Goal: Task Accomplishment & Management: Use online tool/utility

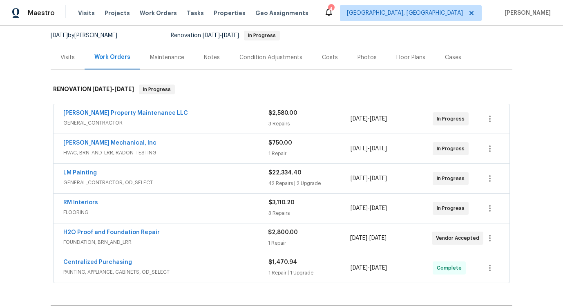
scroll to position [181, 0]
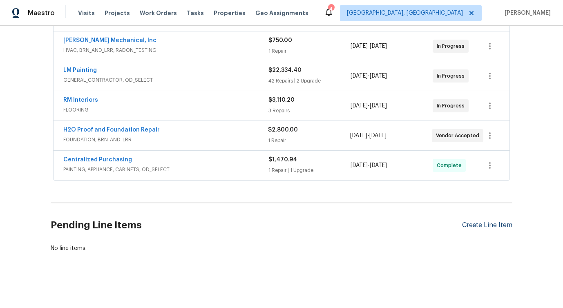
click at [483, 225] on div "Create Line Item" at bounding box center [487, 225] width 50 height 8
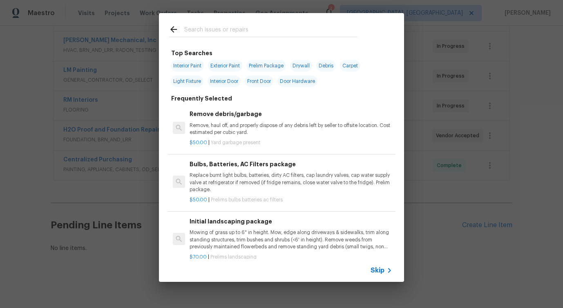
click at [379, 269] on span "Skip" at bounding box center [377, 270] width 14 height 8
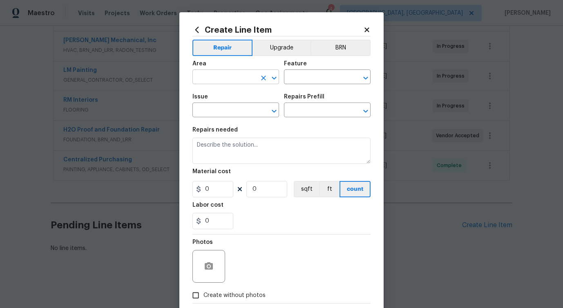
click at [226, 77] on input "text" at bounding box center [224, 77] width 64 height 13
click at [222, 94] on li "Utilities" at bounding box center [235, 95] width 87 height 13
type input "Utilities"
click at [318, 81] on input "text" at bounding box center [316, 77] width 64 height 13
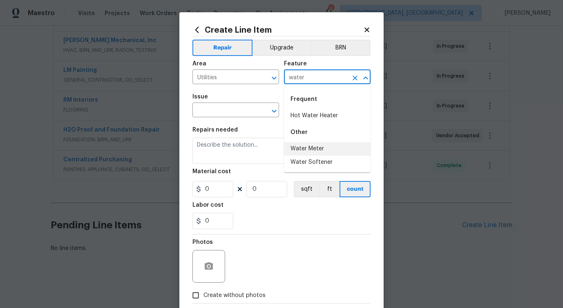
click at [310, 148] on li "Water Meter" at bounding box center [327, 148] width 87 height 13
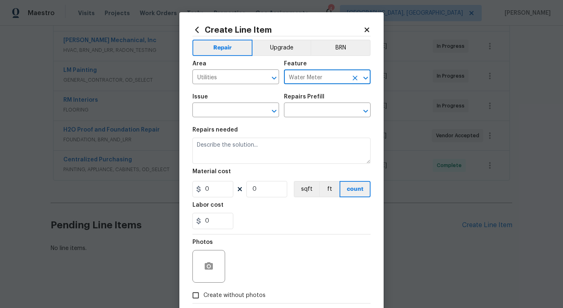
type input "Water Meter"
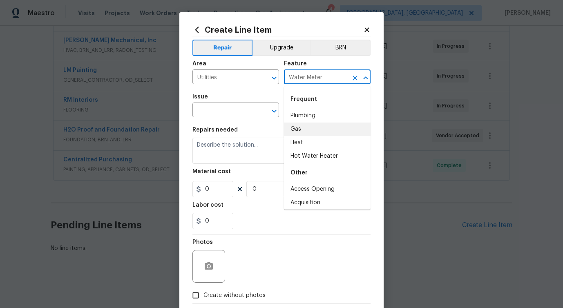
click at [237, 119] on span "Issue ​" at bounding box center [235, 105] width 87 height 33
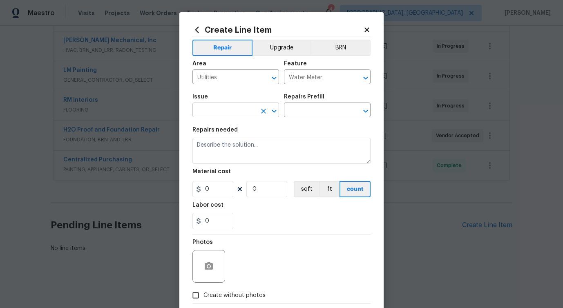
click at [241, 109] on input "text" at bounding box center [224, 111] width 64 height 13
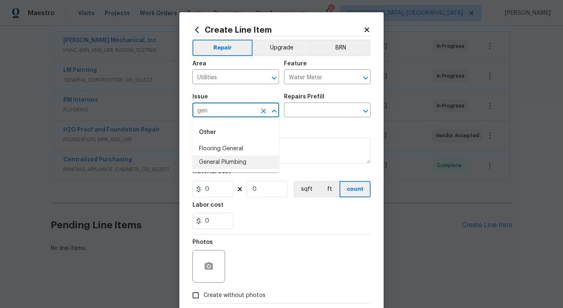
click at [235, 163] on li "General Plumbing" at bounding box center [235, 162] width 87 height 13
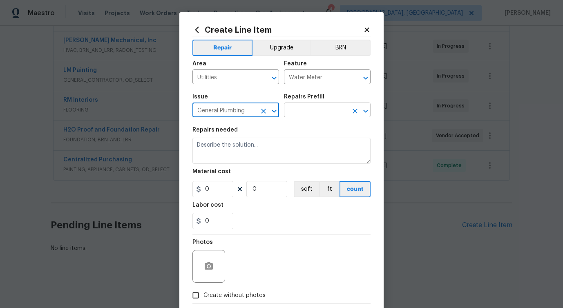
type input "General Plumbing"
click at [307, 116] on input "text" at bounding box center [316, 111] width 64 height 13
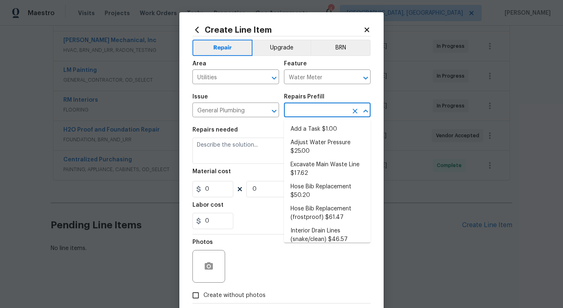
click at [304, 126] on li "Add a Task $1.00" at bounding box center [327, 128] width 87 height 13
type input "Plumbing"
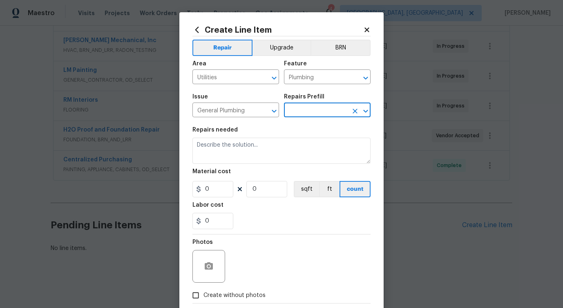
type input "Add a Task $1.00"
type textarea "HPM to detail"
type input "1"
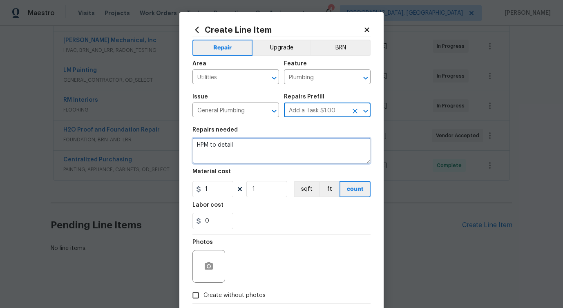
click at [207, 146] on textarea "HPM to detail" at bounding box center [281, 151] width 178 height 26
paste textarea "Certificate of Compliance (COC) for water service is required. document is atta…"
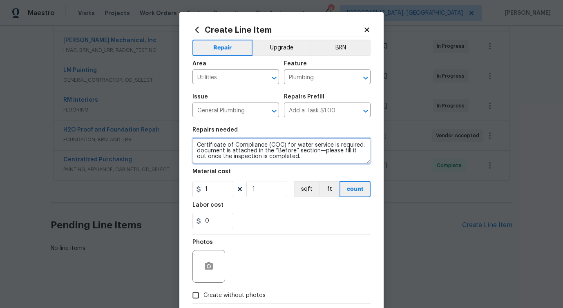
type textarea "Certificate of Compliance (COC) for water service is required. document is atta…"
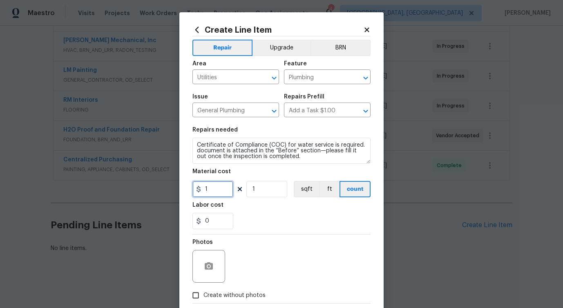
click at [216, 191] on input "1" at bounding box center [212, 189] width 41 height 16
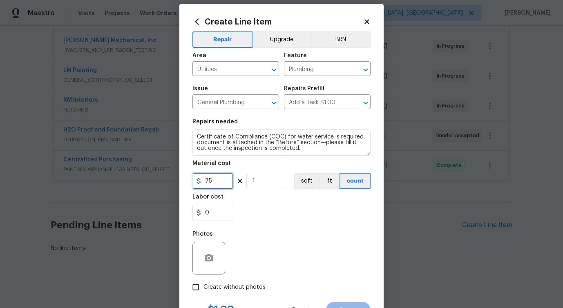
scroll to position [44, 0]
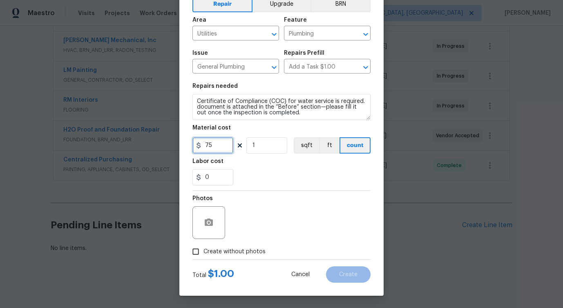
type input "75"
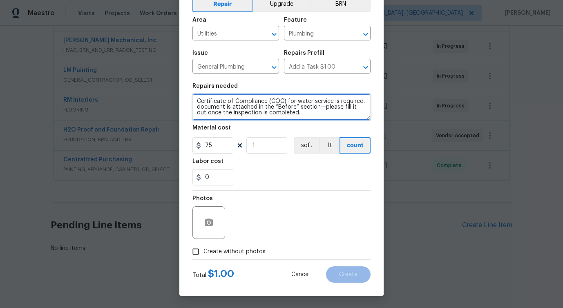
click at [271, 109] on textarea "Certificate of Compliance (COC) for water service is required. document is atta…" at bounding box center [281, 107] width 178 height 26
click at [0, 307] on lpop-circle at bounding box center [0, 308] width 0 height 0
click at [252, 103] on textarea "Certificate of Compliance (COC) for water service is required. document is atta…" at bounding box center [281, 107] width 178 height 26
drag, startPoint x: 300, startPoint y: 116, endPoint x: 216, endPoint y: 107, distance: 84.6
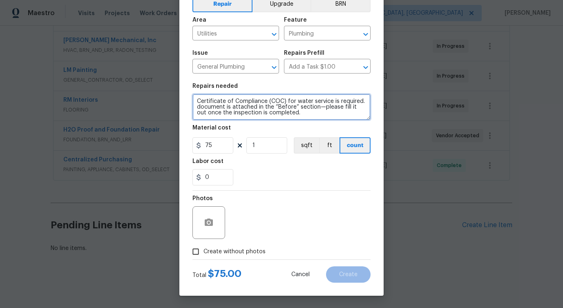
click at [218, 105] on textarea "Certificate of Compliance (COC) for water service is required. document is atta…" at bounding box center [281, 107] width 178 height 26
click at [255, 109] on textarea "Certificate of Compliance (COC) for water service is required. document is atta…" at bounding box center [281, 107] width 178 height 26
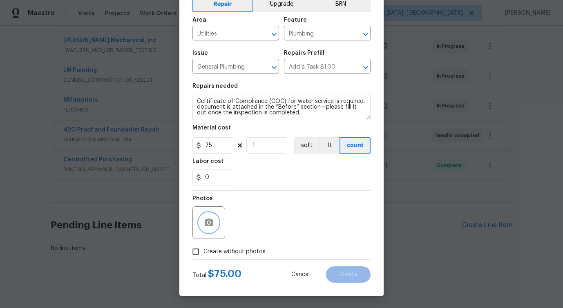
click at [208, 226] on icon "button" at bounding box center [209, 223] width 10 height 10
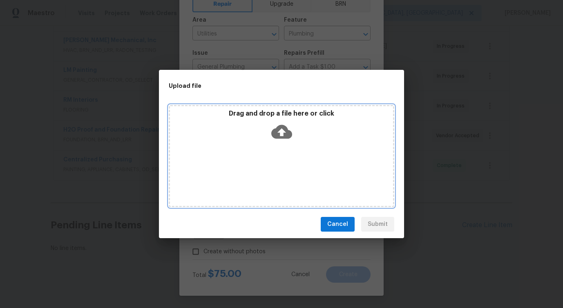
click at [281, 126] on icon at bounding box center [281, 132] width 21 height 14
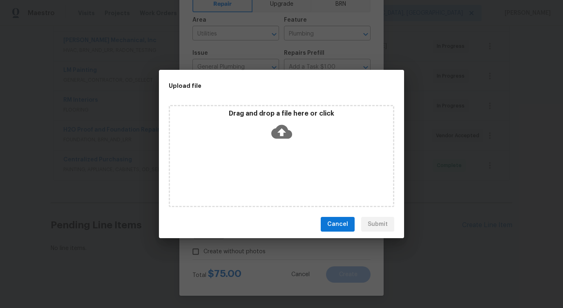
click at [457, 59] on div "Upload file Drag and drop a file here or click Cancel Submit" at bounding box center [281, 154] width 563 height 308
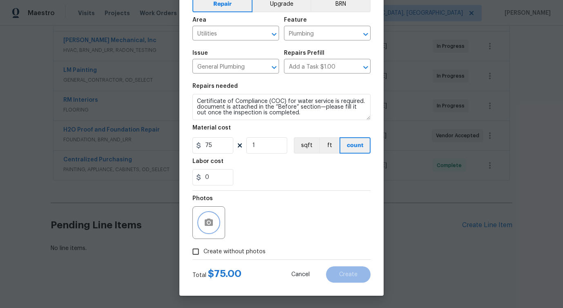
click at [206, 227] on icon "button" at bounding box center [209, 223] width 10 height 10
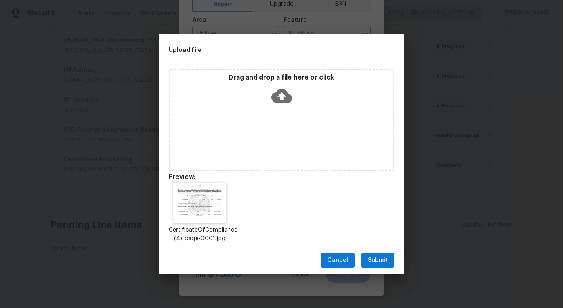
click at [380, 258] on span "Submit" at bounding box center [377, 260] width 20 height 10
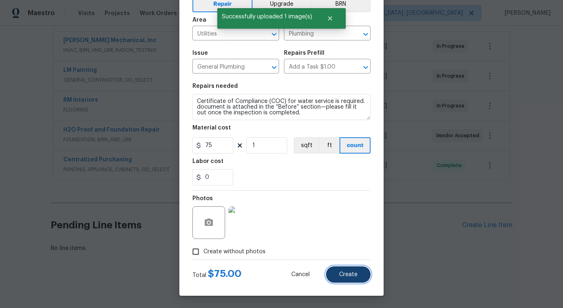
click at [340, 274] on span "Create" at bounding box center [348, 274] width 18 height 6
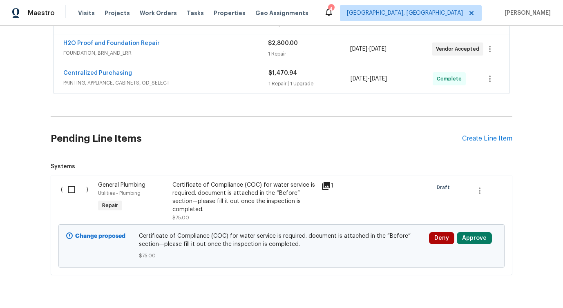
scroll to position [290, 0]
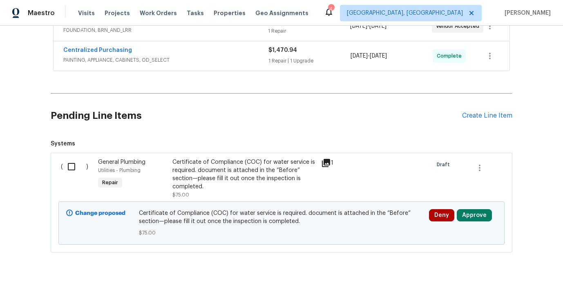
click at [168, 176] on div "General Plumbing Utilities - Plumbing Repair" at bounding box center [133, 179] width 74 height 46
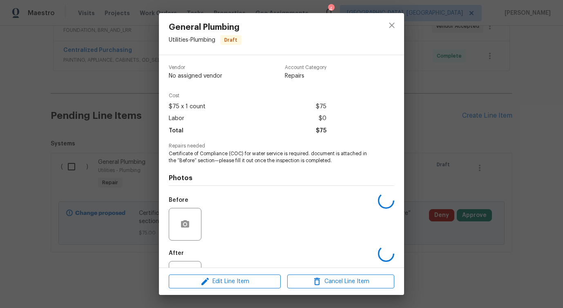
scroll to position [34, 0]
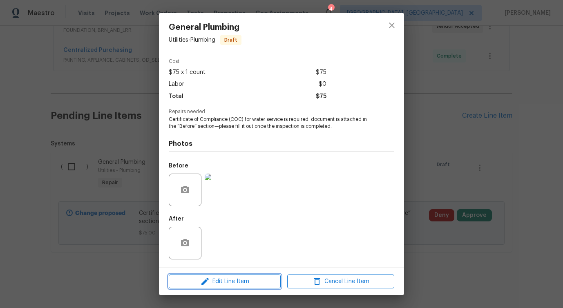
click at [212, 281] on span "Edit Line Item" at bounding box center [224, 281] width 107 height 10
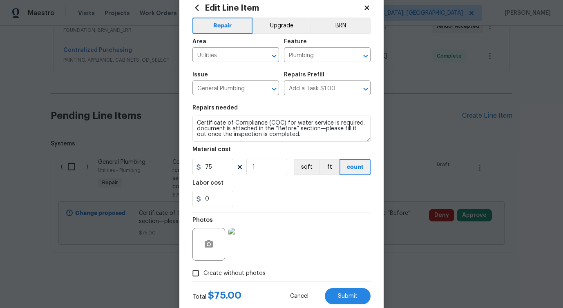
scroll to position [44, 0]
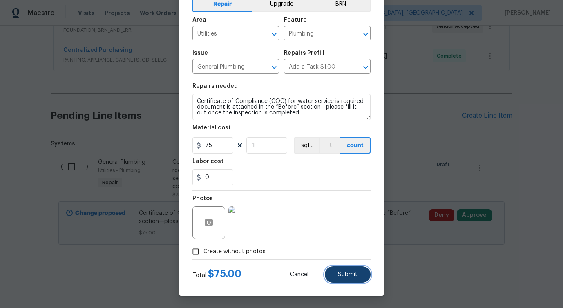
click at [354, 278] on button "Submit" at bounding box center [348, 274] width 46 height 16
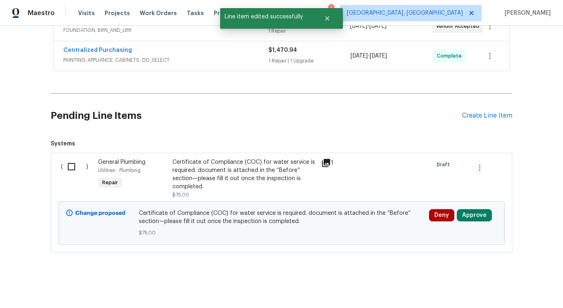
scroll to position [0, 0]
click at [72, 168] on input "checkbox" at bounding box center [74, 166] width 23 height 17
checkbox input "true"
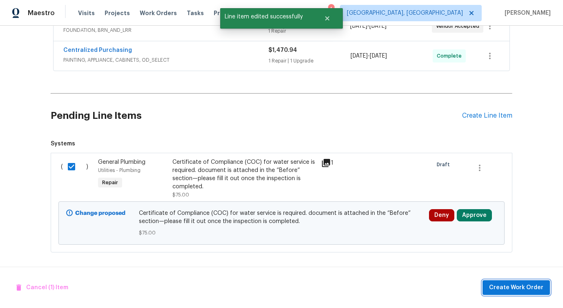
click at [522, 285] on span "Create Work Order" at bounding box center [516, 288] width 54 height 10
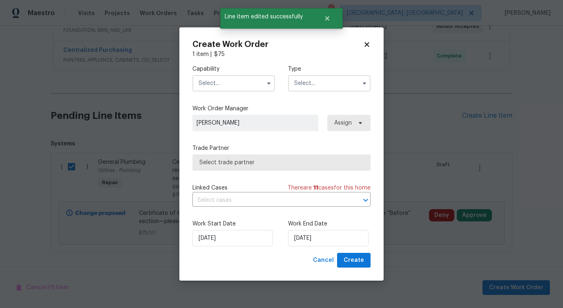
click at [225, 88] on input "text" at bounding box center [233, 83] width 82 height 16
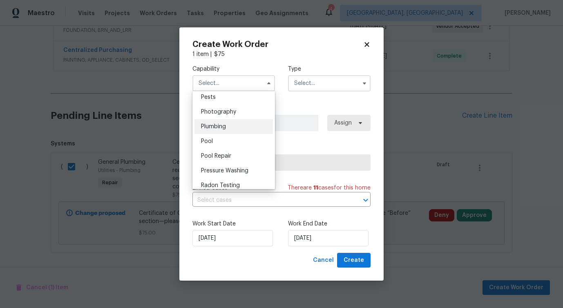
scroll to position [703, 0]
click at [230, 129] on div "Plumbing" at bounding box center [233, 127] width 78 height 15
type input "Plumbing"
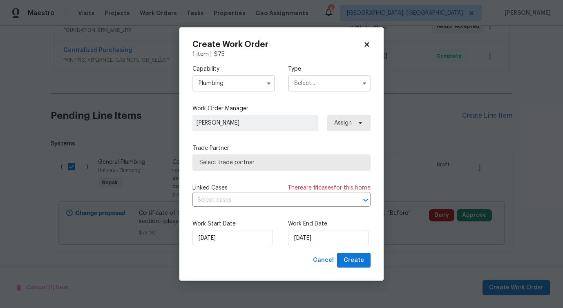
click at [320, 81] on input "text" at bounding box center [329, 83] width 82 height 16
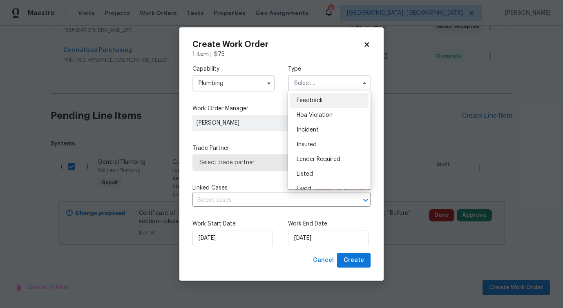
click at [314, 96] on div "Feedback" at bounding box center [329, 100] width 78 height 15
type input "Feedback"
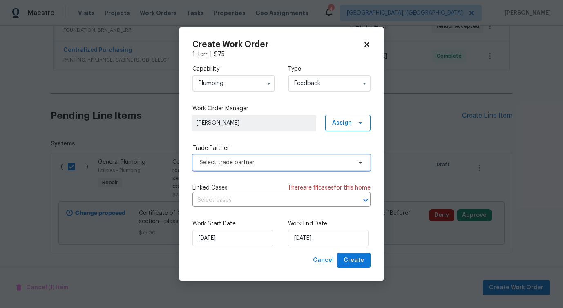
click at [229, 163] on span "Select trade partner" at bounding box center [275, 162] width 152 height 8
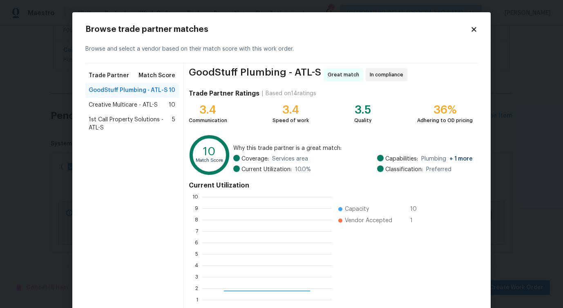
scroll to position [114, 129]
click at [134, 105] on span "Creative Multicare - ATL-S" at bounding box center [123, 105] width 69 height 8
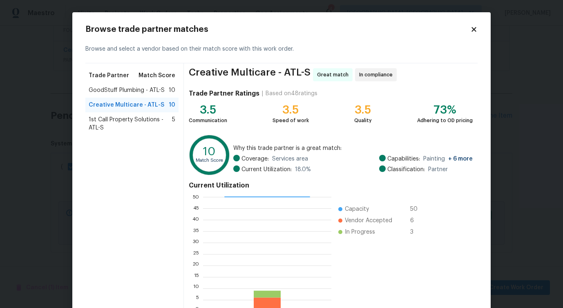
scroll to position [52, 0]
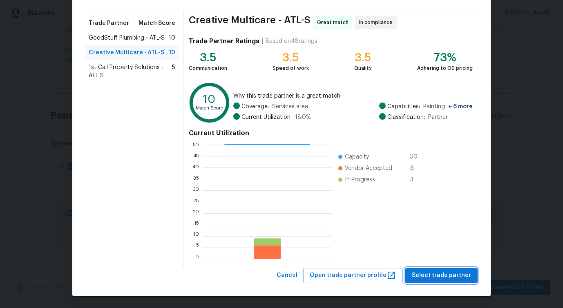
click at [431, 282] on button "Select trade partner" at bounding box center [441, 275] width 72 height 15
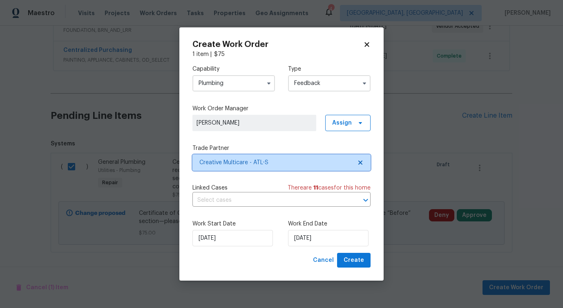
scroll to position [0, 0]
click at [241, 203] on input "text" at bounding box center [269, 200] width 155 height 13
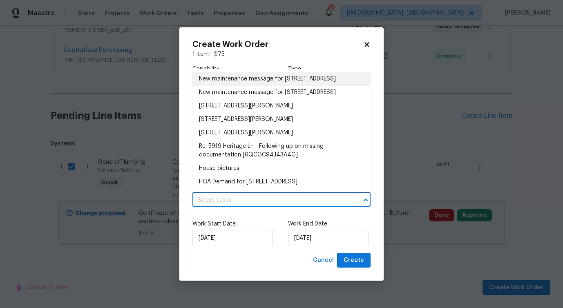
click at [232, 83] on li "New maintenance message for 5919 Heritage Ln , Stone Mountain, GA 30087" at bounding box center [281, 78] width 178 height 13
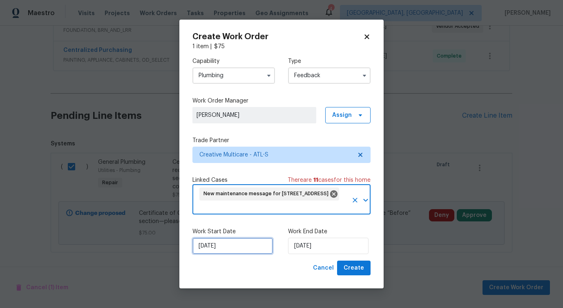
click at [223, 243] on input "[DATE]" at bounding box center [232, 246] width 80 height 16
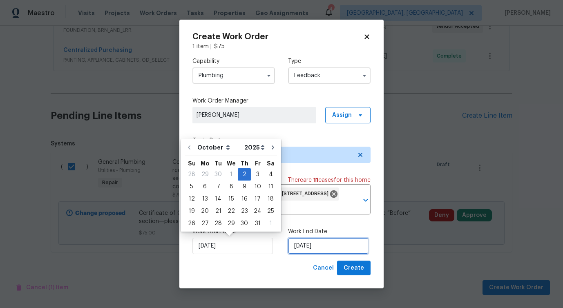
click at [305, 243] on input "[DATE]" at bounding box center [328, 246] width 80 height 16
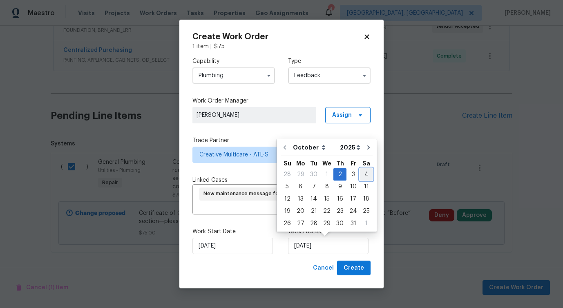
click at [367, 171] on div "4" at bounding box center [366, 174] width 13 height 11
type input "10/4/2025"
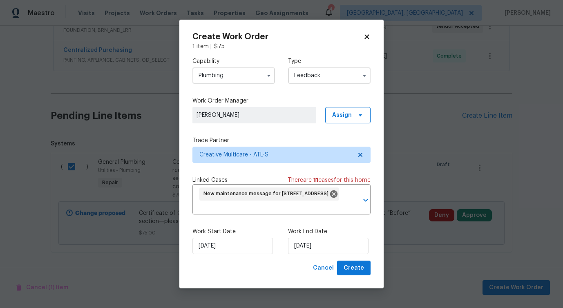
click at [362, 281] on div "Create Work Order 1 item | $ 75 Capability Plumbing Type Feedback Work Order Ma…" at bounding box center [281, 154] width 204 height 269
click at [362, 268] on span "Create" at bounding box center [353, 268] width 20 height 10
checkbox input "false"
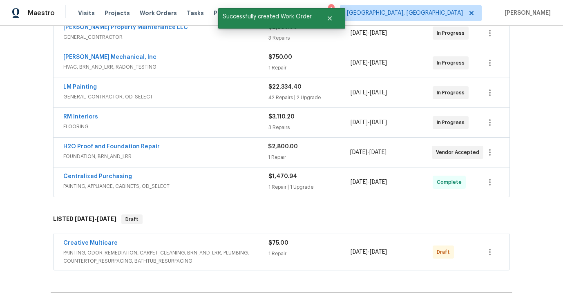
scroll to position [165, 0]
click at [87, 238] on span "Creative Multicare" at bounding box center [90, 242] width 54 height 8
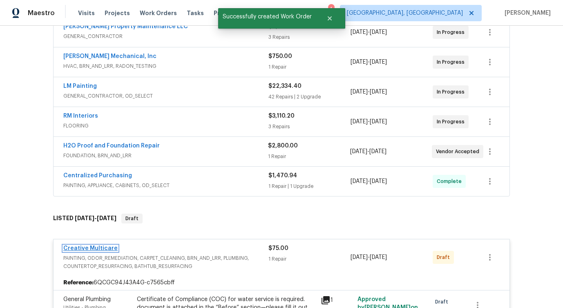
click at [98, 247] on link "Creative Multicare" at bounding box center [90, 248] width 54 height 6
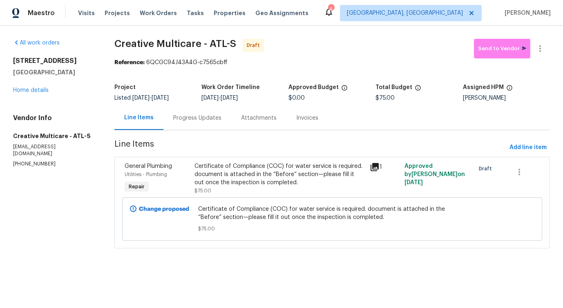
click at [208, 118] on div "Progress Updates" at bounding box center [197, 118] width 48 height 8
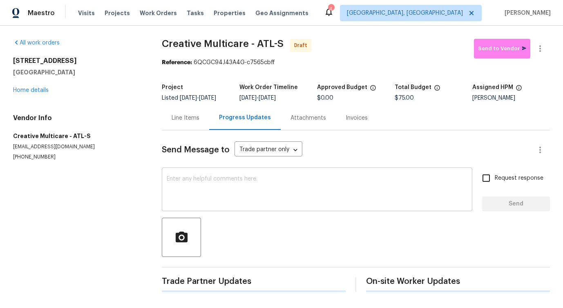
click at [209, 189] on textarea at bounding box center [317, 190] width 300 height 29
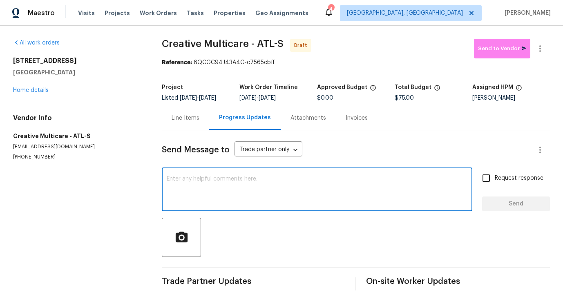
click at [289, 184] on textarea at bounding box center [317, 190] width 300 height 29
paste textarea "Hi this is Pavithra with Opendoor. I’m confirming you received the WO for the p…"
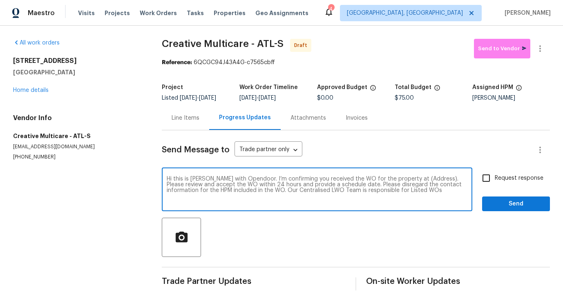
click at [417, 178] on textarea "Hi this is Pavithra with Opendoor. I’m confirming you received the WO for the p…" at bounding box center [317, 190] width 300 height 29
paste textarea "5919 Heritage Ln, Stone Mountain, GA 30087"
type textarea "Hi this is Pavithra with Opendoor. I’m confirming you received the WO for the p…"
click at [507, 179] on span "Request response" at bounding box center [518, 178] width 49 height 9
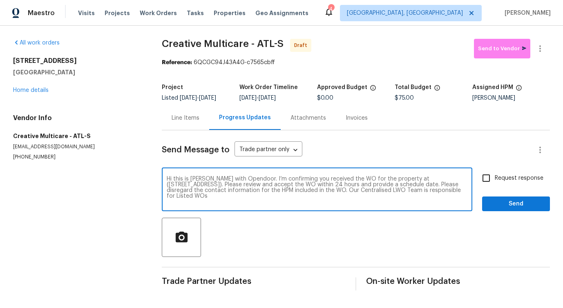
click at [494, 179] on input "Request response" at bounding box center [485, 177] width 17 height 17
checkbox input "true"
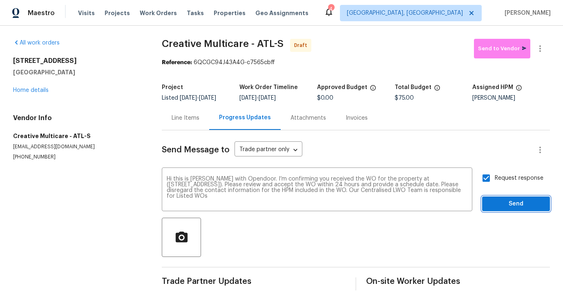
click at [509, 203] on span "Send" at bounding box center [515, 204] width 55 height 10
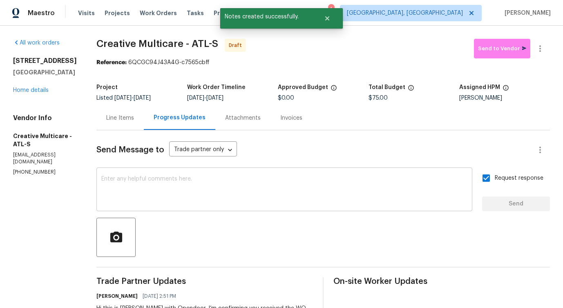
click at [287, 196] on textarea at bounding box center [284, 190] width 366 height 29
paste textarea "Attention All Work Orders must include before-photos (both close-up and wide-an…"
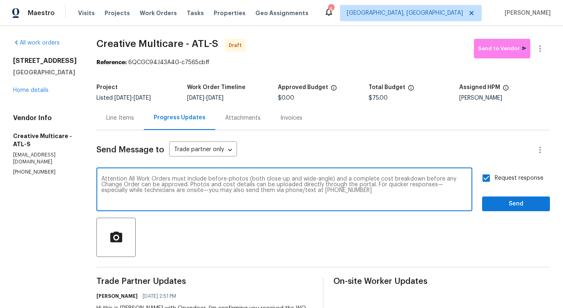
type textarea "Attention All Work Orders must include before-photos (both close-up and wide-an…"
click at [522, 203] on span "Send" at bounding box center [515, 204] width 55 height 10
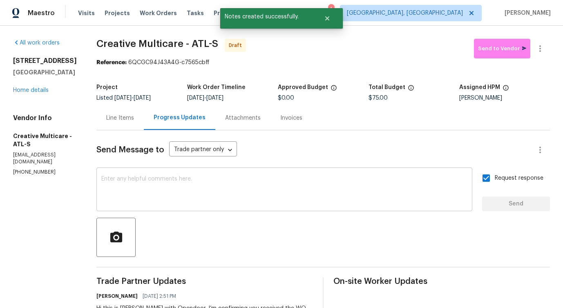
click at [297, 180] on textarea at bounding box center [284, 190] width 366 height 29
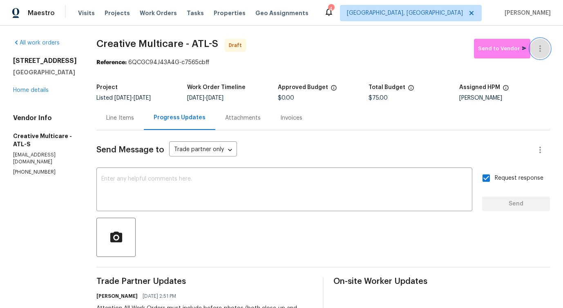
click at [540, 50] on icon "button" at bounding box center [540, 49] width 10 height 10
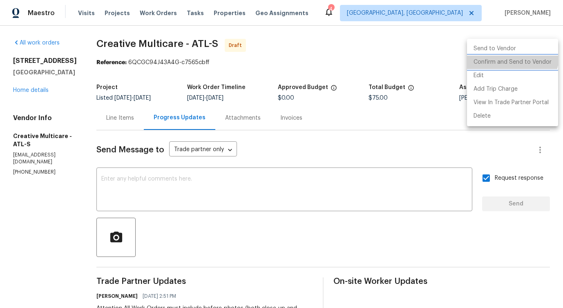
click at [509, 56] on li "Confirm and Send to Vendor" at bounding box center [512, 62] width 91 height 13
click at [312, 183] on div at bounding box center [281, 154] width 563 height 308
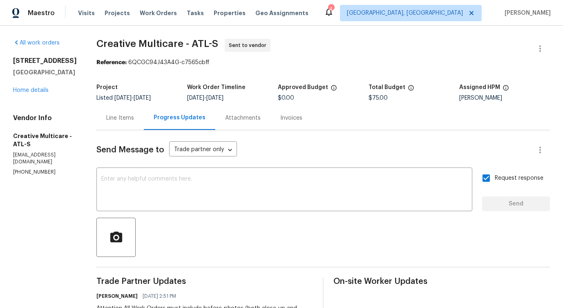
click at [134, 122] on div "Line Items" at bounding box center [120, 118] width 28 height 8
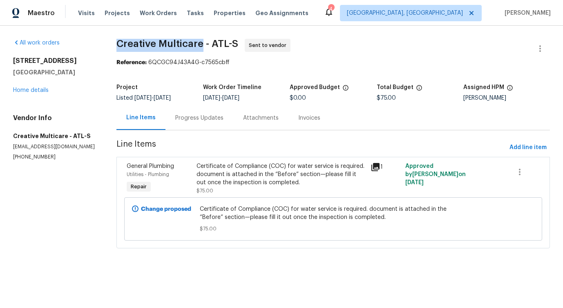
drag, startPoint x: 115, startPoint y: 42, endPoint x: 203, endPoint y: 41, distance: 88.2
click at [203, 41] on div "All work orders 5919 Heritage Ln Stone Mountain, GA 30087 Home details Vendor I…" at bounding box center [281, 148] width 563 height 245
copy span "Creative Multicare"
click at [35, 89] on link "Home details" at bounding box center [31, 90] width 36 height 6
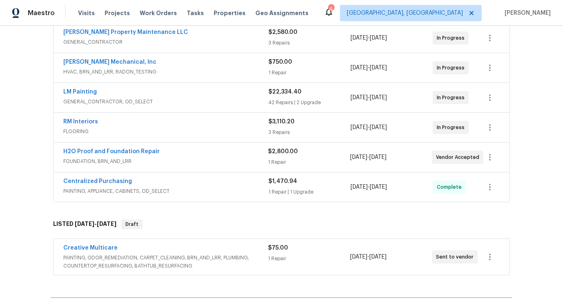
scroll to position [164, 0]
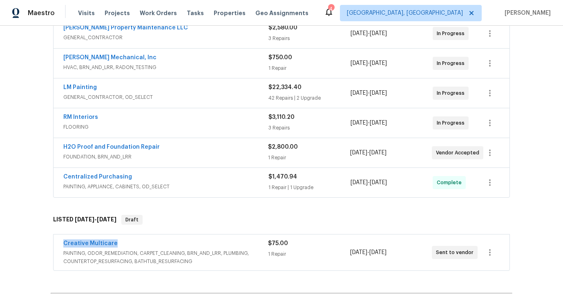
drag, startPoint x: 58, startPoint y: 247, endPoint x: 194, endPoint y: 246, distance: 135.5
click at [194, 246] on div "Creative Multicare PAINTING, ODOR_REMEDIATION, CARPET_CLEANING, BRN_AND_LRR, PL…" at bounding box center [281, 252] width 456 height 36
copy link "Creative Multicare"
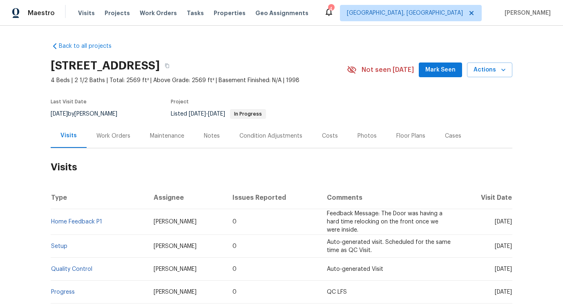
click at [122, 136] on div "Work Orders" at bounding box center [113, 136] width 34 height 8
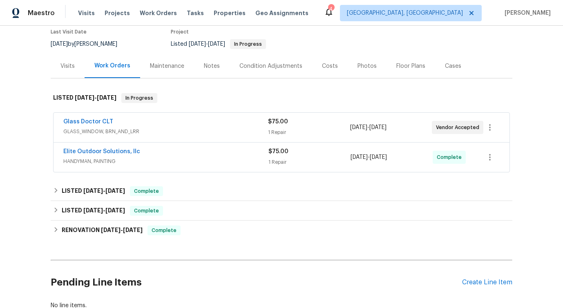
scroll to position [80, 0]
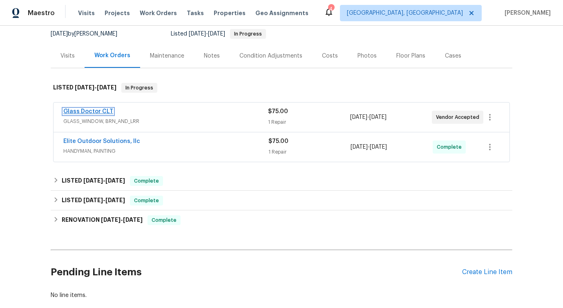
click at [89, 110] on link "Glass Doctor CLT" at bounding box center [88, 112] width 50 height 6
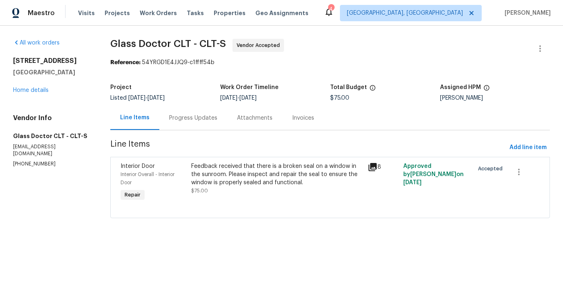
click at [204, 128] on div "Progress Updates" at bounding box center [193, 118] width 68 height 24
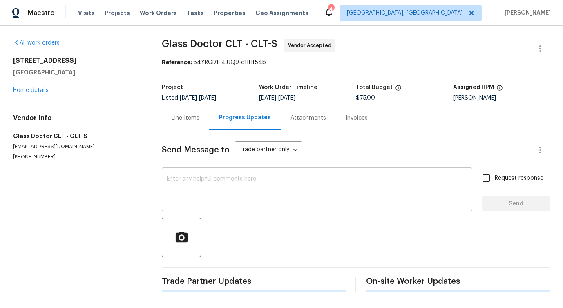
click at [214, 181] on textarea at bounding box center [317, 190] width 300 height 29
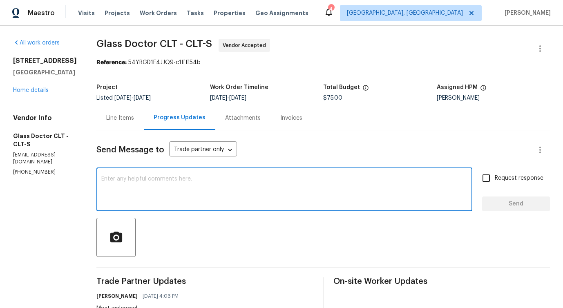
click at [183, 185] on textarea at bounding box center [284, 190] width 366 height 29
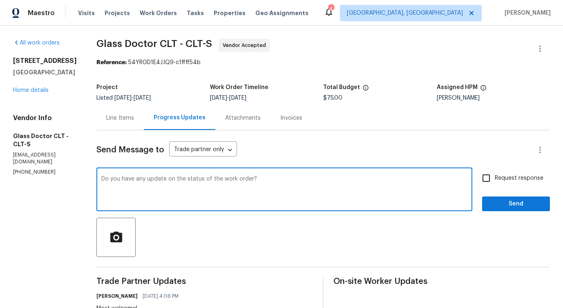
drag, startPoint x: 138, startPoint y: 180, endPoint x: 456, endPoint y: 180, distance: 318.4
click at [456, 180] on textarea "Do you have any update on the status of the work order?" at bounding box center [284, 190] width 366 height 29
type textarea "Do you have any update on the status of the work order?"
click at [516, 177] on span "Request response" at bounding box center [518, 178] width 49 height 9
click at [494, 177] on input "Request response" at bounding box center [485, 177] width 17 height 17
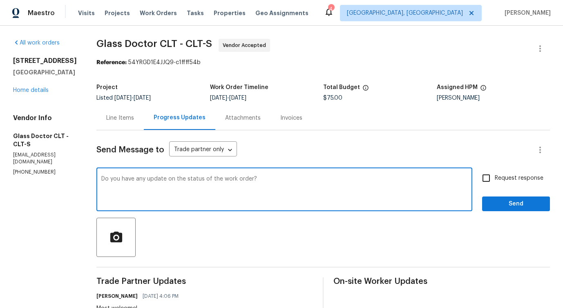
checkbox input "true"
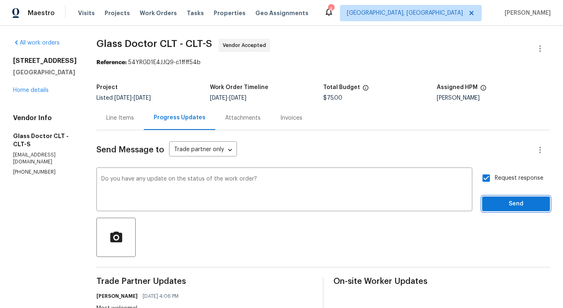
click at [509, 207] on span "Send" at bounding box center [515, 204] width 55 height 10
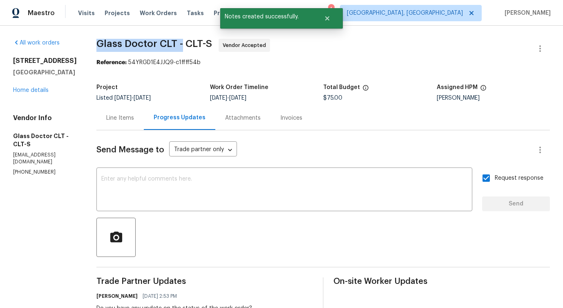
drag, startPoint x: 95, startPoint y: 45, endPoint x: 175, endPoint y: 45, distance: 80.0
copy span "Glass Doctor CLT -"
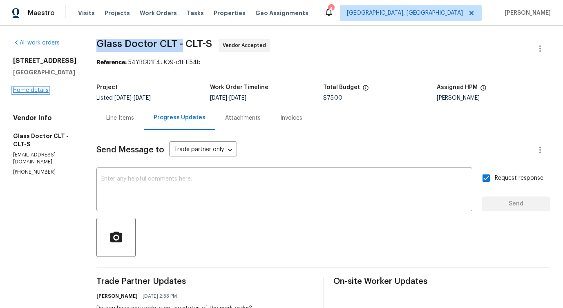
click at [38, 93] on link "Home details" at bounding box center [31, 90] width 36 height 6
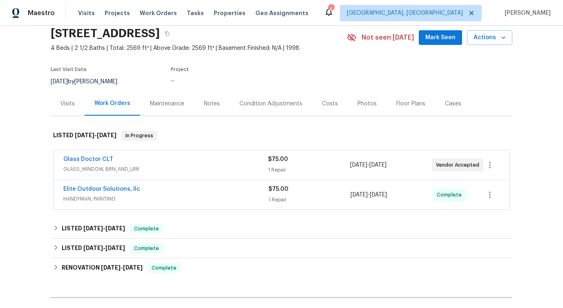
scroll to position [36, 0]
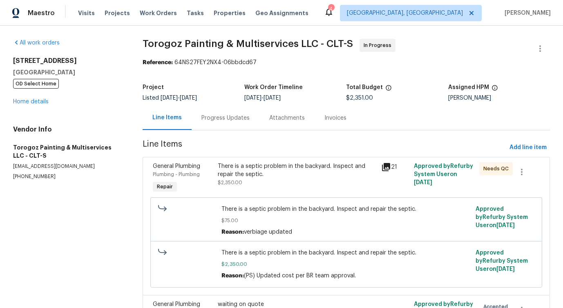
click at [203, 120] on div "Progress Updates" at bounding box center [225, 118] width 48 height 8
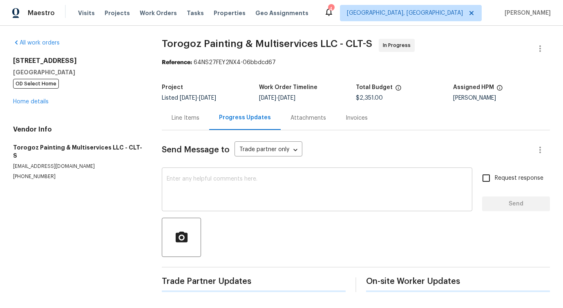
click at [224, 178] on textarea at bounding box center [317, 190] width 300 height 29
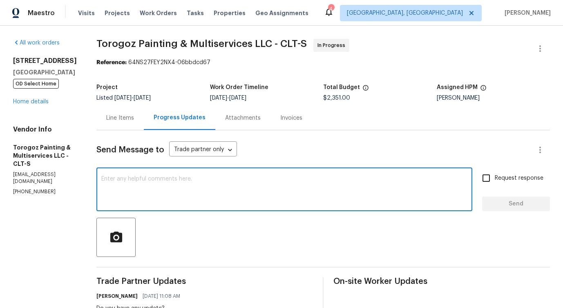
click at [285, 188] on textarea at bounding box center [284, 190] width 366 height 29
paste textarea "Would you kindly provide us with an update regarding the progress of the work o…"
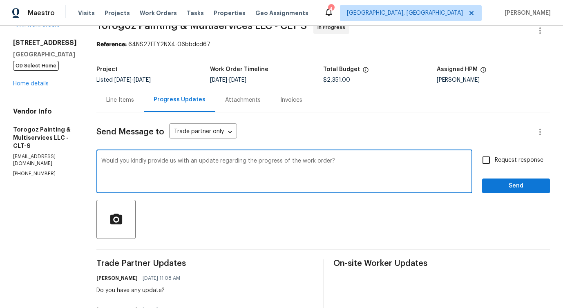
scroll to position [9, 0]
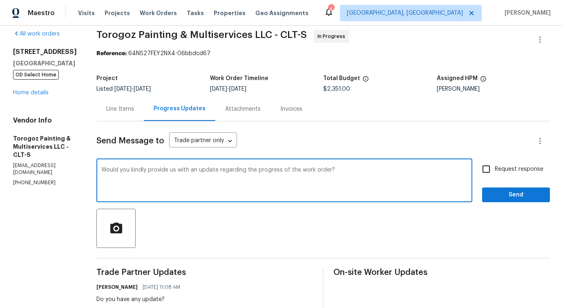
type textarea "Would you kindly provide us with an update regarding the progress of the work o…"
click at [499, 172] on span "Request response" at bounding box center [518, 169] width 49 height 9
click at [494, 172] on input "Request response" at bounding box center [485, 168] width 17 height 17
checkbox input "true"
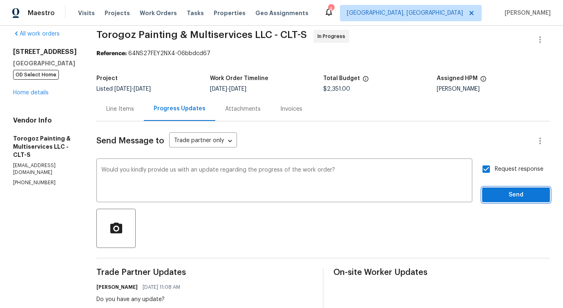
click at [500, 191] on span "Send" at bounding box center [515, 195] width 55 height 10
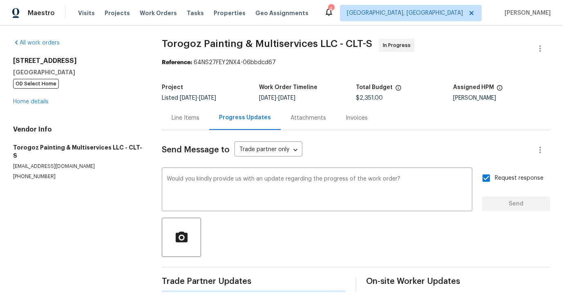
scroll to position [0, 0]
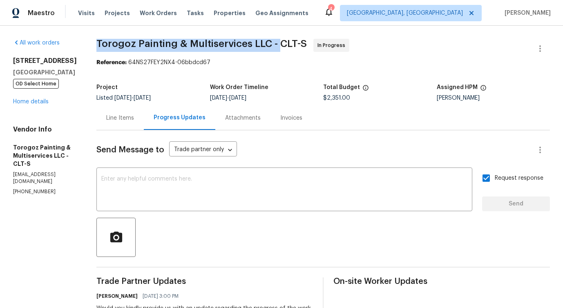
drag, startPoint x: 115, startPoint y: 46, endPoint x: 295, endPoint y: 43, distance: 180.5
copy span "Torogoz Painting & Multiservices LLC -"
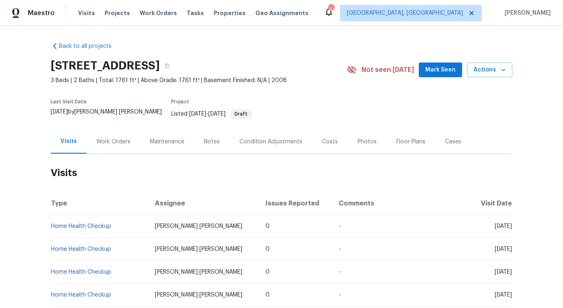
click at [120, 154] on h2 "Visits" at bounding box center [281, 173] width 461 height 38
click at [125, 138] on div "Work Orders" at bounding box center [113, 142] width 34 height 8
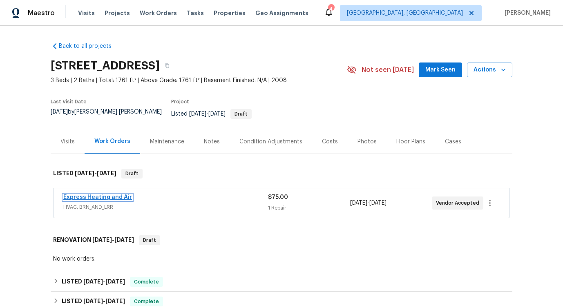
click at [79, 194] on link "Express Heating and Air" at bounding box center [97, 197] width 69 height 6
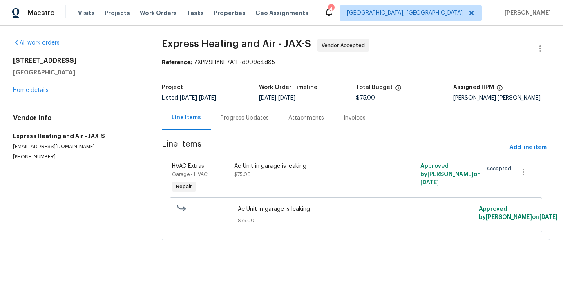
click at [245, 128] on div "Progress Updates" at bounding box center [245, 118] width 68 height 24
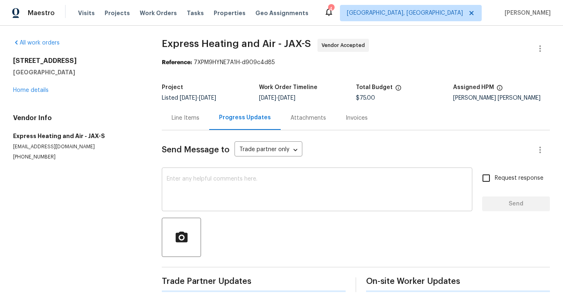
click at [245, 176] on textarea at bounding box center [317, 190] width 300 height 29
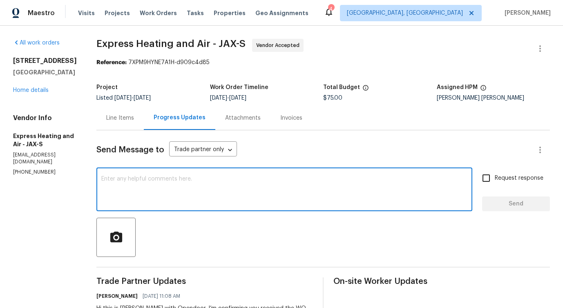
scroll to position [60, 0]
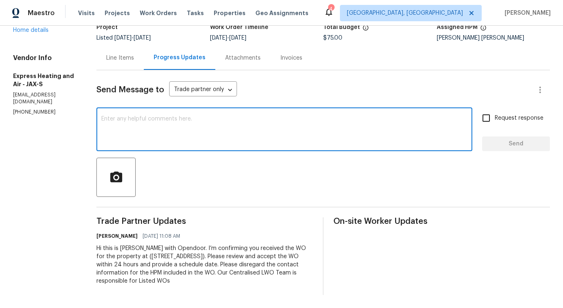
click at [300, 136] on textarea at bounding box center [284, 130] width 366 height 29
paste textarea "Attention All Work Orders must include before-photos (both close-up and wide-an…"
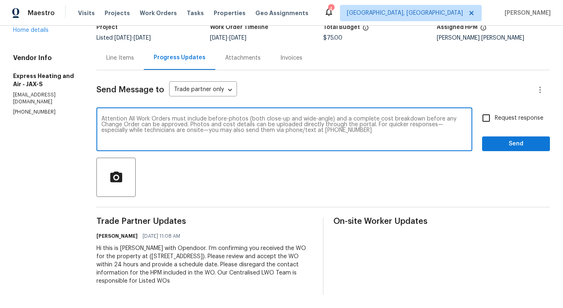
type textarea "Attention All Work Orders must include before-photos (both close-up and wide-an…"
click at [540, 144] on span "Send" at bounding box center [515, 144] width 55 height 10
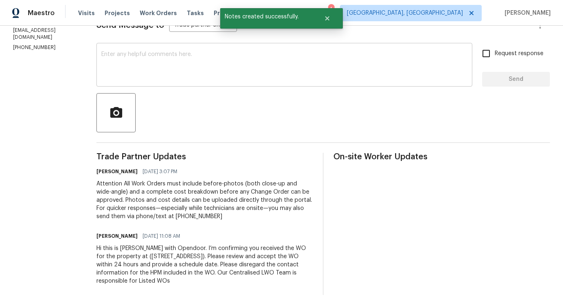
scroll to position [0, 0]
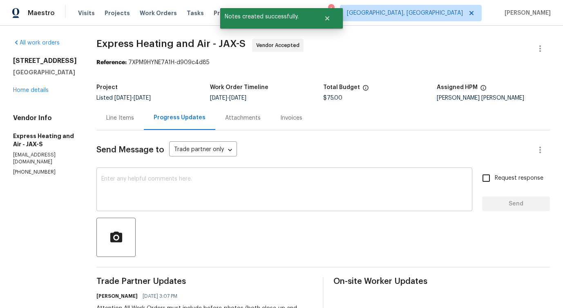
click at [230, 190] on textarea at bounding box center [284, 190] width 366 height 29
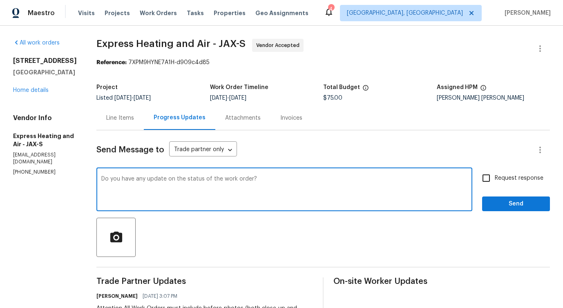
type textarea "Do you have any update on the status of the work order?"
click at [509, 180] on span "Request response" at bounding box center [518, 178] width 49 height 9
click at [494, 180] on input "Request response" at bounding box center [485, 177] width 17 height 17
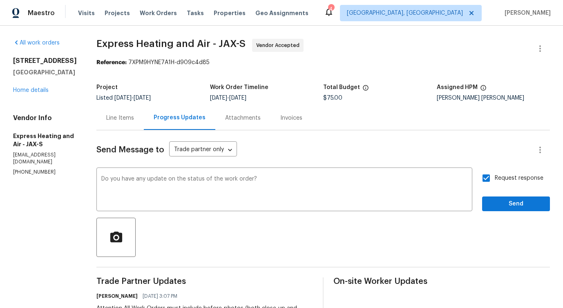
click at [509, 180] on span "Request response" at bounding box center [518, 178] width 49 height 9
click at [494, 180] on input "Request response" at bounding box center [485, 177] width 17 height 17
click at [509, 180] on span "Request response" at bounding box center [518, 178] width 49 height 9
click at [494, 180] on input "Request response" at bounding box center [485, 177] width 17 height 17
checkbox input "true"
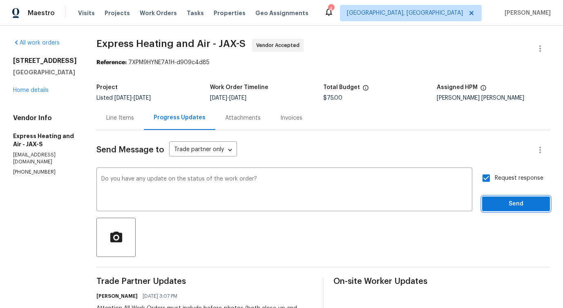
click at [508, 205] on span "Send" at bounding box center [515, 204] width 55 height 10
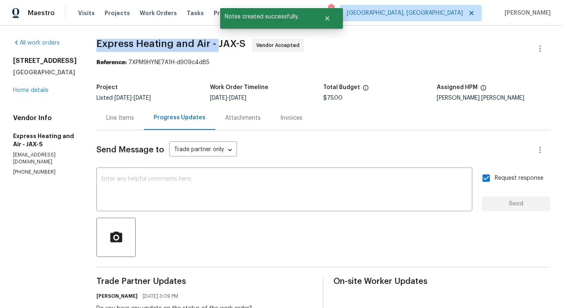
drag, startPoint x: 96, startPoint y: 44, endPoint x: 220, endPoint y: 44, distance: 124.1
click at [220, 44] on div "All work orders 3020 Southbank Cir Green Cove Springs, FL 32043 Home details Ve…" at bounding box center [281, 245] width 563 height 438
copy span "Express Heating and Air -"
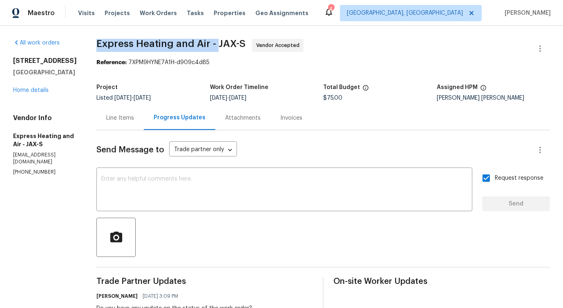
click at [33, 94] on div "3020 Southbank Cir Green Cove Springs, FL 32043 Home details" at bounding box center [45, 76] width 64 height 38
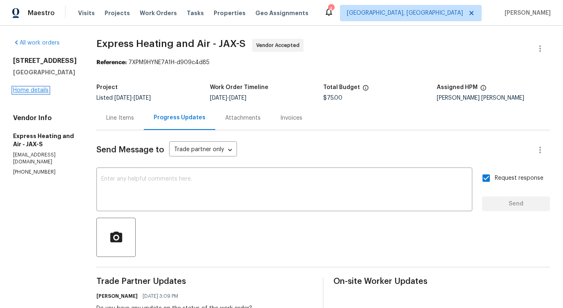
click at [33, 93] on link "Home details" at bounding box center [31, 90] width 36 height 6
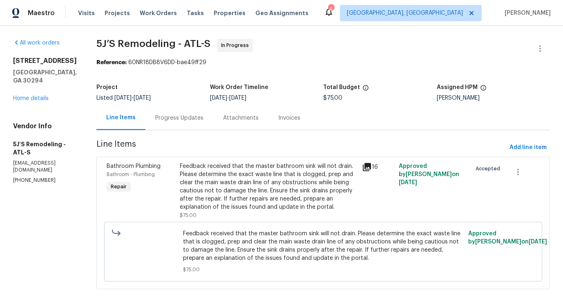
click at [168, 119] on div "Progress Updates" at bounding box center [179, 118] width 48 height 8
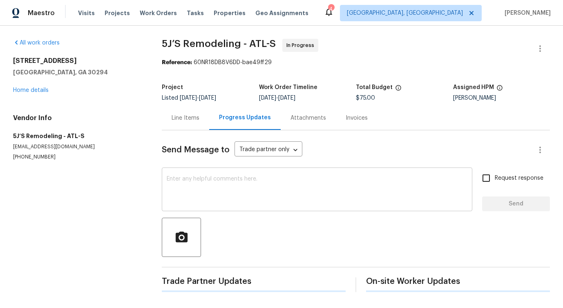
click at [184, 187] on textarea at bounding box center [317, 190] width 300 height 29
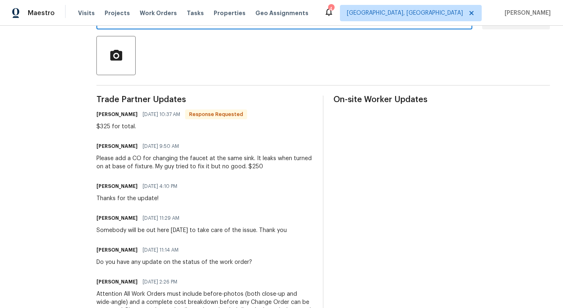
scroll to position [183, 0]
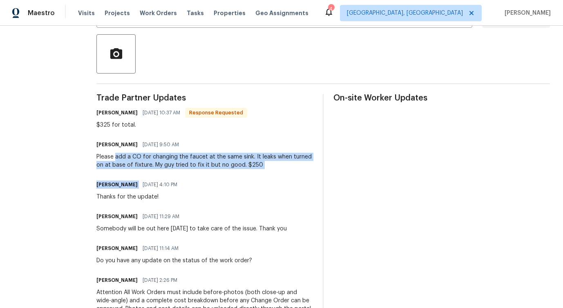
drag, startPoint x: 167, startPoint y: 159, endPoint x: 259, endPoint y: 179, distance: 94.0
click at [259, 179] on div "Trade Partner Updates Ray Engheben 10/02/2025 10:37 AM Response Requested $325 …" at bounding box center [204, 248] width 216 height 309
click at [258, 179] on div "Pavithra Sekar 10/01/2025 4:10 PM Thanks for the update!" at bounding box center [204, 190] width 216 height 22
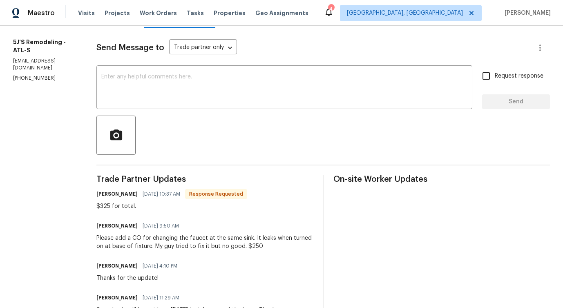
scroll to position [0, 0]
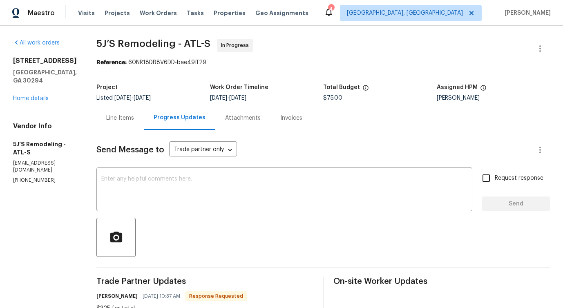
click at [119, 123] on div "Line Items" at bounding box center [119, 118] width 47 height 24
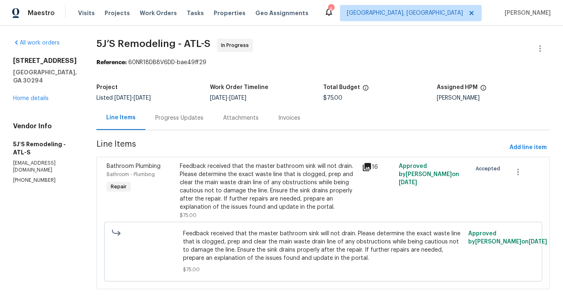
scroll to position [4, 0]
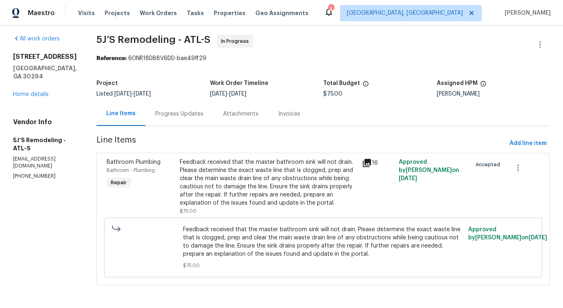
click at [239, 177] on div "Feedback received that the master bathroom sink will not drain. Please determin…" at bounding box center [269, 182] width 178 height 49
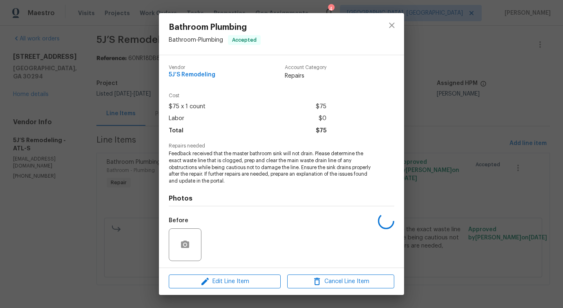
scroll to position [55, 0]
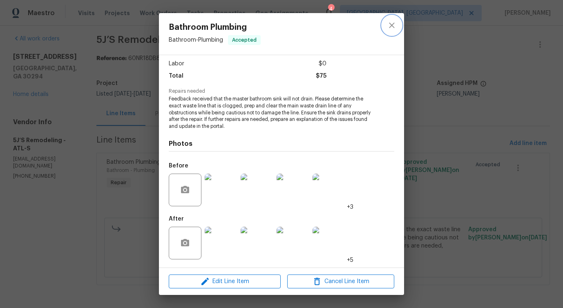
click at [390, 23] on icon "close" at bounding box center [392, 25] width 10 height 10
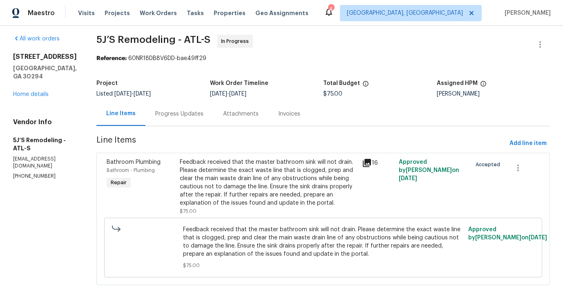
click at [284, 185] on div "Feedback received that the master bathroom sink will not drain. Please determin…" at bounding box center [269, 182] width 178 height 49
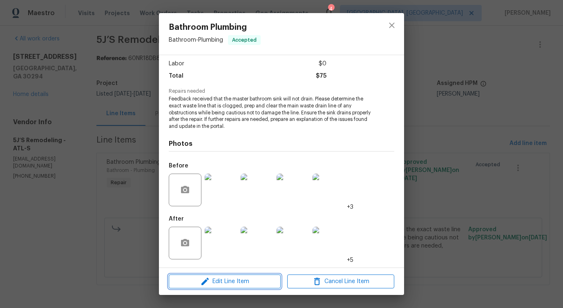
click at [220, 277] on span "Edit Line Item" at bounding box center [224, 281] width 107 height 10
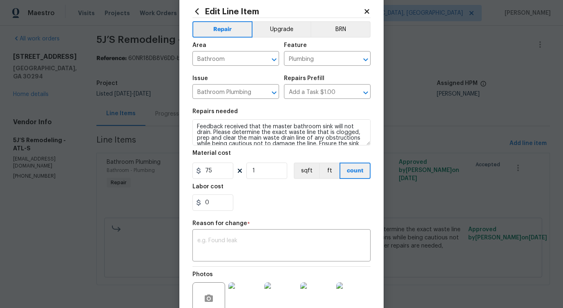
scroll to position [0, 0]
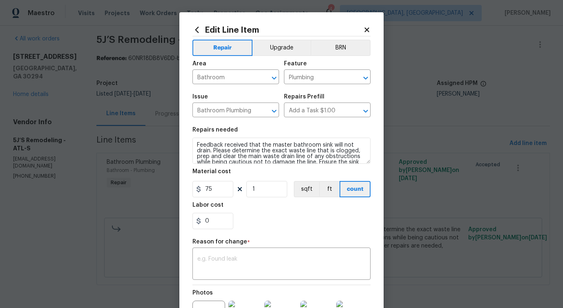
click at [365, 28] on icon at bounding box center [366, 29] width 4 height 4
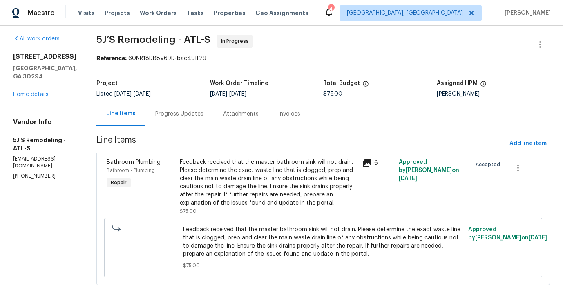
click at [187, 119] on div "Progress Updates" at bounding box center [179, 114] width 68 height 24
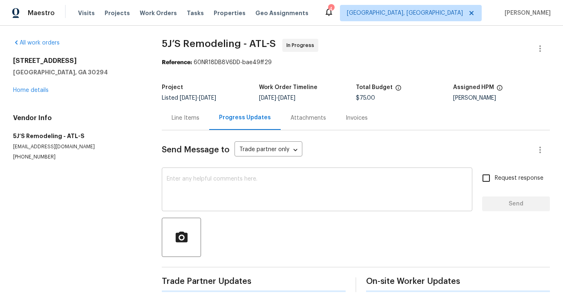
click at [211, 174] on div "x ​" at bounding box center [317, 190] width 310 height 42
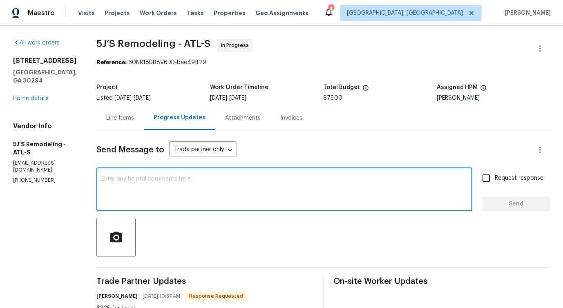
click at [127, 122] on div "Line Items" at bounding box center [119, 118] width 47 height 24
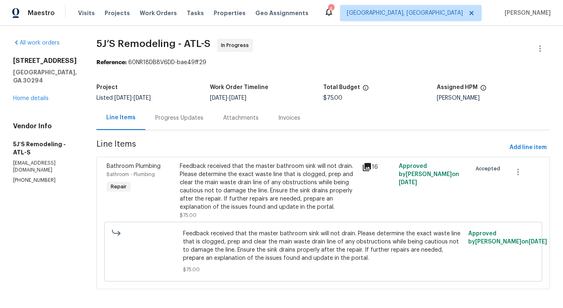
click at [168, 116] on div "Progress Updates" at bounding box center [179, 118] width 48 height 8
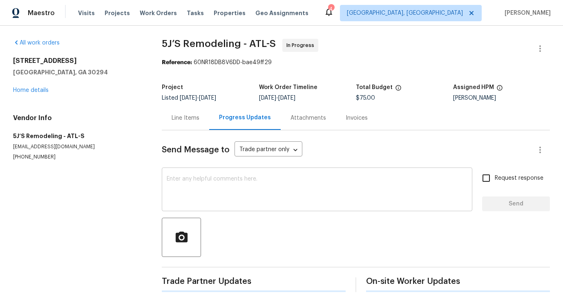
click at [200, 186] on textarea at bounding box center [317, 190] width 300 height 29
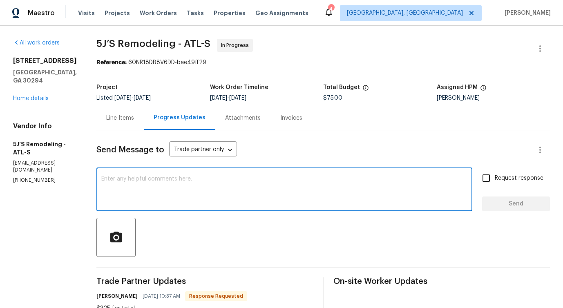
click at [117, 117] on div "Line Items" at bounding box center [120, 118] width 28 height 8
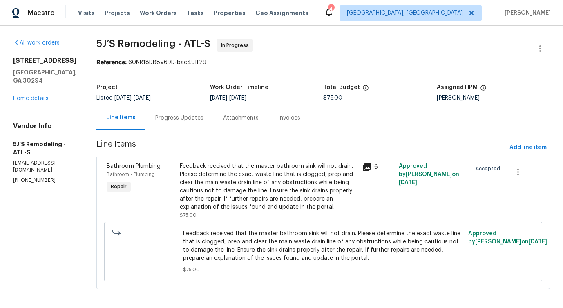
click at [213, 173] on div "Feedback received that the master bathroom sink will not drain. Please determin…" at bounding box center [269, 186] width 178 height 49
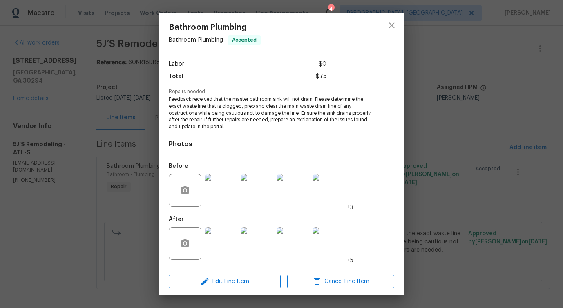
scroll to position [55, 0]
click at [206, 280] on icon "button" at bounding box center [204, 281] width 7 height 7
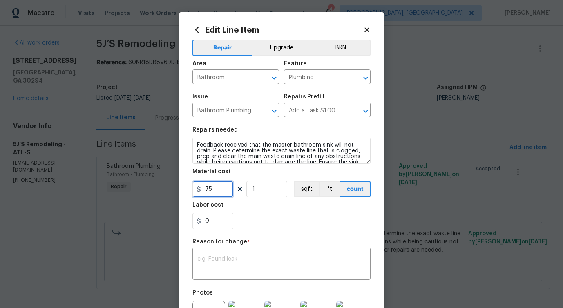
click at [211, 189] on input "75" at bounding box center [212, 189] width 41 height 16
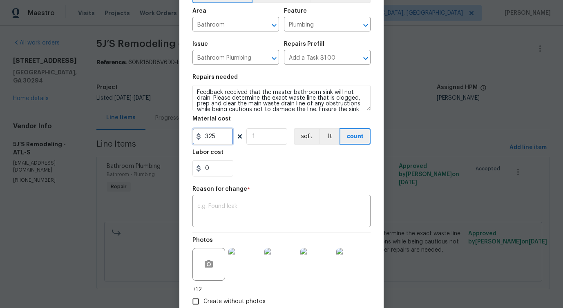
scroll to position [91, 0]
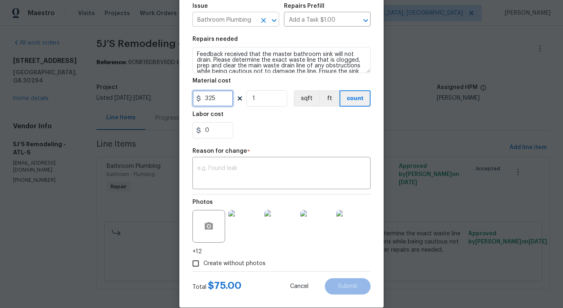
type input "325"
click at [302, 182] on textarea at bounding box center [281, 173] width 168 height 17
paste textarea "(PS) Updated per vendor's final cost."
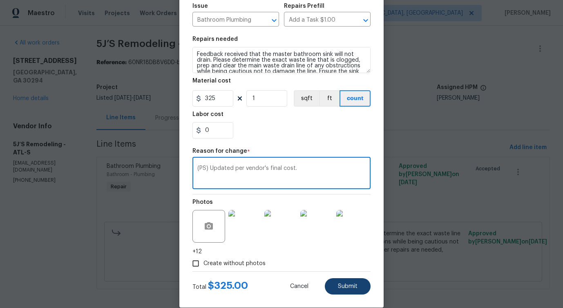
type textarea "(PS) Updated per vendor's final cost."
click at [363, 288] on button "Submit" at bounding box center [348, 286] width 46 height 16
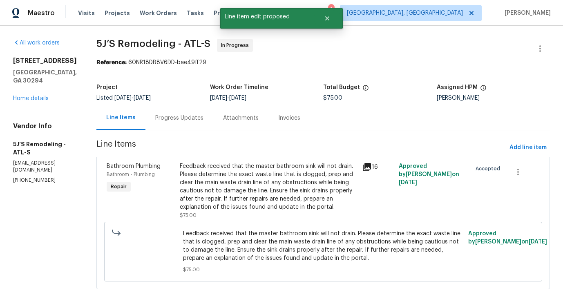
scroll to position [0, 0]
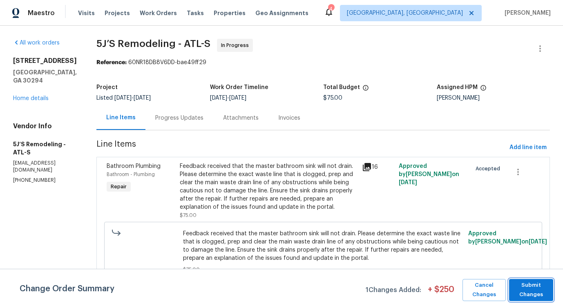
click at [544, 285] on span "Submit Changes" at bounding box center [531, 289] width 36 height 19
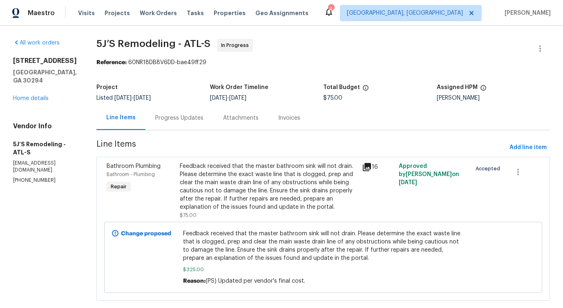
scroll to position [16, 0]
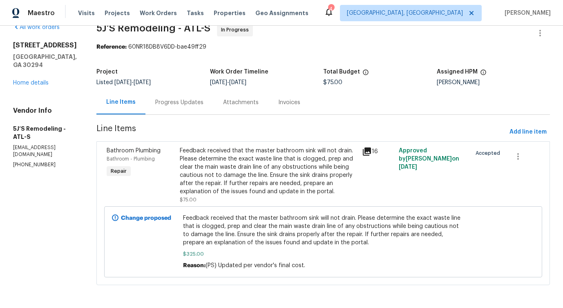
click at [189, 109] on div "Progress Updates" at bounding box center [179, 102] width 68 height 24
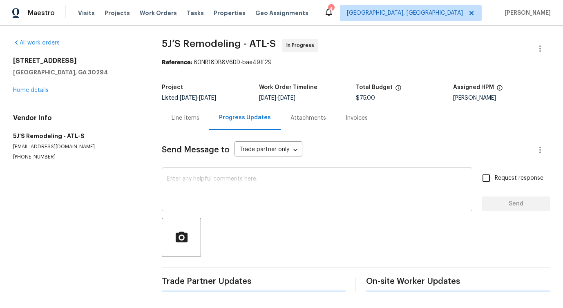
click at [209, 187] on textarea at bounding box center [317, 190] width 300 height 29
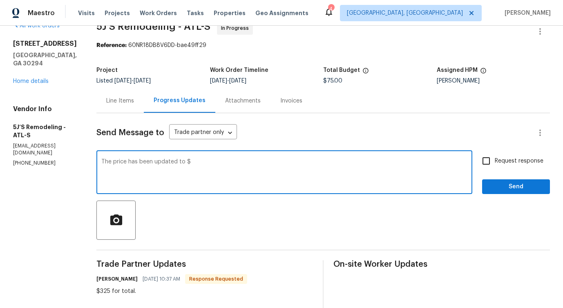
scroll to position [13, 0]
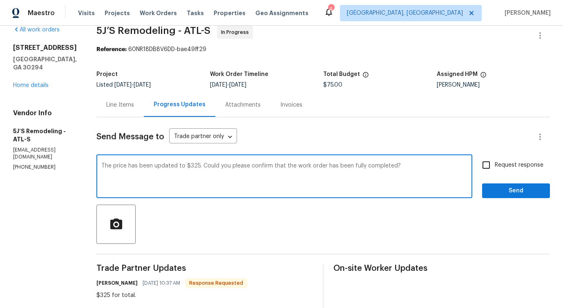
type textarea "The price has been updated to $325. Could you please confirm that the work orde…"
click at [485, 156] on input "Request response" at bounding box center [485, 164] width 17 height 17
checkbox input "true"
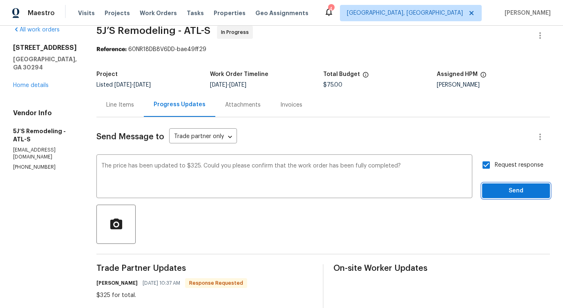
click at [509, 197] on button "Send" at bounding box center [516, 190] width 68 height 15
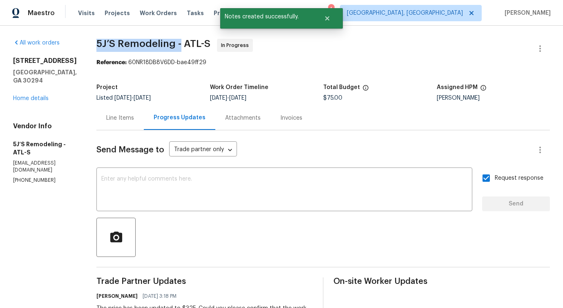
drag, startPoint x: 98, startPoint y: 41, endPoint x: 179, endPoint y: 46, distance: 81.0
copy span "5J’S Remodeling -"
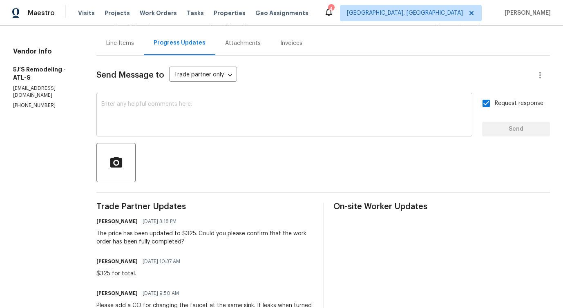
scroll to position [91, 0]
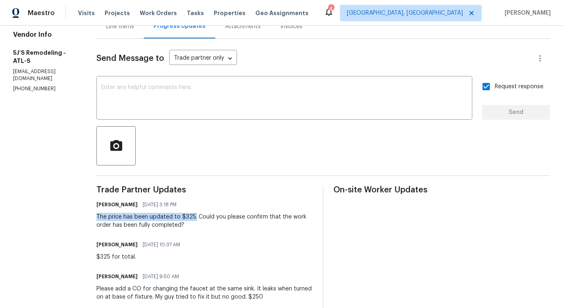
drag, startPoint x: 93, startPoint y: 216, endPoint x: 196, endPoint y: 216, distance: 102.9
click at [196, 216] on div "All work orders 4934 Brookstone Pkwy Ellenwood, GA 30294 Home details Vendor In…" at bounding box center [281, 241] width 563 height 614
copy div "The price has been updated to $325."
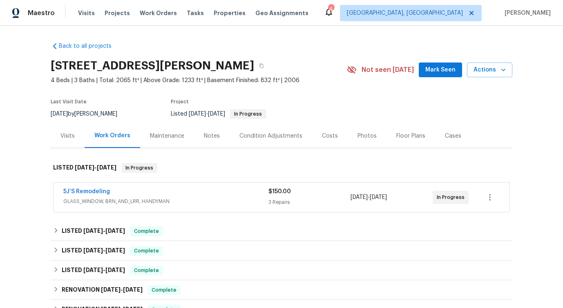
scroll to position [13, 0]
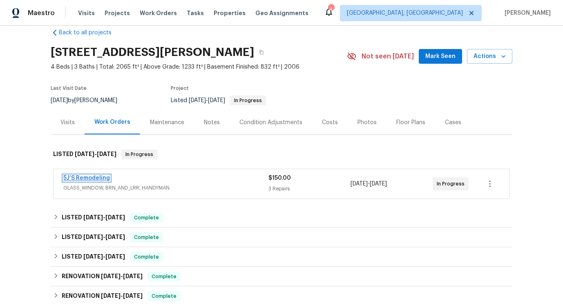
click at [94, 177] on link "5J’S Remodeling" at bounding box center [86, 178] width 47 height 6
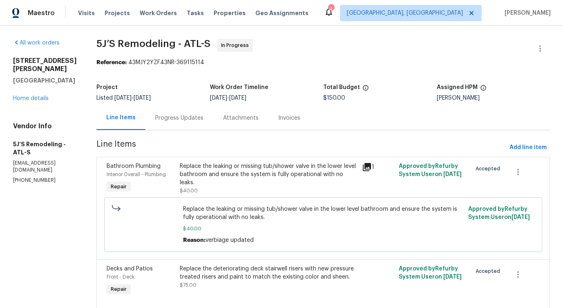
click at [174, 120] on div "Progress Updates" at bounding box center [179, 118] width 48 height 8
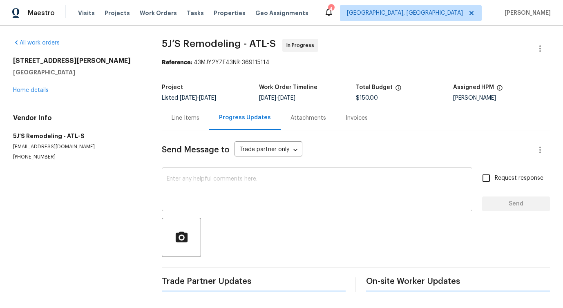
click at [209, 200] on textarea at bounding box center [317, 190] width 300 height 29
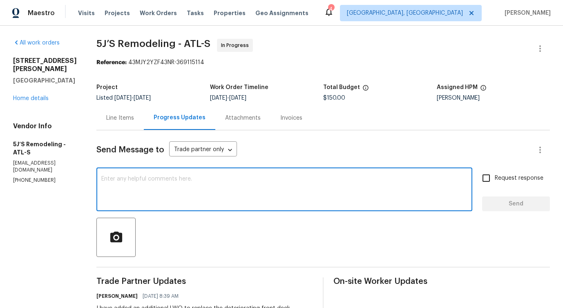
click at [132, 113] on div "Line Items" at bounding box center [119, 118] width 47 height 24
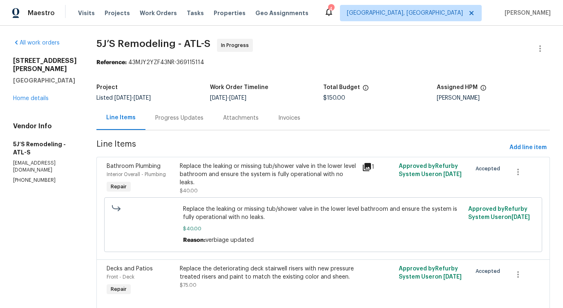
click at [171, 126] on div "Progress Updates" at bounding box center [179, 118] width 68 height 24
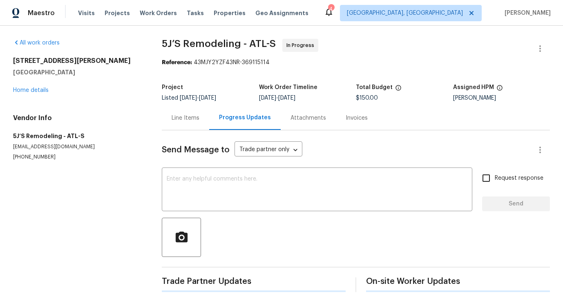
click at [189, 214] on div "Send Message to Trade partner only Trade partner only ​ x ​ Request response Se…" at bounding box center [356, 211] width 388 height 162
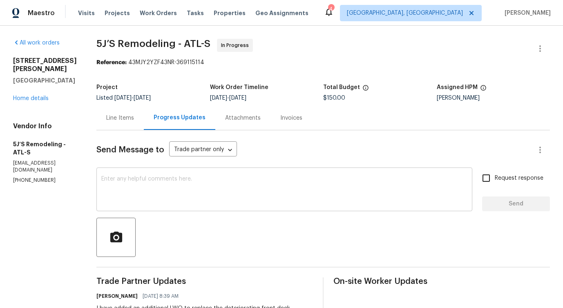
click at [191, 190] on textarea at bounding box center [284, 190] width 366 height 29
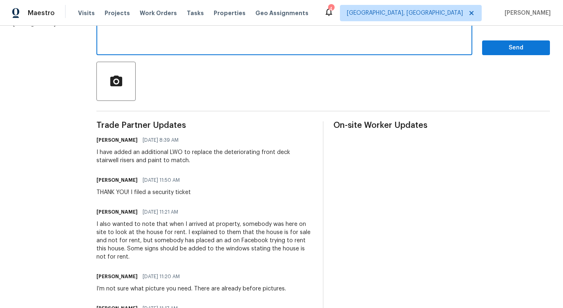
scroll to position [120, 0]
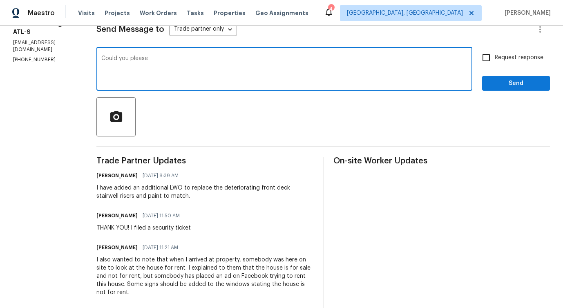
click at [131, 61] on textarea "Could you please" at bounding box center [284, 70] width 366 height 29
type textarea "Do you have any update?"
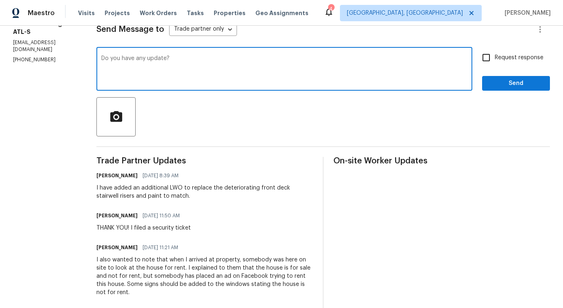
click at [488, 66] on input "Request response" at bounding box center [485, 57] width 17 height 17
checkbox input "true"
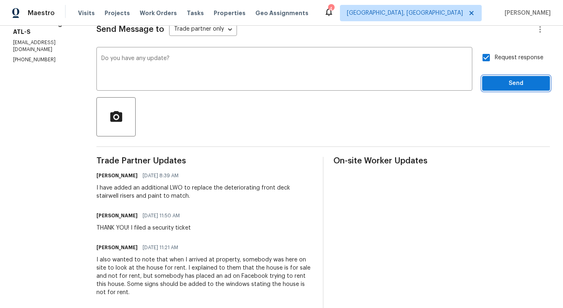
click at [498, 85] on span "Send" at bounding box center [515, 83] width 55 height 10
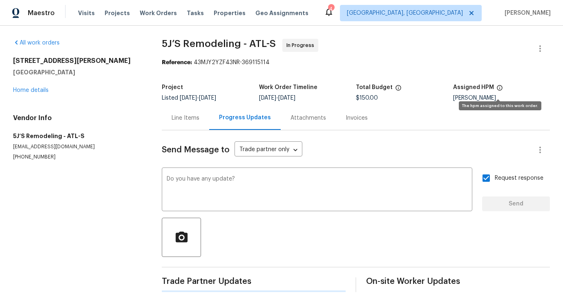
scroll to position [0, 0]
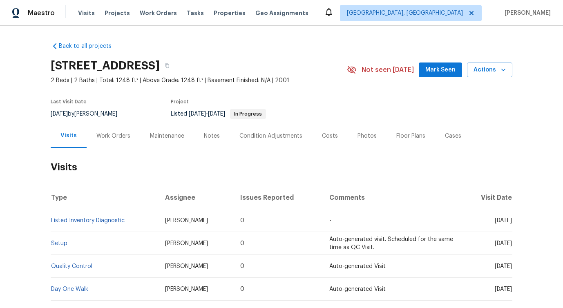
click at [123, 128] on div "Work Orders" at bounding box center [113, 136] width 53 height 24
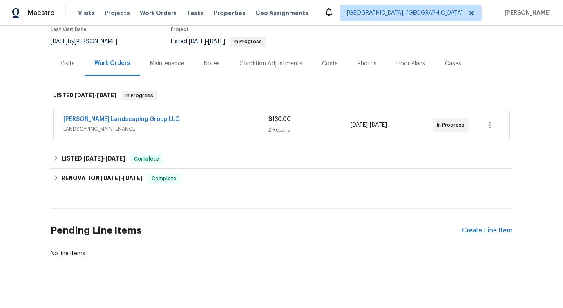
scroll to position [78, 0]
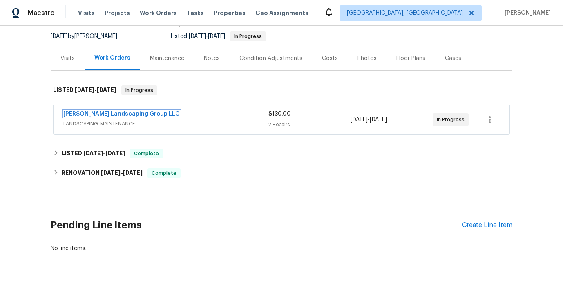
click at [117, 116] on link "[PERSON_NAME] Landscaping Group LLC" at bounding box center [121, 114] width 116 height 6
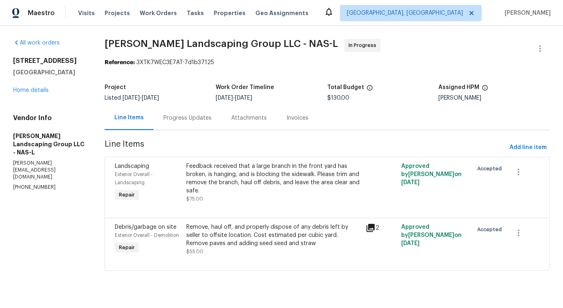
click at [203, 118] on div "Progress Updates" at bounding box center [187, 118] width 48 height 8
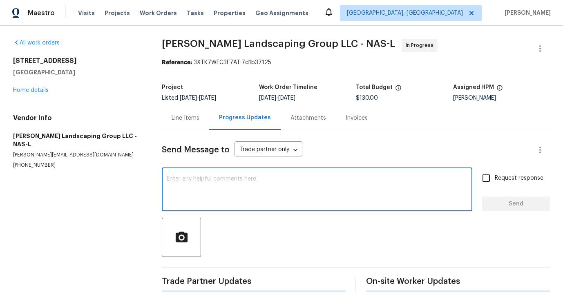
click at [219, 191] on textarea at bounding box center [317, 190] width 300 height 29
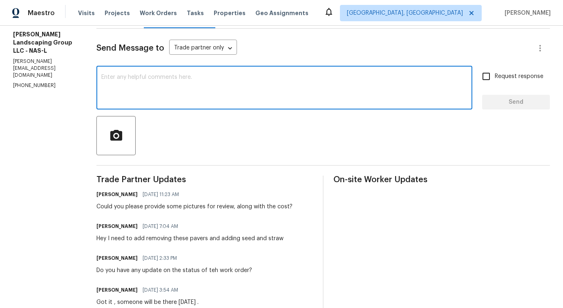
scroll to position [71, 0]
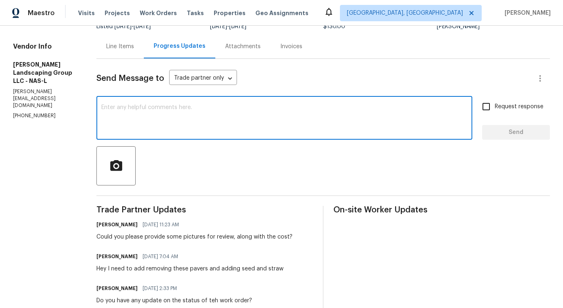
click at [167, 234] on div "Could you please provide some pictures for review, along with the cost?" at bounding box center [194, 237] width 196 height 8
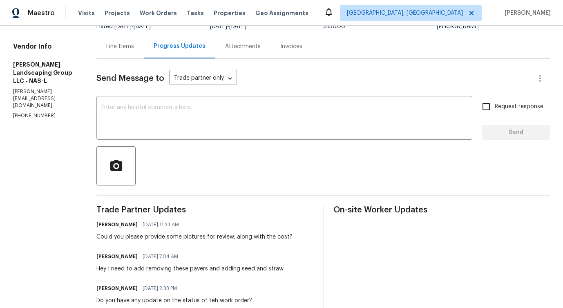
click at [167, 234] on div "Could you please provide some pictures for review, along with the cost?" at bounding box center [194, 237] width 196 height 8
copy div "Could you please provide some pictures for review, along with the cost?"
click at [207, 97] on div "Send Message to Trade partner only Trade partner only ​ x ​ Request response Se…" at bounding box center [322, 267] width 453 height 416
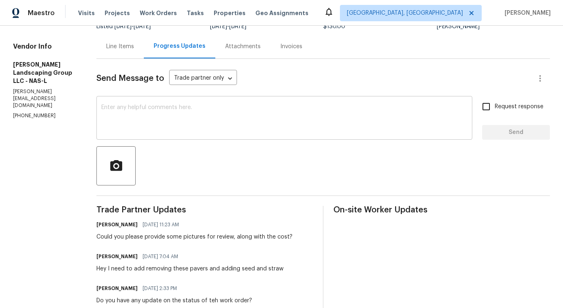
click at [207, 112] on textarea at bounding box center [284, 119] width 366 height 29
paste textarea "Could you please provide some pictures for review, along with the cost?"
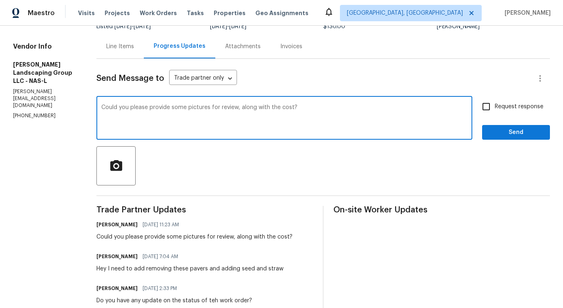
type textarea "Could you please provide some pictures for review, along with the cost?"
click at [480, 115] on input "Request response" at bounding box center [485, 106] width 17 height 17
checkbox input "true"
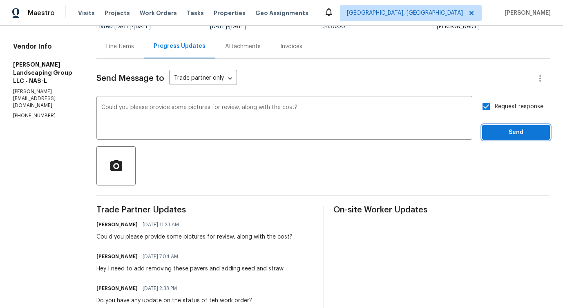
click at [504, 133] on span "Send" at bounding box center [515, 132] width 55 height 10
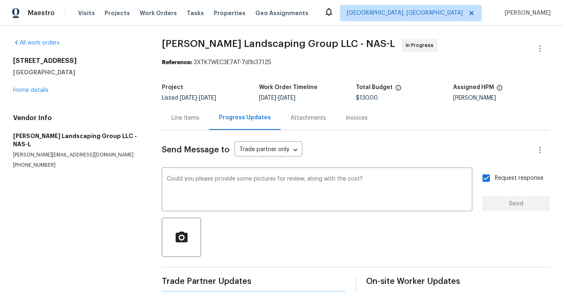
scroll to position [0, 0]
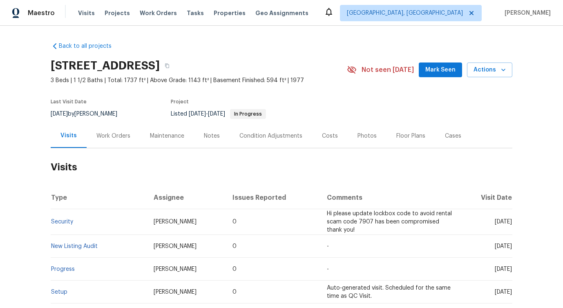
click at [118, 141] on div "Work Orders" at bounding box center [113, 136] width 53 height 24
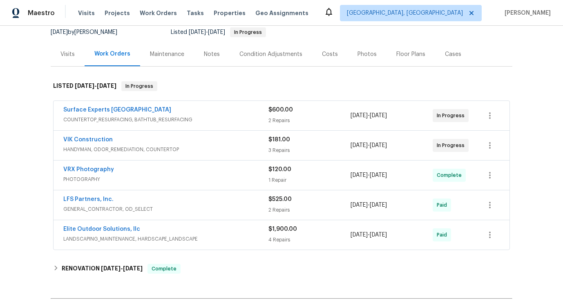
scroll to position [99, 0]
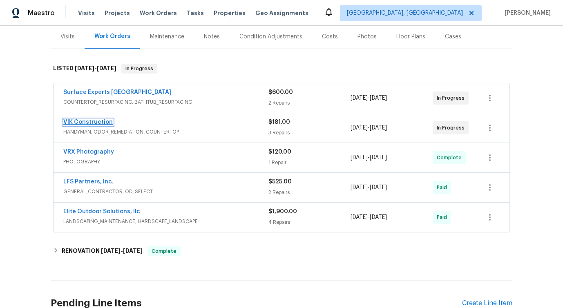
click at [94, 119] on link "VIK Construction" at bounding box center [87, 122] width 49 height 6
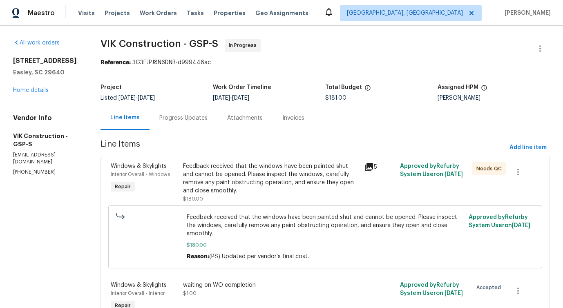
click at [217, 121] on div "Progress Updates" at bounding box center [183, 118] width 68 height 24
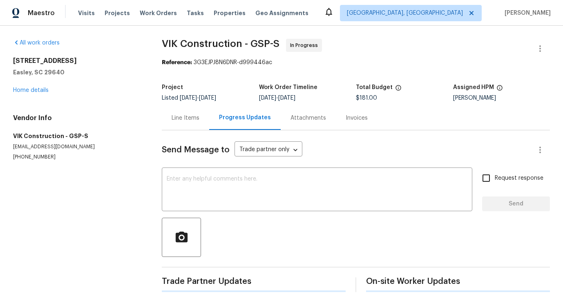
click at [225, 164] on div "Send Message to Trade partner only Trade partner only ​ x ​ Request response Se…" at bounding box center [356, 211] width 388 height 162
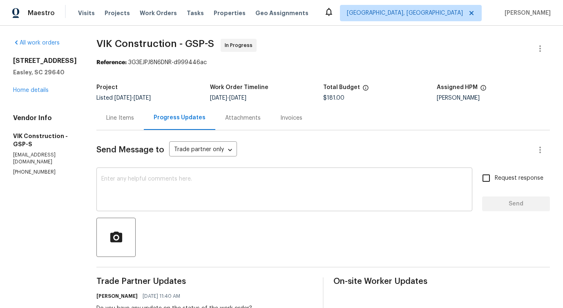
click at [223, 186] on textarea at bounding box center [284, 190] width 366 height 29
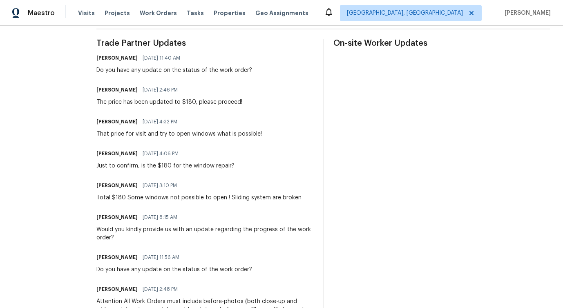
scroll to position [291, 0]
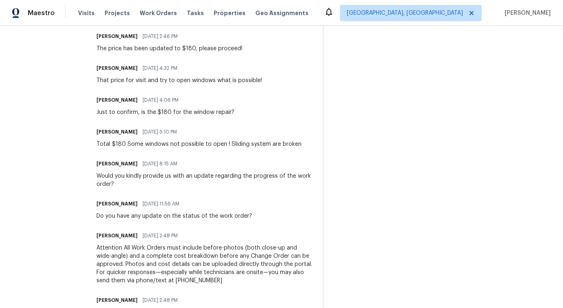
click at [163, 175] on div "Would you kindly provide us with an update regarding the progress of the work o…" at bounding box center [204, 180] width 216 height 16
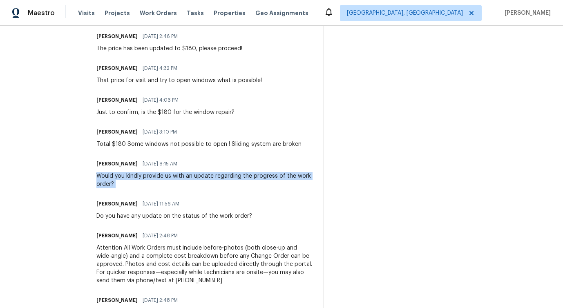
copy div "Would you kindly provide us with an update regarding the progress of the work o…"
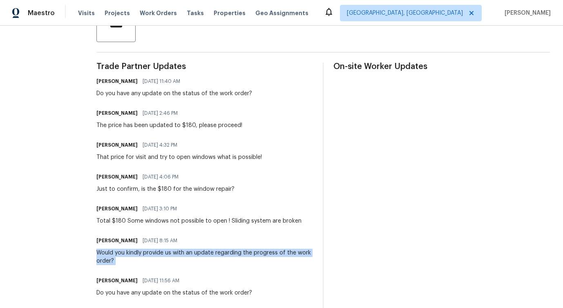
scroll to position [0, 0]
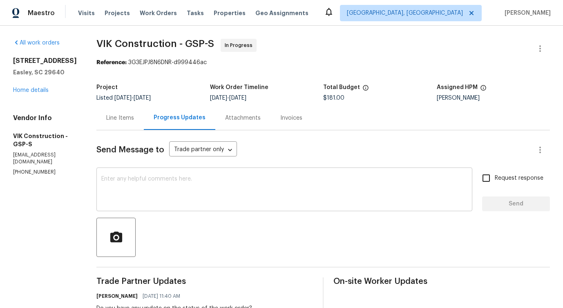
click at [173, 192] on textarea at bounding box center [284, 190] width 366 height 29
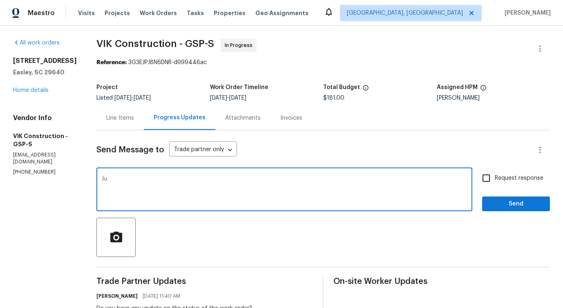
type textarea "J"
paste textarea "Would you kindly provide us with an update regarding the progress of the work o…"
type textarea "Would you kindly provide us with an update regarding the progress of the work o…"
click at [503, 181] on span "Request response" at bounding box center [518, 178] width 49 height 9
click at [494, 181] on input "Request response" at bounding box center [485, 177] width 17 height 17
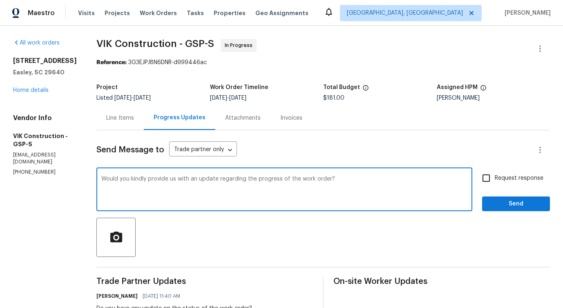
checkbox input "true"
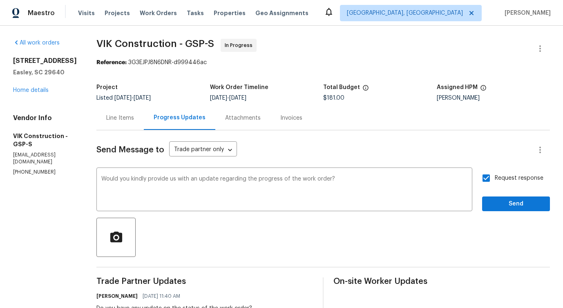
click at [509, 203] on span "Send" at bounding box center [515, 204] width 55 height 10
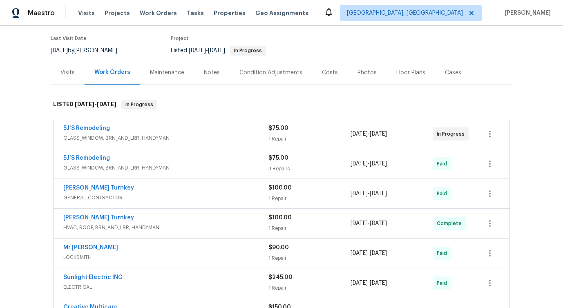
scroll to position [80, 0]
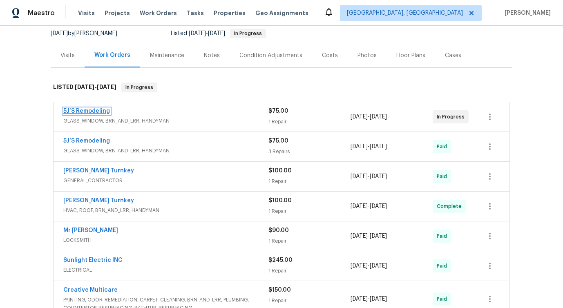
click at [79, 113] on link "5J’S Remodeling" at bounding box center [86, 111] width 47 height 6
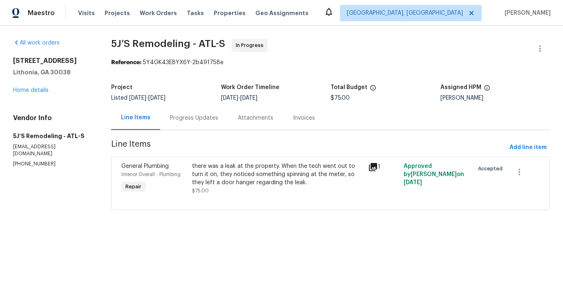
click at [195, 121] on div "Progress Updates" at bounding box center [194, 118] width 48 height 8
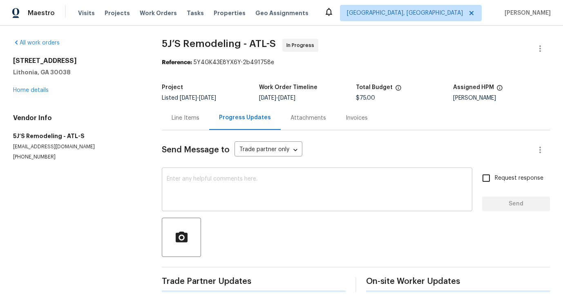
click at [208, 210] on div "x ​" at bounding box center [317, 190] width 310 height 42
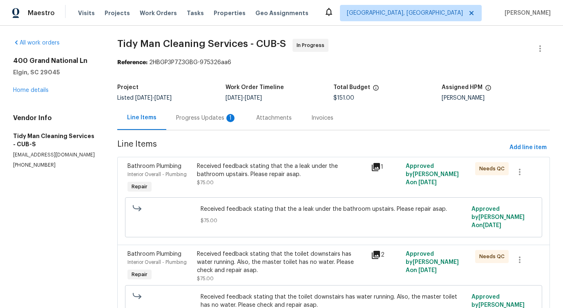
click at [210, 120] on div "Progress Updates 1" at bounding box center [206, 118] width 60 height 8
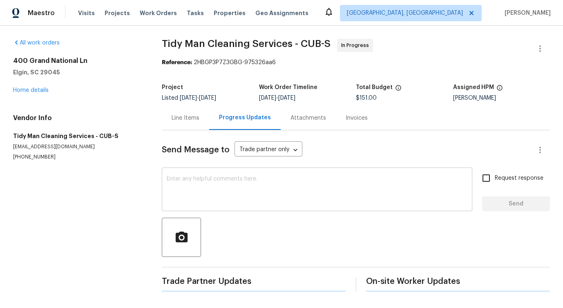
click at [223, 206] on div "x ​" at bounding box center [317, 190] width 310 height 42
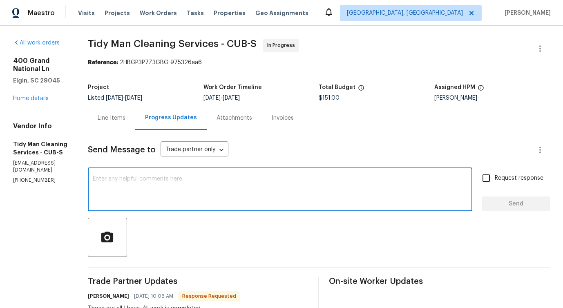
scroll to position [202, 0]
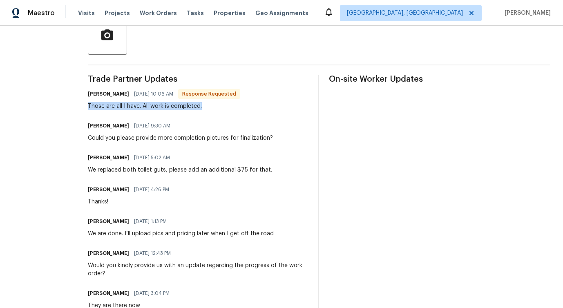
drag, startPoint x: 89, startPoint y: 109, endPoint x: 209, endPoint y: 109, distance: 120.0
click at [209, 109] on div "Those are all I have. All work is completed." at bounding box center [164, 106] width 152 height 8
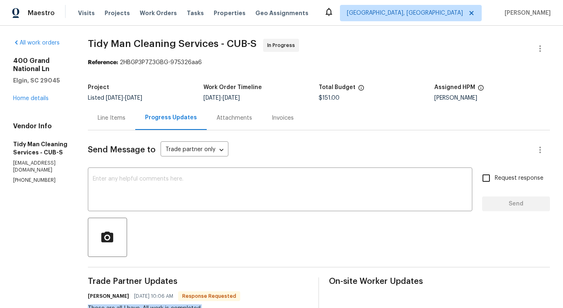
click at [116, 117] on div "Line Items" at bounding box center [112, 118] width 28 height 8
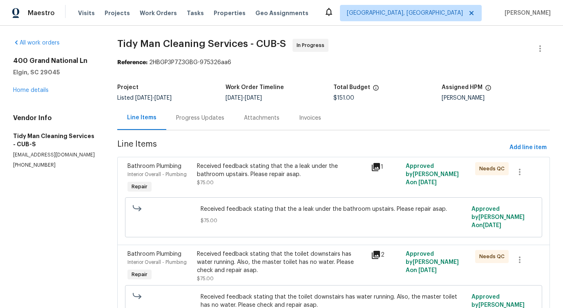
click at [227, 118] on div "Progress Updates" at bounding box center [200, 118] width 68 height 24
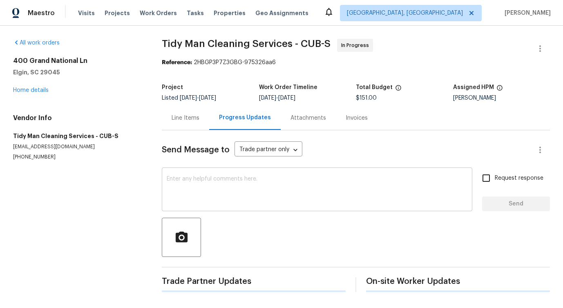
click at [236, 207] on div "x ​" at bounding box center [317, 190] width 310 height 42
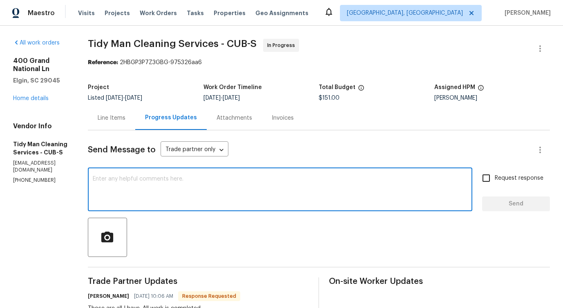
click at [118, 126] on div "Line Items" at bounding box center [111, 118] width 47 height 24
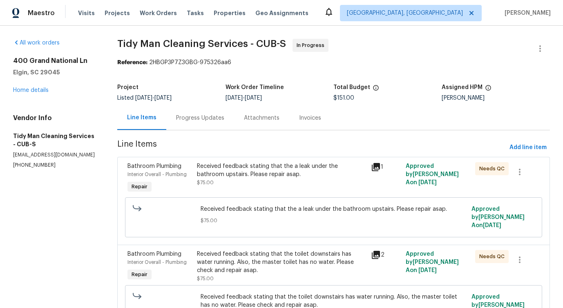
scroll to position [99, 0]
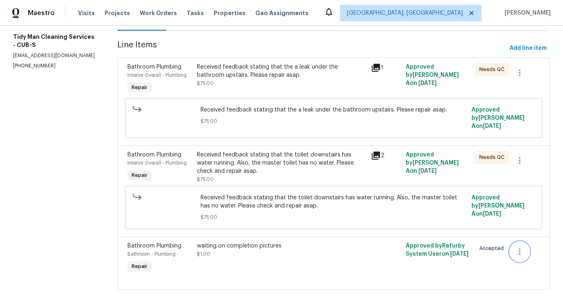
click at [521, 249] on icon "button" at bounding box center [519, 252] width 10 height 10
click at [529, 247] on li "Cancel" at bounding box center [525, 246] width 31 height 13
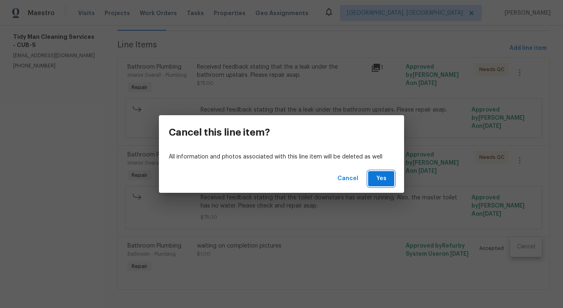
click at [372, 178] on button "Yes" at bounding box center [381, 178] width 26 height 15
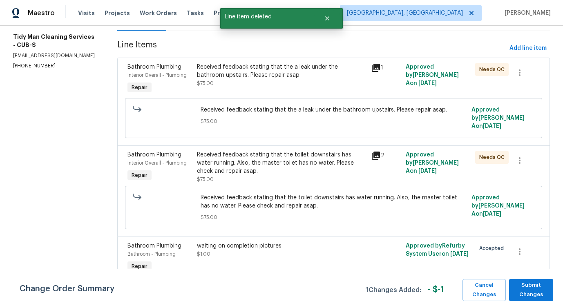
scroll to position [0, 0]
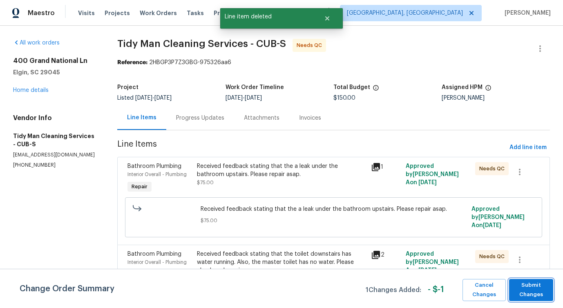
click at [526, 293] on span "Submit Changes" at bounding box center [531, 289] width 36 height 19
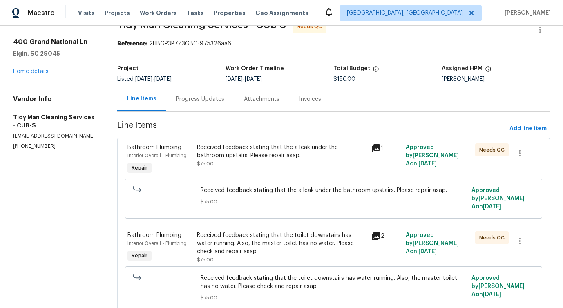
scroll to position [19, 0]
click at [292, 158] on div "Received feedback stating that the a leak under the bathroom upstairs. Please r…" at bounding box center [281, 151] width 169 height 16
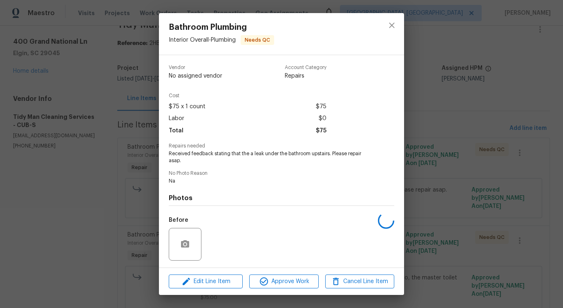
scroll to position [54, 0]
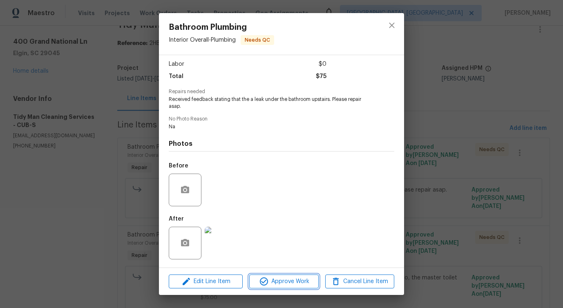
click at [291, 283] on span "Approve Work" at bounding box center [283, 281] width 64 height 10
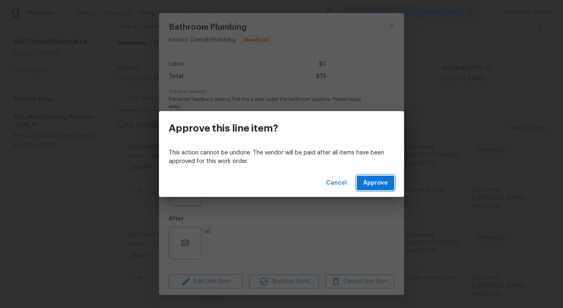
click at [379, 183] on span "Approve" at bounding box center [375, 183] width 24 height 10
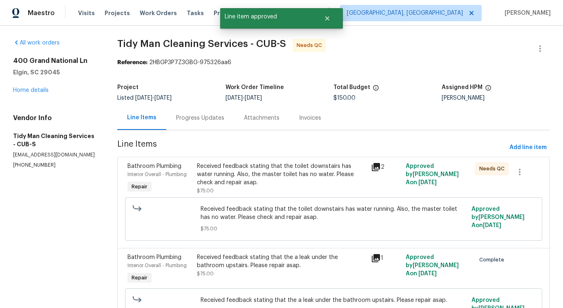
scroll to position [47, 0]
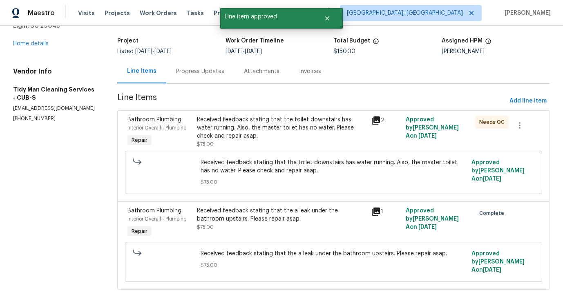
click at [287, 140] on div "Received feedback stating that the toilet downstairs has water running. Also, t…" at bounding box center [281, 132] width 169 height 33
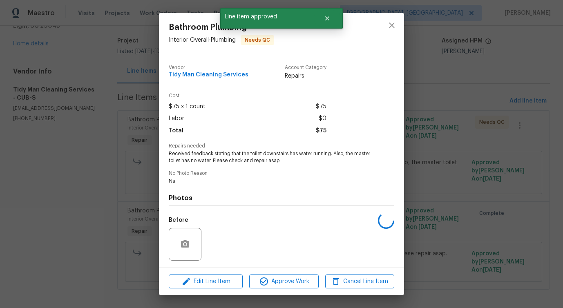
scroll to position [54, 0]
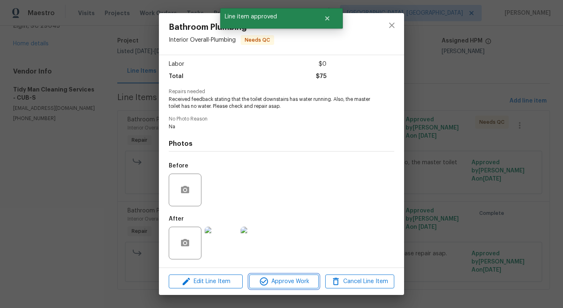
click at [287, 285] on span "Approve Work" at bounding box center [283, 281] width 64 height 10
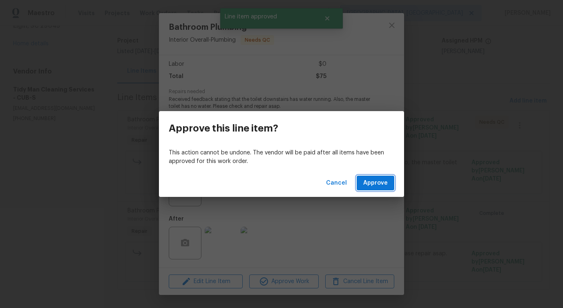
click at [378, 187] on span "Approve" at bounding box center [375, 183] width 24 height 10
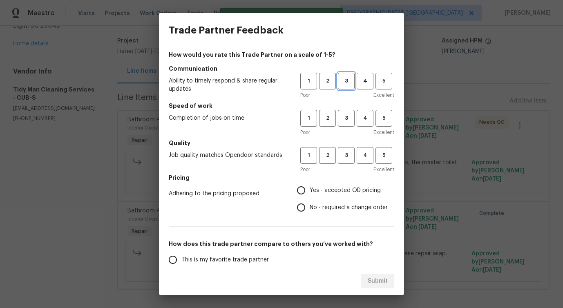
click at [344, 87] on button "3" at bounding box center [346, 81] width 17 height 17
click at [346, 122] on span "3" at bounding box center [345, 117] width 15 height 9
click at [345, 159] on span "3" at bounding box center [345, 155] width 15 height 9
click at [324, 202] on label "No - required a change order" at bounding box center [339, 207] width 95 height 17
click at [309, 202] on input "No - required a change order" at bounding box center [300, 207] width 17 height 17
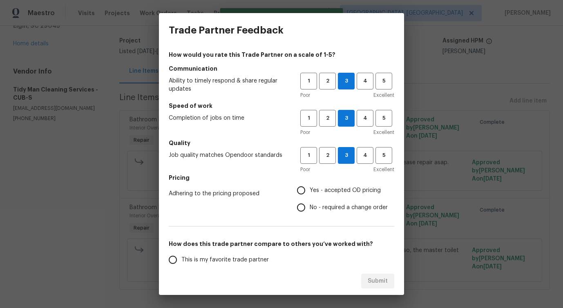
radio input "true"
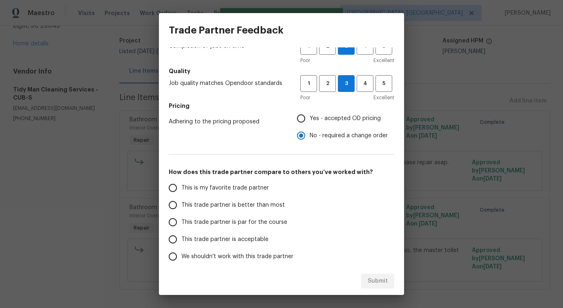
scroll to position [92, 0]
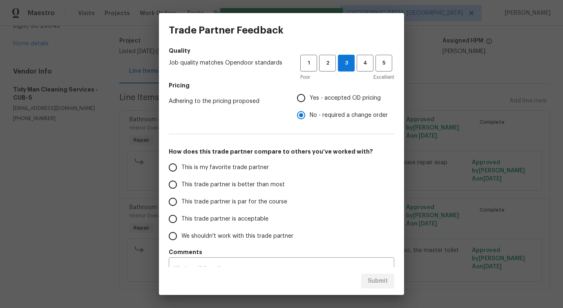
click at [275, 189] on label "This trade partner is better than most" at bounding box center [228, 184] width 129 height 17
click at [181, 189] on input "This trade partner is better than most" at bounding box center [172, 184] width 17 height 17
click at [375, 285] on span "Submit" at bounding box center [377, 281] width 20 height 10
radio input "true"
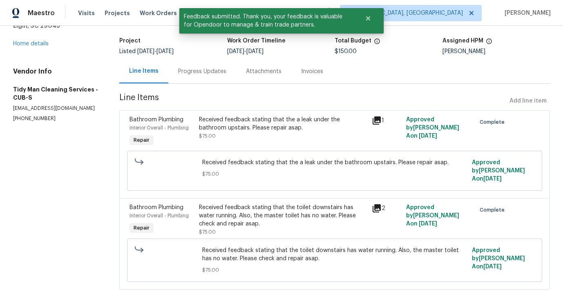
click at [221, 80] on div "Progress Updates" at bounding box center [202, 71] width 68 height 24
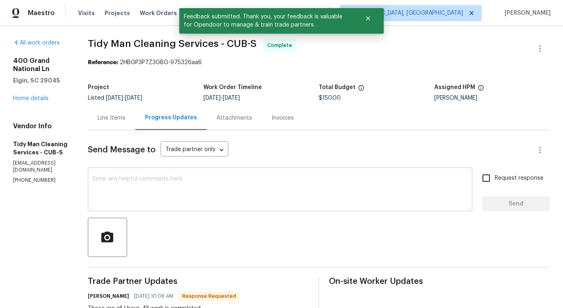
click at [221, 191] on textarea at bounding box center [280, 190] width 374 height 29
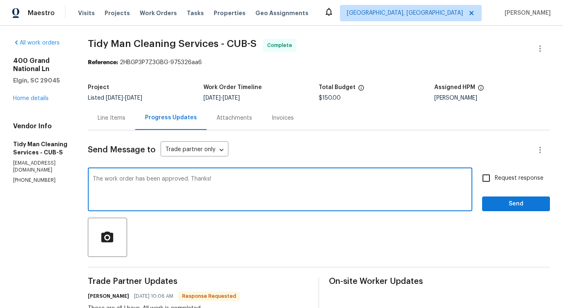
type textarea "The work order has been approved. Thanks!"
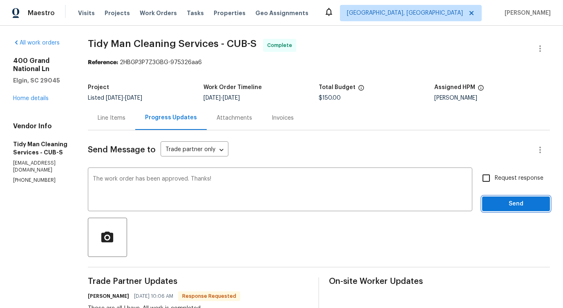
click at [505, 205] on span "Send" at bounding box center [515, 204] width 55 height 10
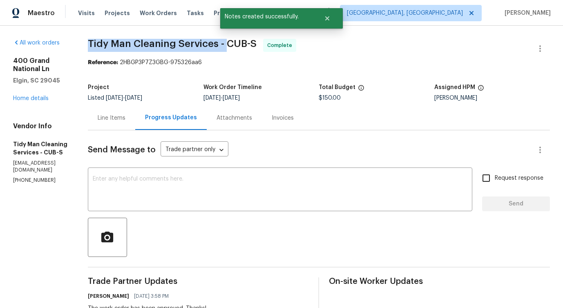
drag, startPoint x: 91, startPoint y: 44, endPoint x: 225, endPoint y: 43, distance: 134.3
copy span "Tidy Man Cleaning Services -"
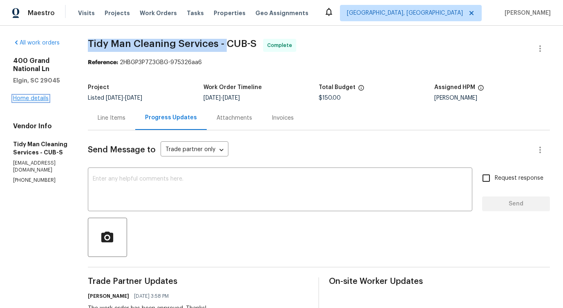
click at [34, 101] on link "Home details" at bounding box center [31, 99] width 36 height 6
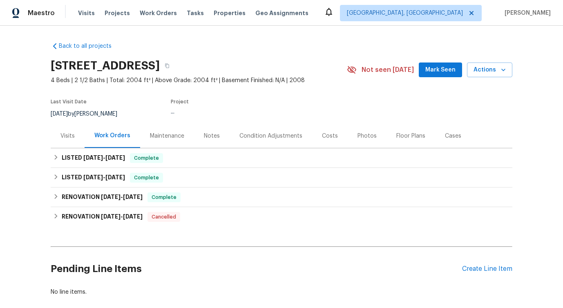
scroll to position [12, 0]
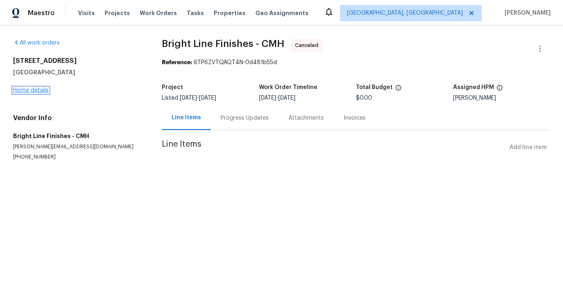
click at [25, 91] on link "Home details" at bounding box center [31, 90] width 36 height 6
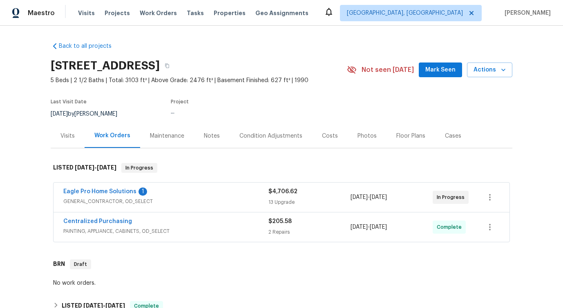
scroll to position [15, 0]
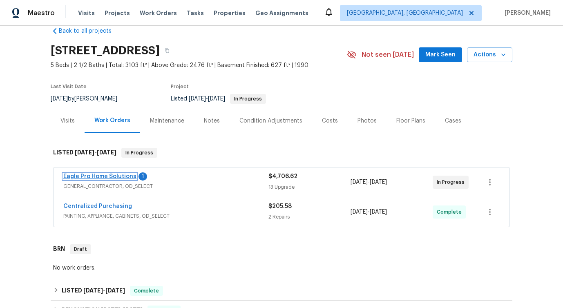
click at [100, 177] on link "Eagle Pro Home Solutions" at bounding box center [99, 177] width 73 height 6
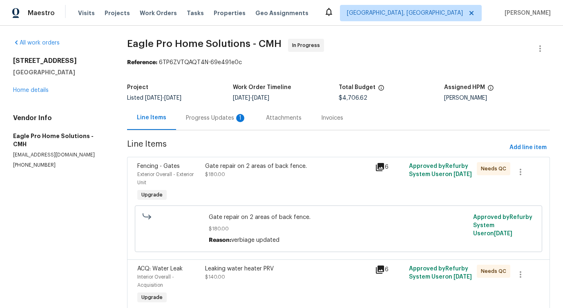
click at [220, 120] on div "Progress Updates 1" at bounding box center [216, 118] width 60 height 8
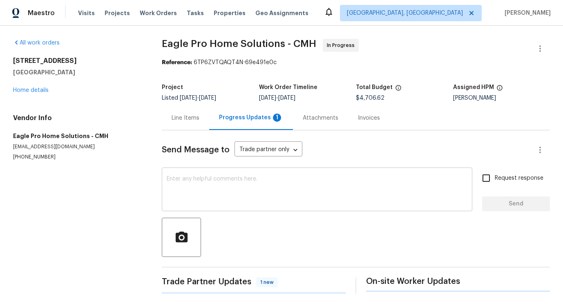
click at [225, 193] on textarea at bounding box center [317, 190] width 300 height 29
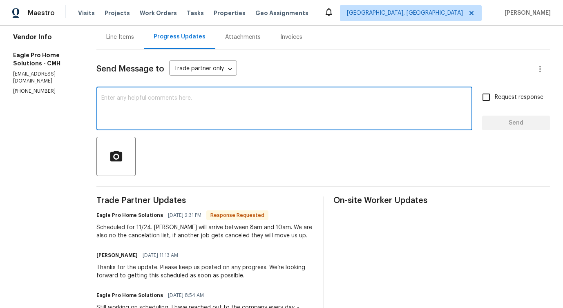
scroll to position [198, 0]
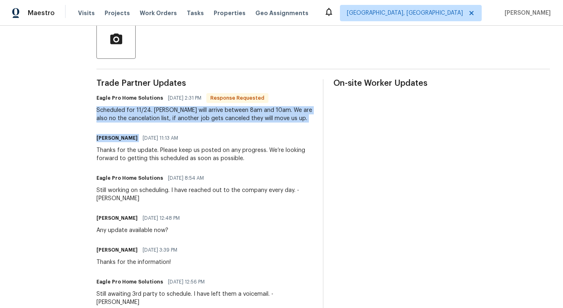
drag, startPoint x: 113, startPoint y: 111, endPoint x: 244, endPoint y: 131, distance: 132.6
click at [264, 149] on div "Thanks for the update. Please keep us posted on any progress. We’re looking for…" at bounding box center [204, 154] width 216 height 16
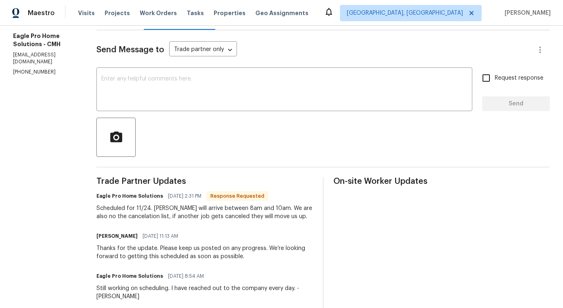
scroll to position [43, 0]
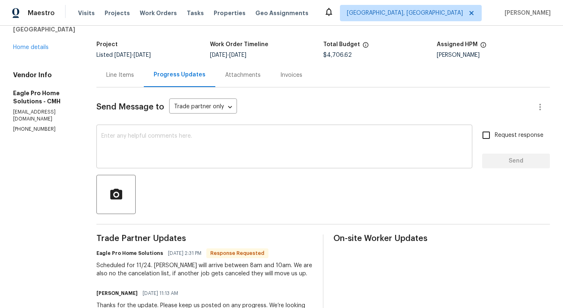
click at [207, 146] on textarea at bounding box center [284, 147] width 366 height 29
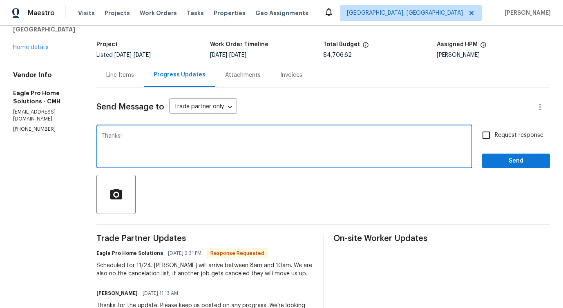
type textarea "Thanks!"
click at [505, 165] on span "Send" at bounding box center [515, 161] width 55 height 10
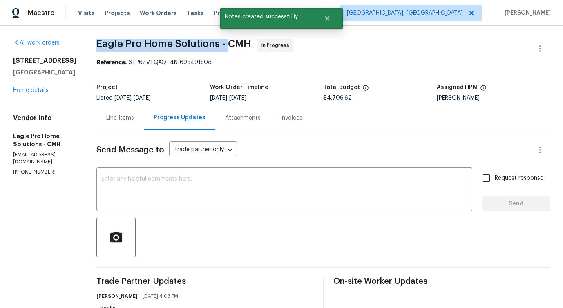
drag, startPoint x: 113, startPoint y: 42, endPoint x: 245, endPoint y: 48, distance: 132.4
copy span "Eagle Pro Home Solutions -"
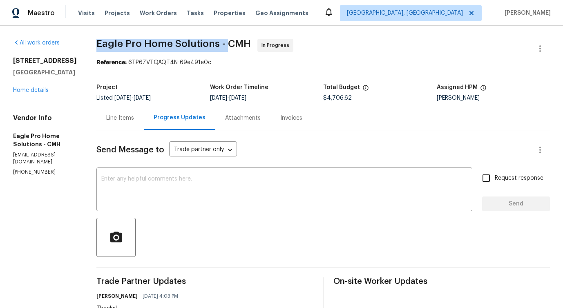
copy span "Eagle Pro Home Solutions -"
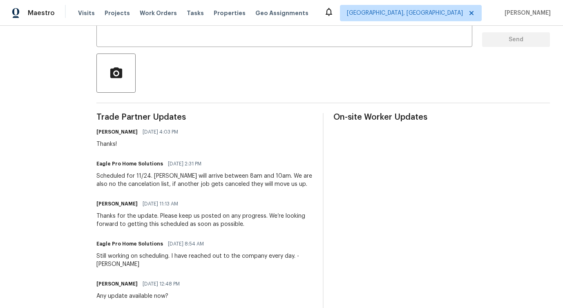
scroll to position [178, 0]
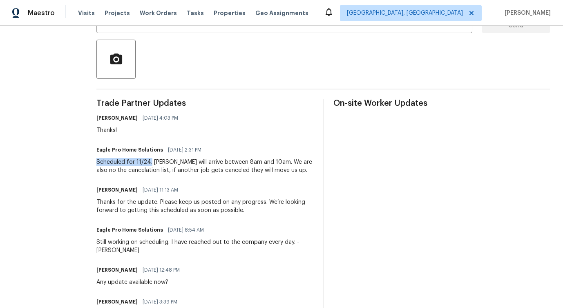
drag, startPoint x: 114, startPoint y: 162, endPoint x: 170, endPoint y: 162, distance: 55.9
copy div "Scheduled for 11/24."
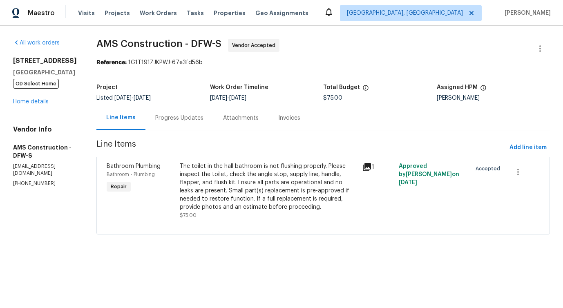
click at [176, 122] on div "Progress Updates" at bounding box center [179, 118] width 68 height 24
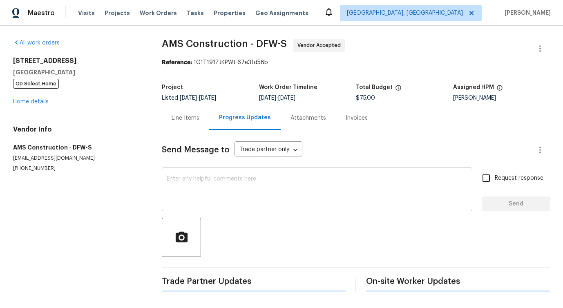
click at [196, 180] on textarea at bounding box center [317, 190] width 300 height 29
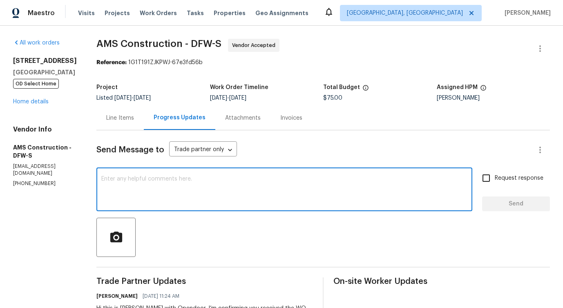
click at [254, 198] on textarea at bounding box center [284, 190] width 366 height 29
paste textarea "Attention All Work Orders must include before-photos (both close-up and wide-an…"
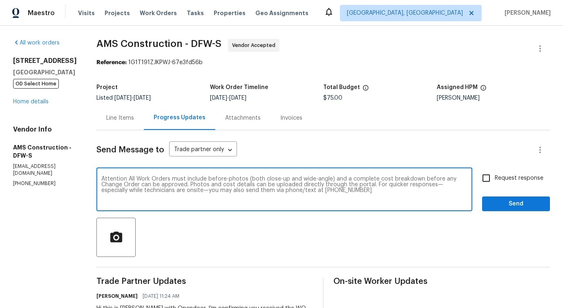
type textarea "Attention All Work Orders must include before-photos (both close-up and wide-an…"
click at [504, 203] on span "Send" at bounding box center [515, 204] width 55 height 10
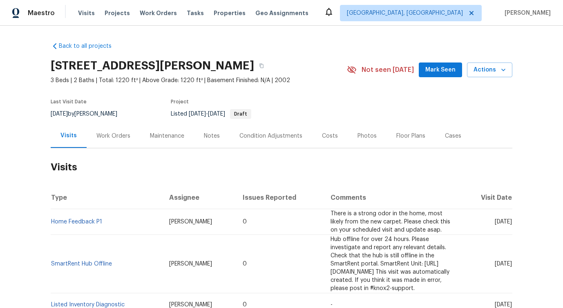
click at [127, 136] on div "Work Orders" at bounding box center [113, 136] width 34 height 8
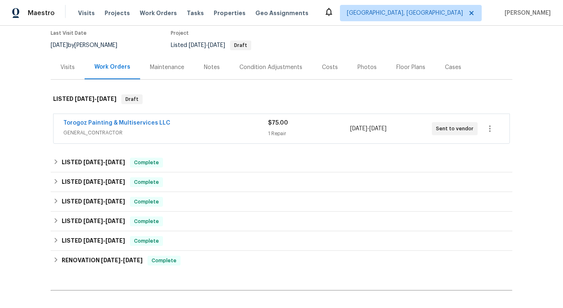
scroll to position [74, 0]
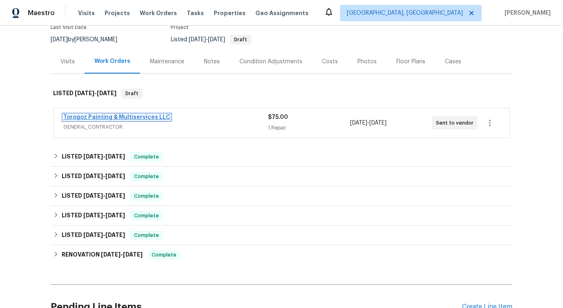
click at [136, 117] on link "Torogoz Painting & Multiservices LLC" at bounding box center [116, 117] width 107 height 6
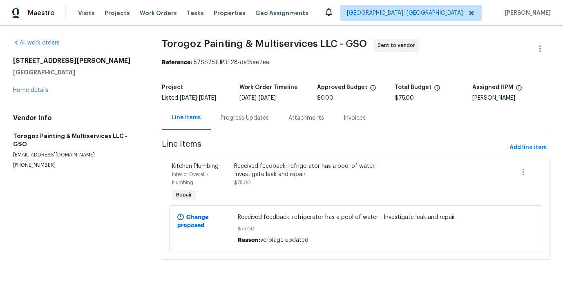
click at [225, 120] on div "Progress Updates" at bounding box center [244, 118] width 48 height 8
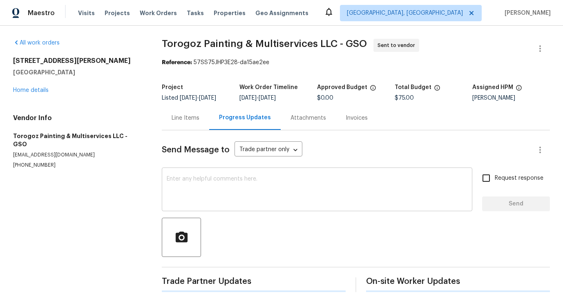
click at [231, 194] on textarea at bounding box center [317, 190] width 300 height 29
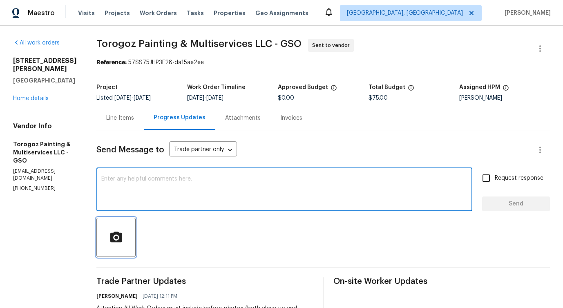
click at [136, 222] on button "button" at bounding box center [115, 237] width 39 height 39
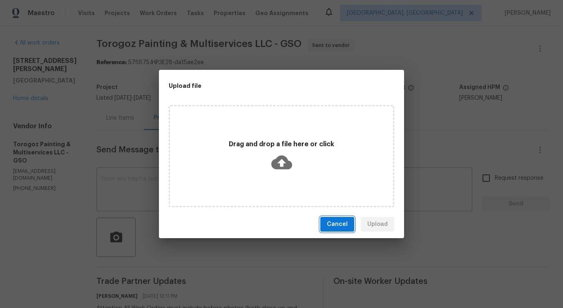
click at [341, 221] on span "Cancel" at bounding box center [337, 224] width 21 height 10
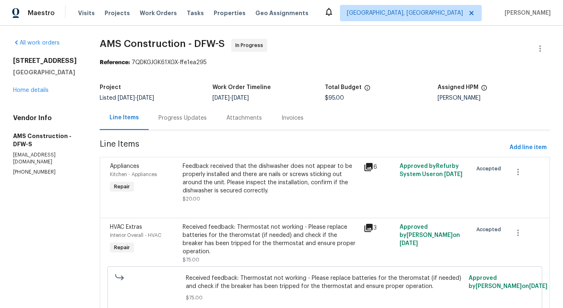
click at [187, 127] on div "Progress Updates" at bounding box center [183, 118] width 68 height 24
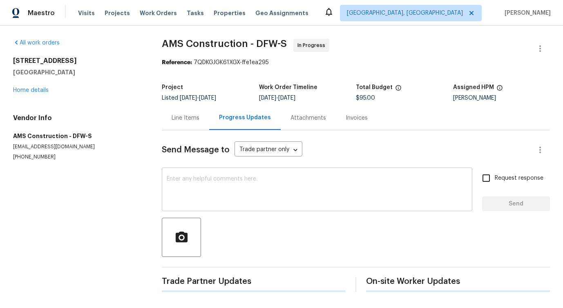
click at [198, 185] on textarea at bounding box center [317, 190] width 300 height 29
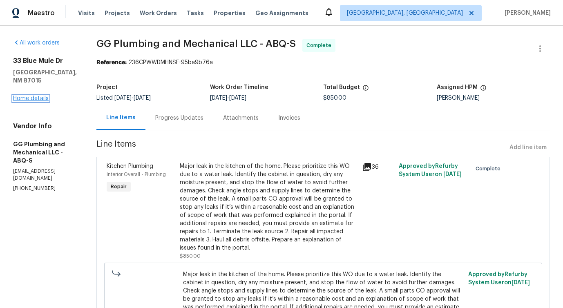
click at [17, 96] on link "Home details" at bounding box center [31, 99] width 36 height 6
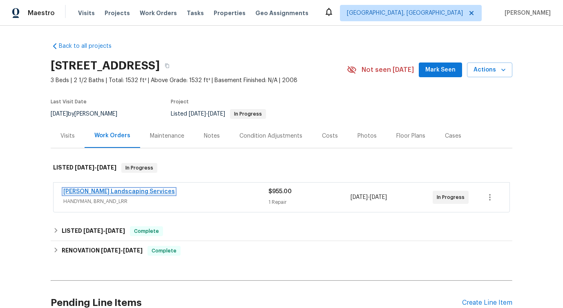
click at [113, 190] on link "[PERSON_NAME] Landscaping Services" at bounding box center [118, 192] width 111 height 6
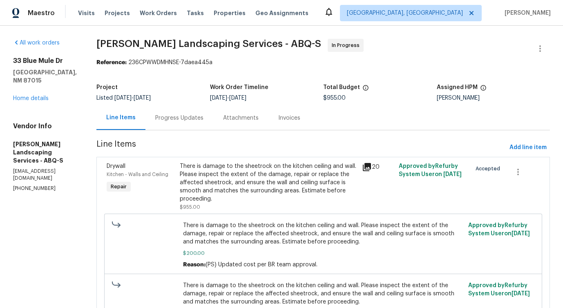
click at [196, 120] on div "Progress Updates" at bounding box center [179, 118] width 48 height 8
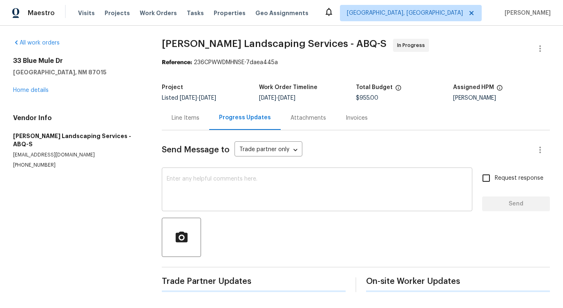
click at [211, 187] on textarea at bounding box center [317, 190] width 300 height 29
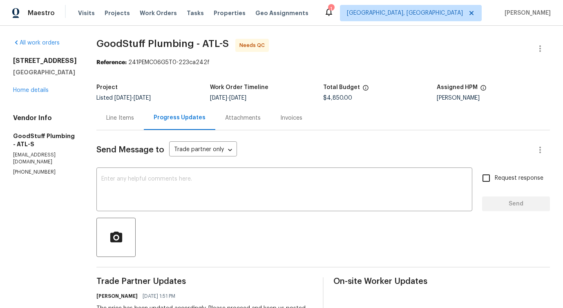
click at [144, 113] on div "Line Items" at bounding box center [119, 118] width 47 height 24
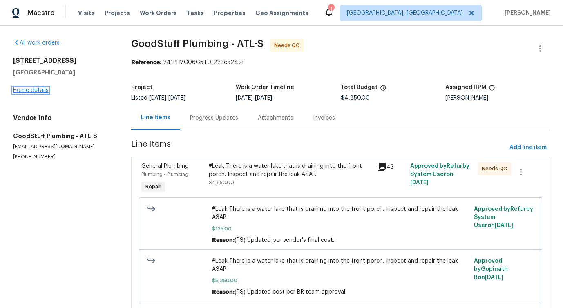
click at [46, 90] on link "Home details" at bounding box center [31, 90] width 36 height 6
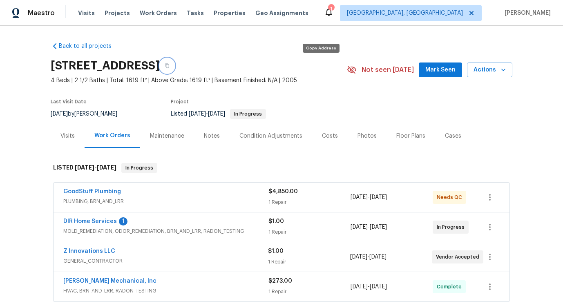
click at [169, 64] on icon "button" at bounding box center [167, 66] width 4 height 4
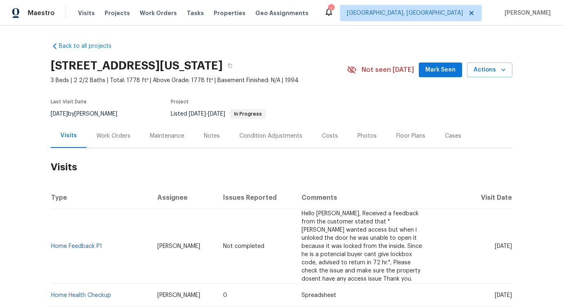
click at [112, 139] on div "Work Orders" at bounding box center [113, 136] width 34 height 8
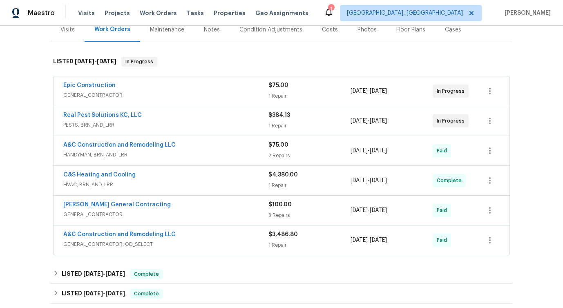
scroll to position [107, 0]
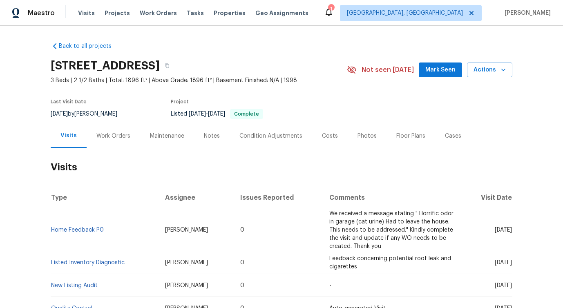
click at [116, 144] on div "Work Orders" at bounding box center [113, 136] width 53 height 24
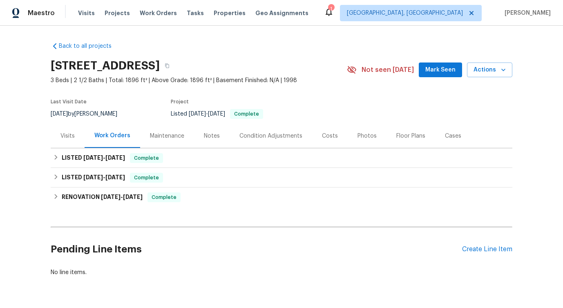
scroll to position [24, 0]
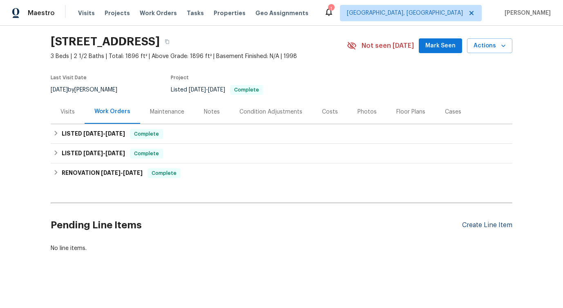
click at [475, 227] on div "Create Line Item" at bounding box center [487, 225] width 50 height 8
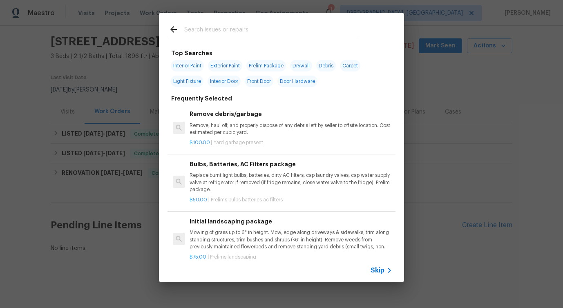
click at [376, 265] on div "Skip" at bounding box center [281, 270] width 245 height 23
click at [377, 268] on span "Skip" at bounding box center [377, 270] width 14 height 8
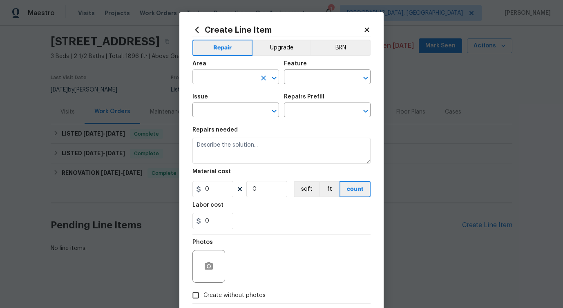
click at [214, 80] on input "text" at bounding box center [224, 77] width 64 height 13
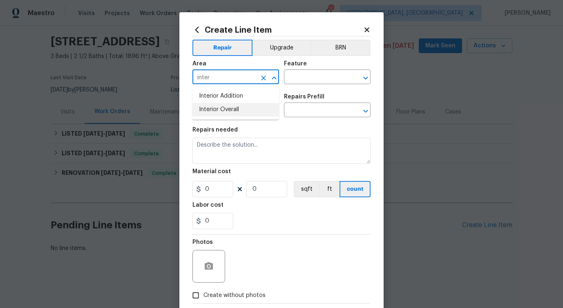
click at [216, 109] on li "Interior Overall" at bounding box center [235, 109] width 87 height 13
type input "Interior Overall"
click at [318, 73] on input "text" at bounding box center [316, 77] width 64 height 13
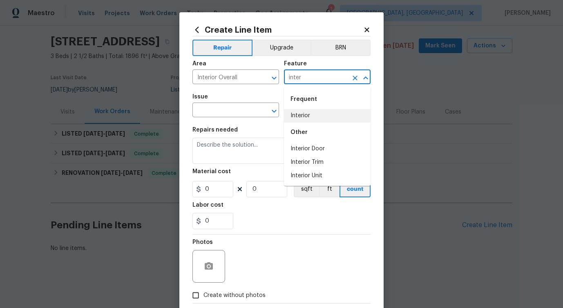
click at [309, 116] on li "Interior" at bounding box center [327, 115] width 87 height 13
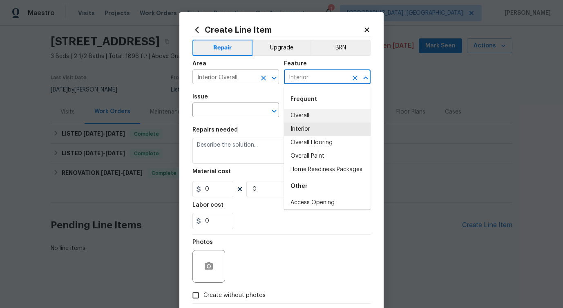
drag, startPoint x: 310, startPoint y: 75, endPoint x: 260, endPoint y: 75, distance: 50.2
click at [260, 75] on div "Area Interior Overall ​ Feature Interior ​" at bounding box center [281, 72] width 178 height 33
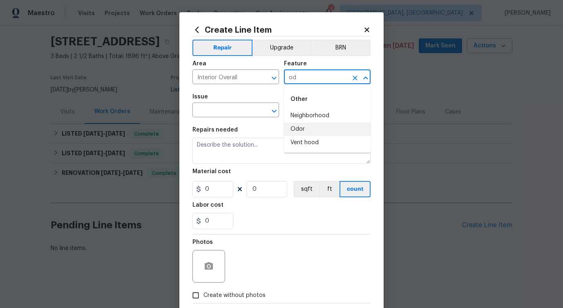
click at [311, 129] on li "Odor" at bounding box center [327, 128] width 87 height 13
type input "Odor"
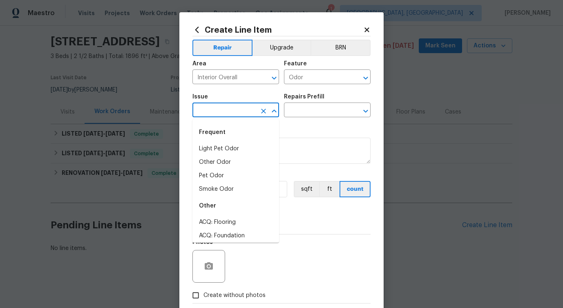
click at [218, 113] on input "text" at bounding box center [224, 111] width 64 height 13
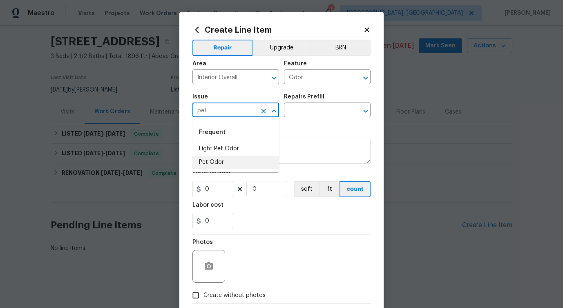
click at [214, 165] on li "Pet Odor" at bounding box center [235, 162] width 87 height 13
type input "Pet Odor"
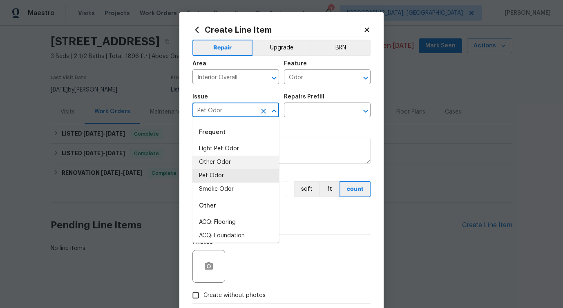
click at [315, 104] on div "Repairs Prefill" at bounding box center [327, 99] width 87 height 11
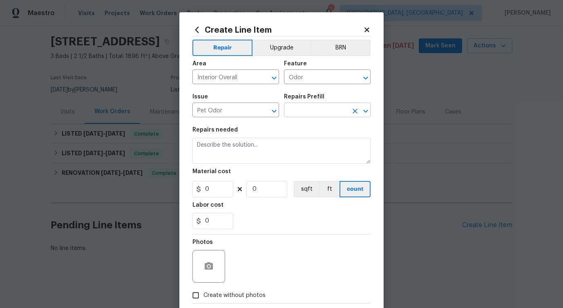
click at [320, 111] on input "text" at bounding box center [316, 111] width 64 height 13
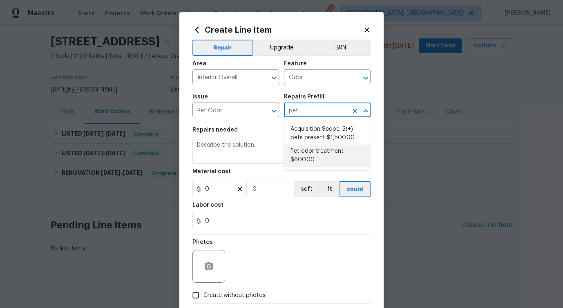
click at [310, 151] on li "Pet odor treatment $600.00" at bounding box center [327, 156] width 87 height 22
type input "Pet odor treatment $600.00"
type textarea "Complete a chlorine dioxide odor treatment for the home due to heavy odor. This…"
type input "1"
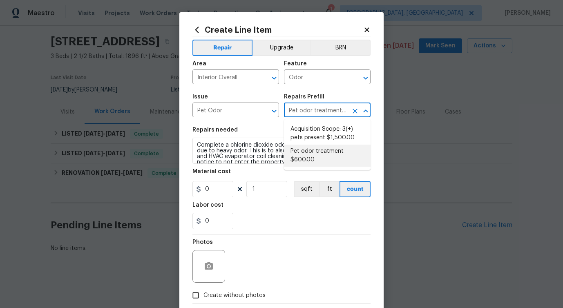
type input "600"
type input "Pet odor treatment $600.00"
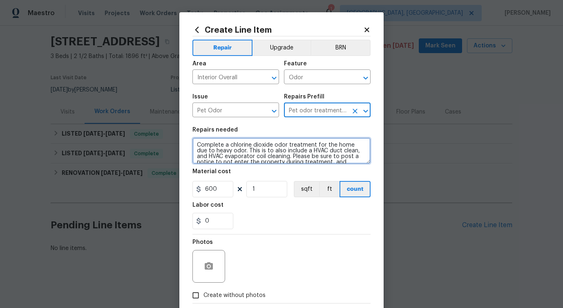
click at [276, 156] on textarea "Complete a chlorine dioxide odor treatment for the home due to heavy odor. This…" at bounding box center [281, 151] width 178 height 26
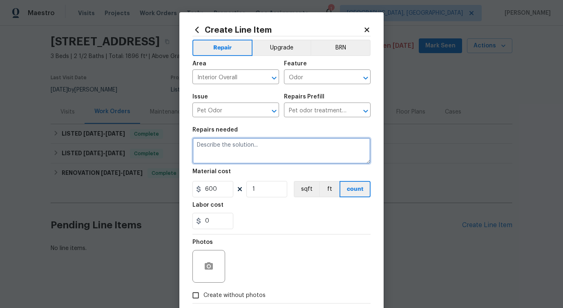
click at [314, 147] on textarea at bounding box center [281, 151] width 178 height 26
paste textarea "Feedback received that there is a urine odor inside the home. Please inspect th…"
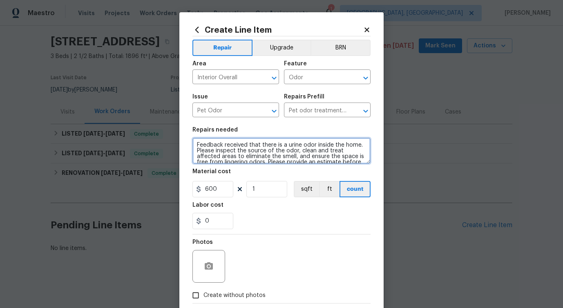
scroll to position [2, 0]
type textarea "Feedback received that there is a urine odor inside the home. Please inspect th…"
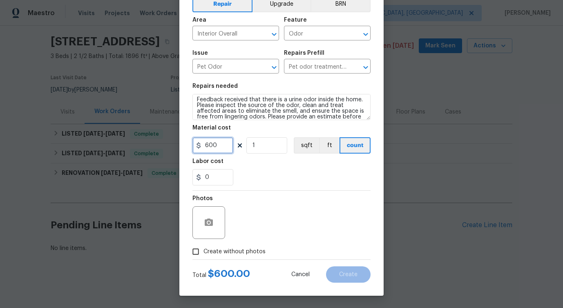
click at [213, 142] on input "600" at bounding box center [212, 145] width 41 height 16
type input "75"
click at [229, 245] on label "Create without photos" at bounding box center [227, 252] width 78 height 16
click at [203, 245] on input "Create without photos" at bounding box center [196, 252] width 16 height 16
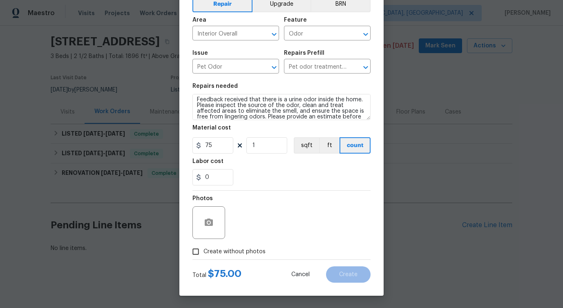
checkbox input "true"
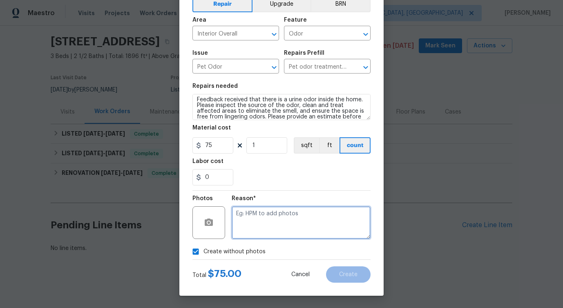
click at [282, 225] on textarea at bounding box center [300, 222] width 139 height 33
type textarea "verbiage updated"
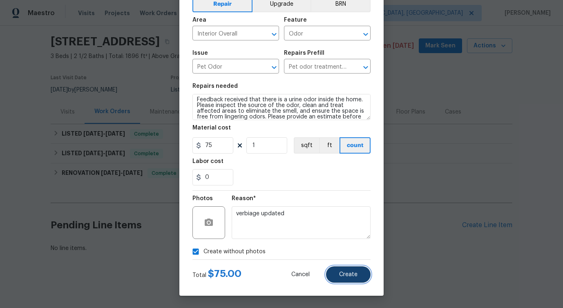
click at [340, 274] on span "Create" at bounding box center [348, 274] width 18 height 6
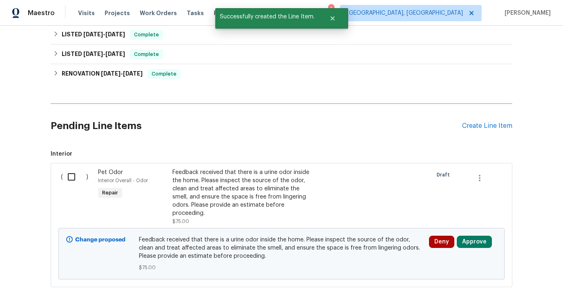
scroll to position [150, 0]
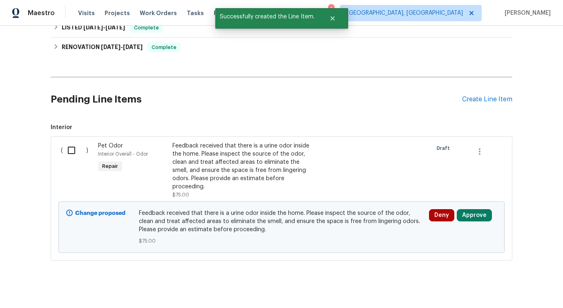
click at [72, 148] on input "checkbox" at bounding box center [74, 150] width 23 height 17
checkbox input "true"
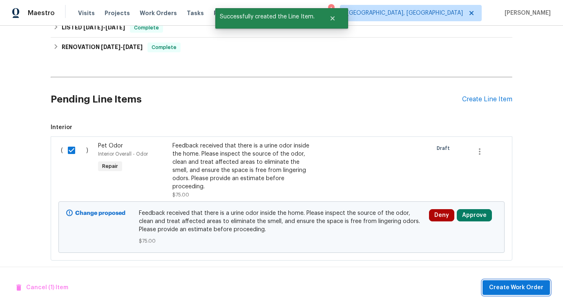
click at [509, 290] on span "Create Work Order" at bounding box center [516, 288] width 54 height 10
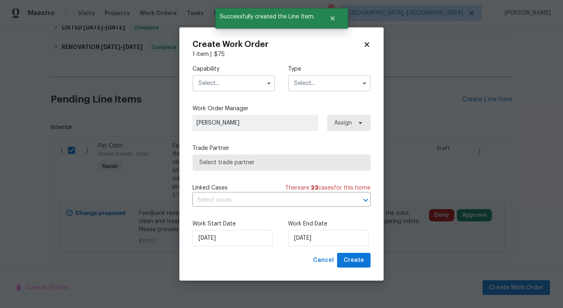
click at [230, 76] on input "text" at bounding box center [233, 83] width 82 height 16
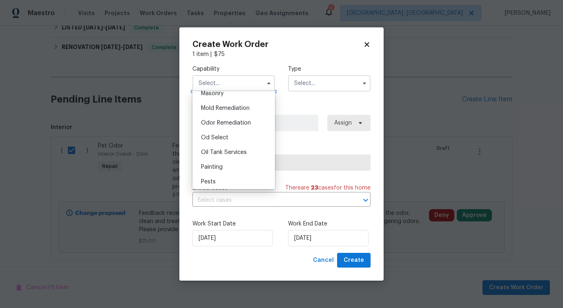
scroll to position [625, 0]
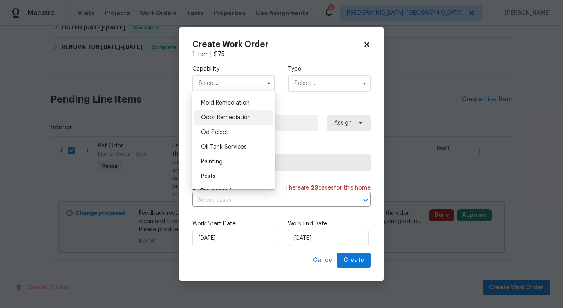
click at [232, 122] on div "Odor Remediation" at bounding box center [233, 117] width 78 height 15
type input "Odor Remediation"
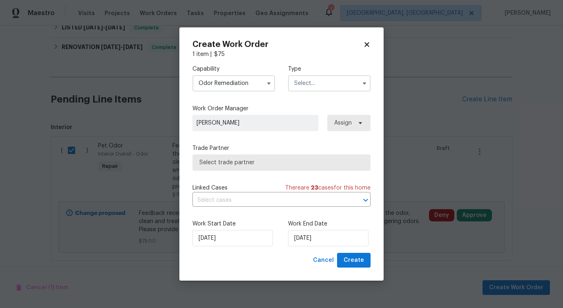
click at [319, 82] on input "text" at bounding box center [329, 83] width 82 height 16
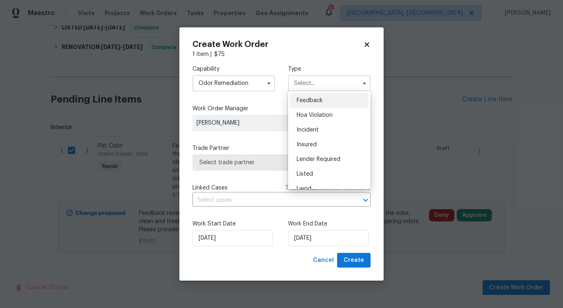
click at [309, 98] on span "Feedback" at bounding box center [309, 101] width 26 height 6
type input "Feedback"
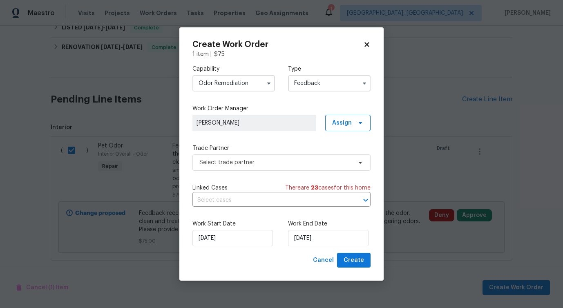
click at [241, 171] on div "Capability Odor Remediation Type Feedback Work Order Manager Pavithra Sekar Ass…" at bounding box center [281, 155] width 178 height 194
click at [243, 165] on span "Select trade partner" at bounding box center [275, 162] width 152 height 8
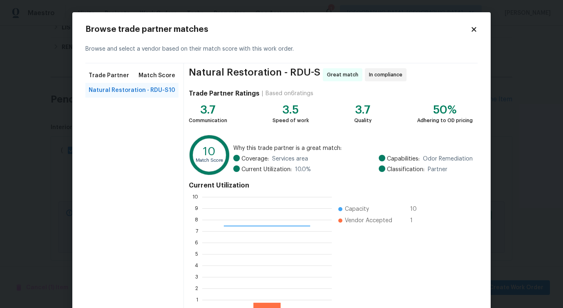
scroll to position [52, 0]
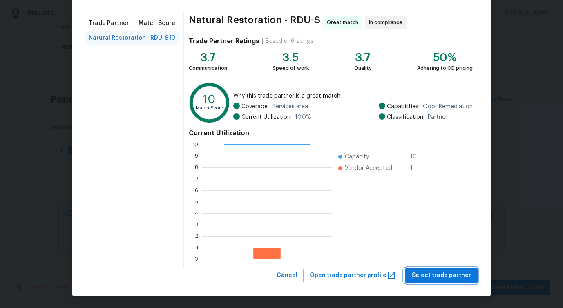
click at [449, 274] on span "Select trade partner" at bounding box center [441, 275] width 59 height 10
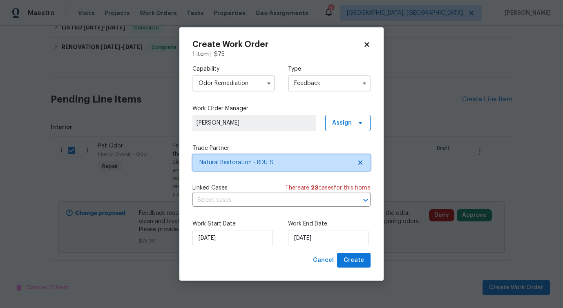
scroll to position [0, 0]
click at [230, 200] on input "text" at bounding box center [269, 200] width 155 height 13
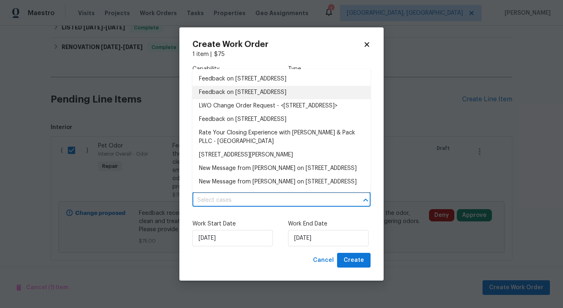
click at [242, 95] on li "Feedback on 125 River Hills Dr, Clayton, NC 27527" at bounding box center [281, 92] width 178 height 13
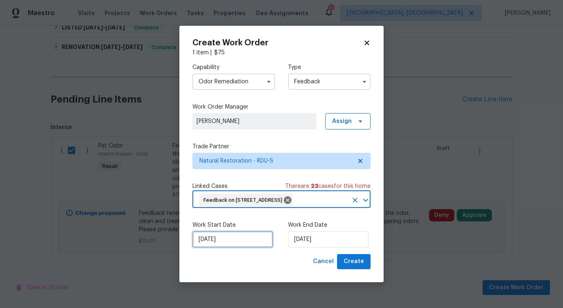
click at [222, 239] on input "[DATE]" at bounding box center [232, 239] width 80 height 16
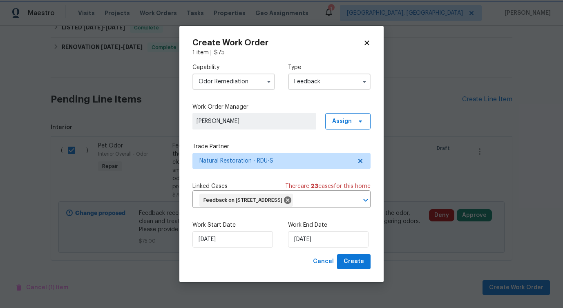
click at [312, 230] on div "Work End Date 10/2/2025" at bounding box center [329, 234] width 82 height 27
click at [309, 241] on input "[DATE]" at bounding box center [328, 239] width 80 height 16
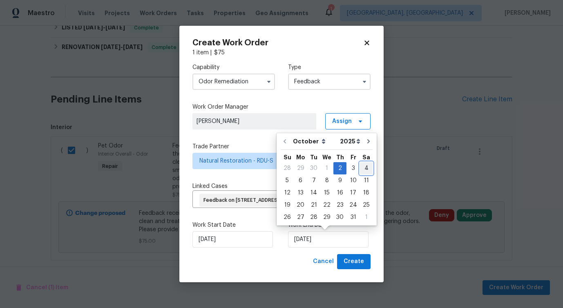
click at [365, 168] on div "4" at bounding box center [366, 167] width 13 height 11
type input "[DATE]"
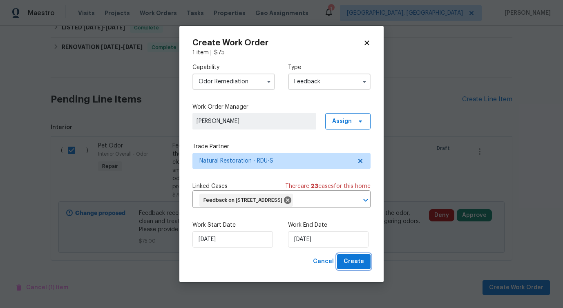
click at [351, 263] on span "Create" at bounding box center [353, 261] width 20 height 10
checkbox input "false"
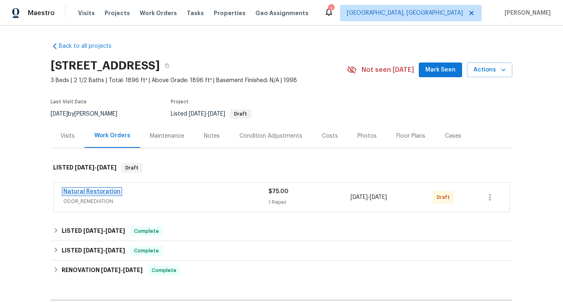
click at [102, 192] on link "Natural Restoration" at bounding box center [91, 192] width 57 height 6
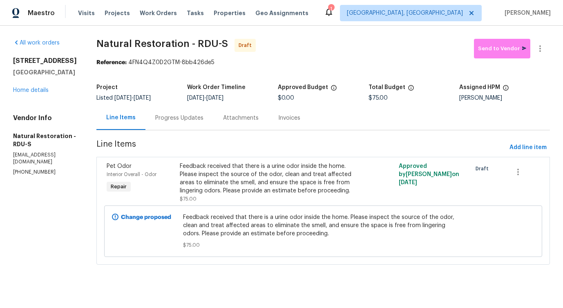
click at [189, 119] on div "Progress Updates" at bounding box center [179, 118] width 48 height 8
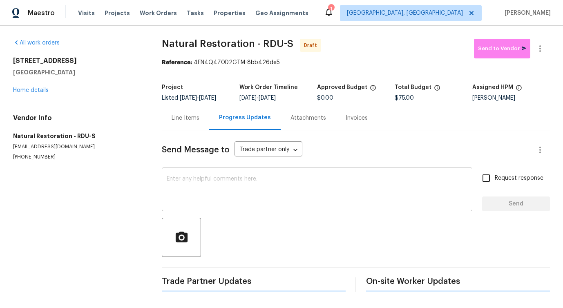
click at [210, 189] on textarea at bounding box center [317, 190] width 300 height 29
paste textarea "Hi this is [PERSON_NAME] with Opendoor. I’m confirming you received the WO for …"
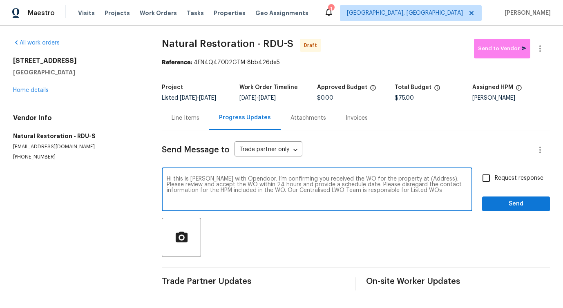
click at [413, 179] on textarea "Hi this is [PERSON_NAME] with Opendoor. I’m confirming you received the WO for …" at bounding box center [317, 190] width 300 height 29
paste textarea "[STREET_ADDRESS]"
type textarea "Hi this is [PERSON_NAME] with Opendoor. I’m confirming you received the WO for …"
click at [496, 178] on span "Request response" at bounding box center [518, 178] width 49 height 9
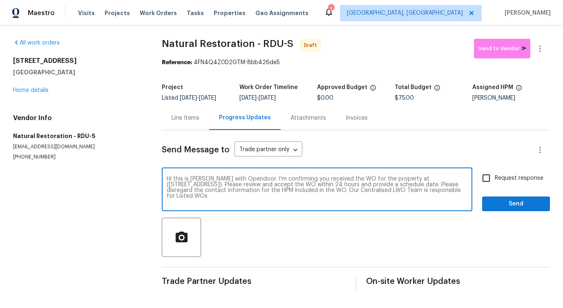
click at [494, 178] on input "Request response" at bounding box center [485, 177] width 17 height 17
checkbox input "true"
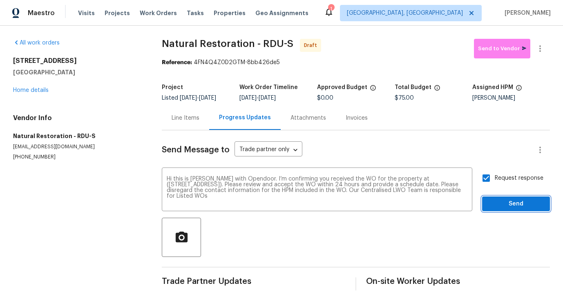
click at [504, 201] on span "Send" at bounding box center [515, 204] width 55 height 10
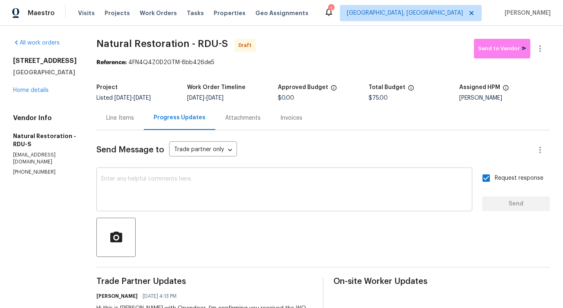
click at [249, 196] on textarea at bounding box center [284, 190] width 366 height 29
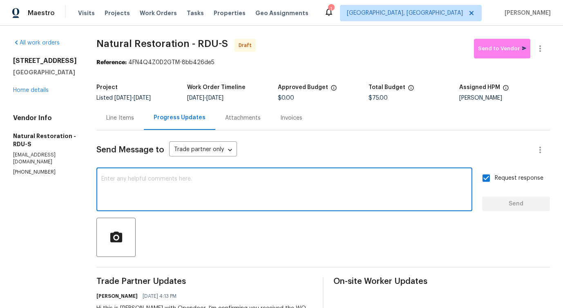
paste textarea "Attention All Work Orders must include before-photos (both close-up and wide-an…"
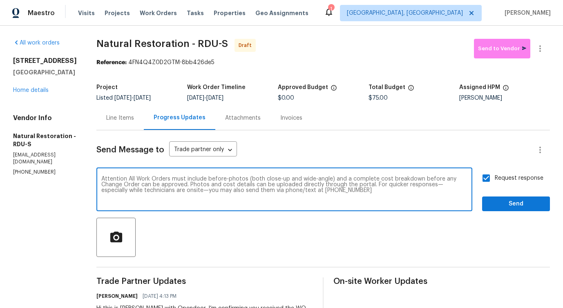
type textarea "Attention All Work Orders must include before-photos (both close-up and wide-an…"
click at [512, 203] on span "Send" at bounding box center [515, 204] width 55 height 10
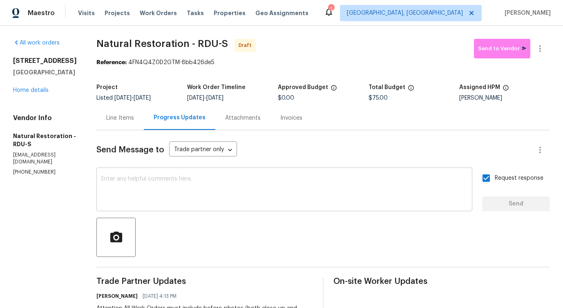
click at [414, 183] on textarea at bounding box center [284, 190] width 366 height 29
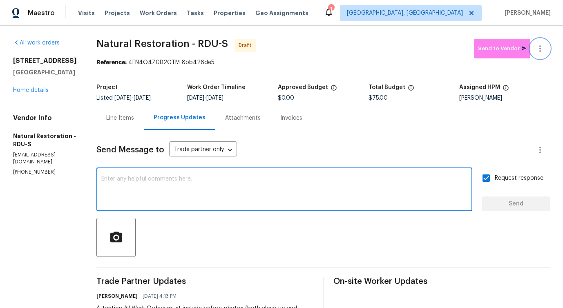
click at [541, 44] on icon "button" at bounding box center [540, 49] width 10 height 10
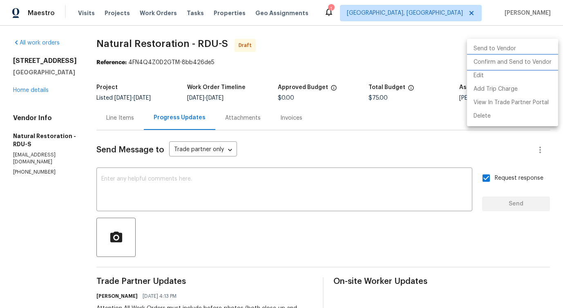
click at [502, 57] on li "Confirm and Send to Vendor" at bounding box center [512, 62] width 91 height 13
click at [311, 71] on div at bounding box center [281, 154] width 563 height 308
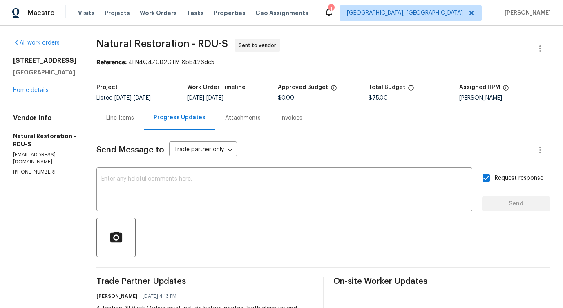
click at [115, 125] on div "Line Items" at bounding box center [119, 118] width 47 height 24
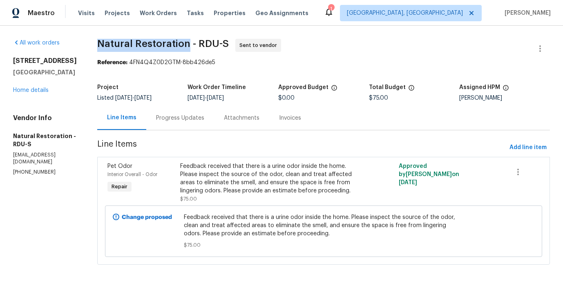
drag, startPoint x: 96, startPoint y: 42, endPoint x: 188, endPoint y: 43, distance: 92.3
click at [188, 43] on div "All work orders [STREET_ADDRESS][PERSON_NAME] Home details Vendor Info Natural …" at bounding box center [281, 157] width 563 height 262
copy span "Natural Restoration"
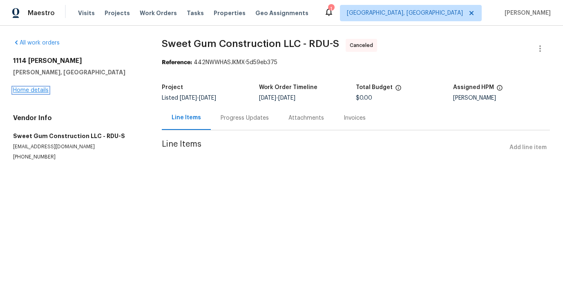
click at [24, 93] on link "Home details" at bounding box center [31, 90] width 36 height 6
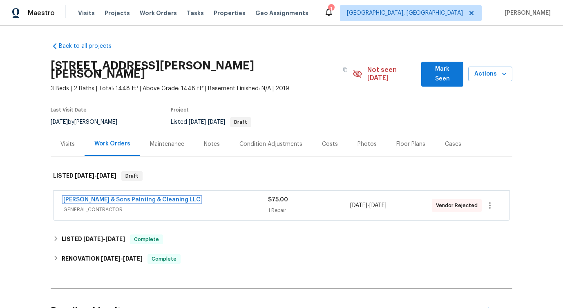
click at [101, 197] on link "[PERSON_NAME] & Sons Painting & Cleaning LLC" at bounding box center [131, 200] width 137 height 6
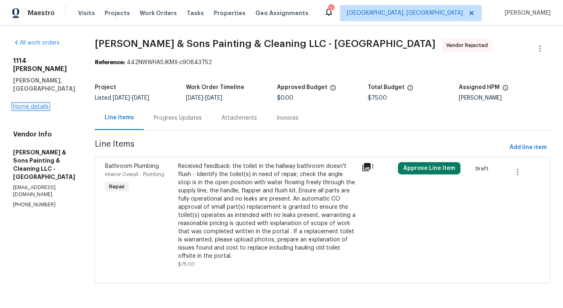
click at [37, 104] on link "Home details" at bounding box center [31, 107] width 36 height 6
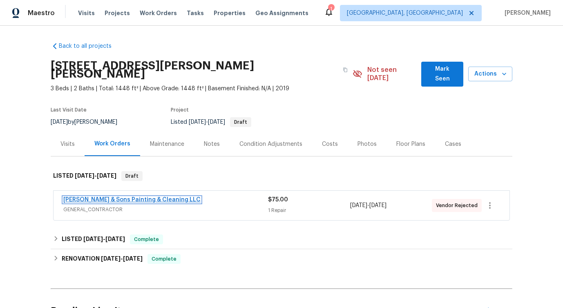
click at [120, 197] on link "[PERSON_NAME] & Sons Painting & Cleaning LLC" at bounding box center [131, 200] width 137 height 6
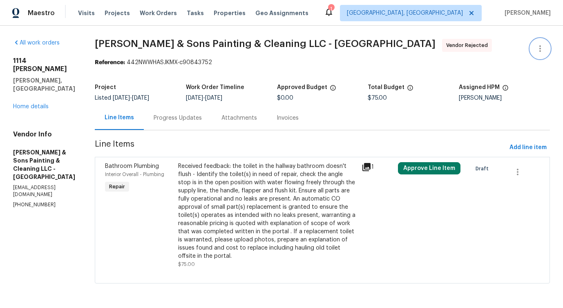
click at [542, 53] on button "button" at bounding box center [540, 49] width 20 height 20
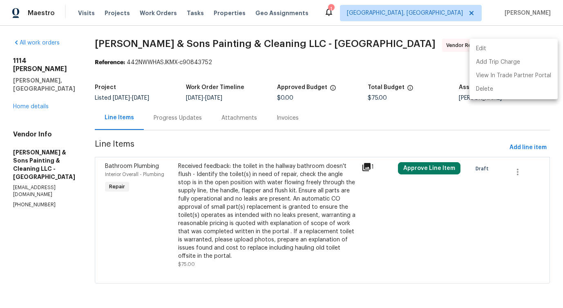
click at [487, 53] on li "Edit" at bounding box center [513, 48] width 88 height 13
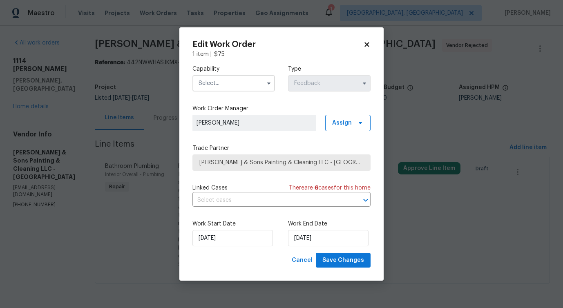
click at [241, 79] on input "text" at bounding box center [233, 83] width 82 height 16
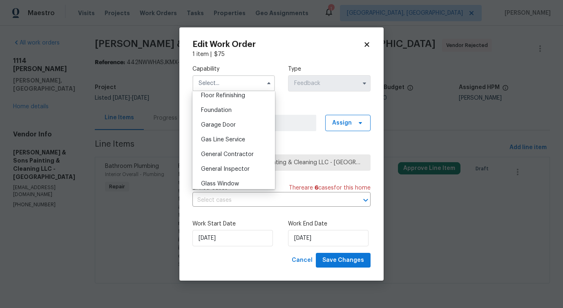
scroll to position [339, 0]
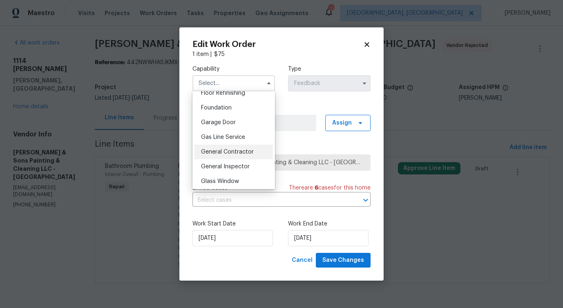
click at [223, 148] on div "General Contractor" at bounding box center [233, 152] width 78 height 15
type input "General Contractor"
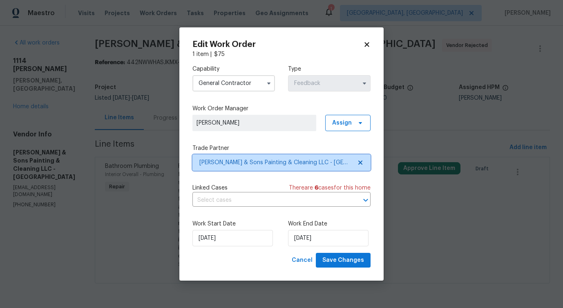
click at [244, 162] on span "[PERSON_NAME] & Sons Painting & Cleaning LLC - [GEOGRAPHIC_DATA]" at bounding box center [275, 162] width 152 height 8
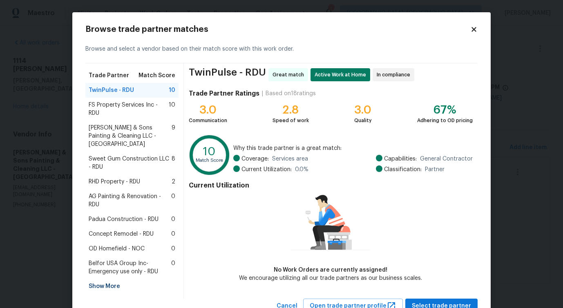
click at [115, 108] on span "FS Property Services Inc - RDU" at bounding box center [129, 109] width 80 height 16
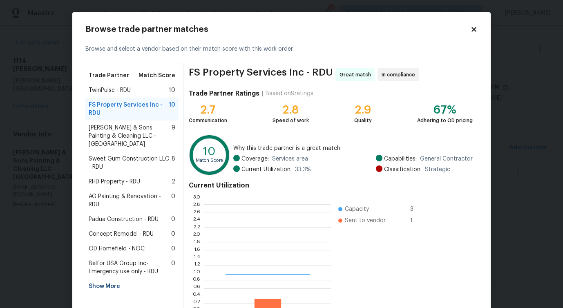
scroll to position [114, 127]
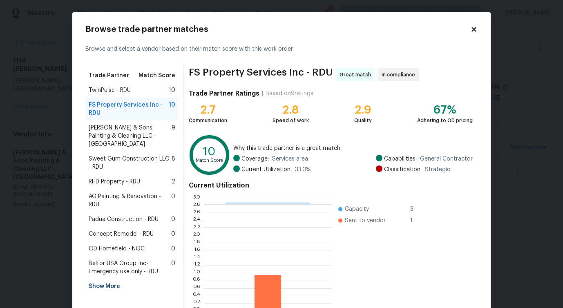
click at [116, 122] on div "[PERSON_NAME] & Sons Painting & Cleaning LLC - RDU 9" at bounding box center [131, 135] width 93 height 31
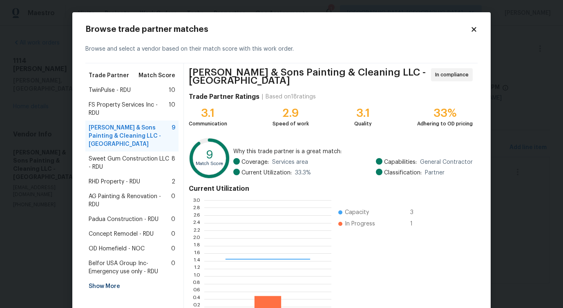
click at [112, 155] on span "Sweet Gum Construction LLC - RDU" at bounding box center [130, 163] width 83 height 16
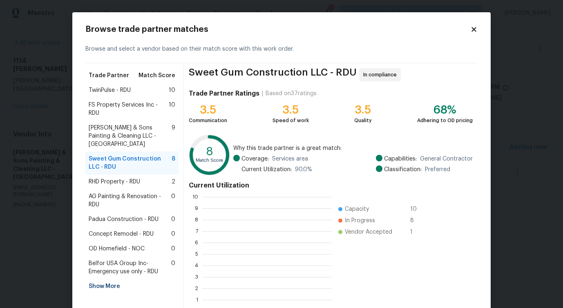
scroll to position [114, 129]
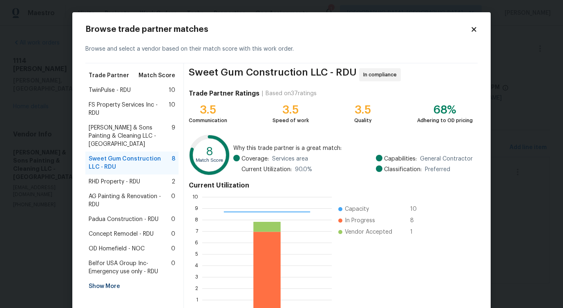
click at [111, 178] on span "RHD Property - RDU" at bounding box center [114, 182] width 51 height 8
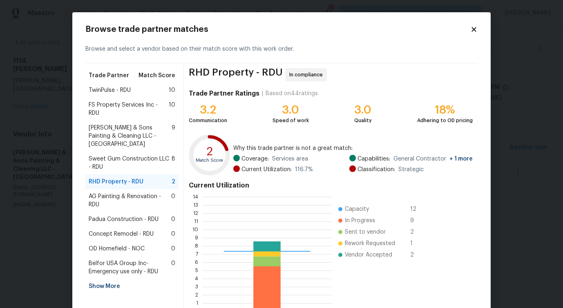
click at [110, 192] on span "AG Painting & Renovation - RDU" at bounding box center [130, 200] width 82 height 16
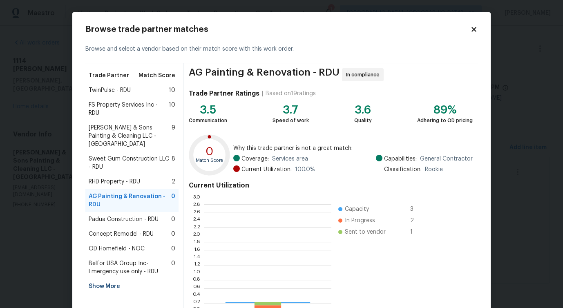
scroll to position [114, 127]
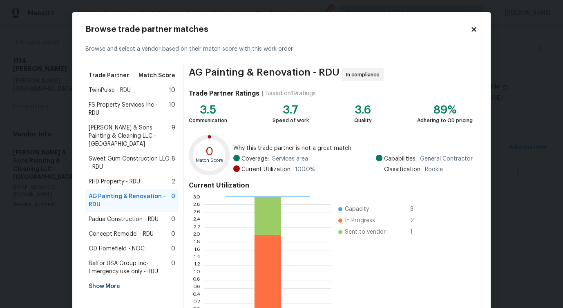
click at [109, 215] on span "Padua Construction - RDU" at bounding box center [124, 219] width 70 height 8
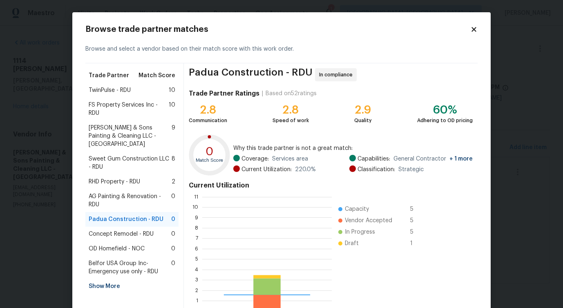
scroll to position [114, 129]
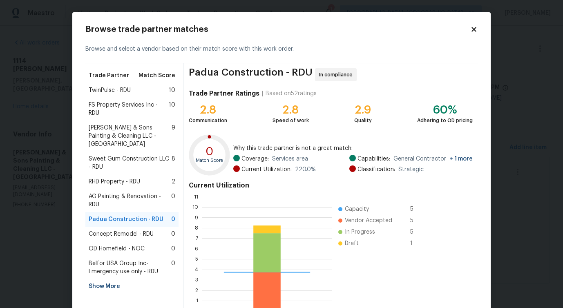
click at [110, 230] on span "Concept Remodel - RDU" at bounding box center [121, 234] width 65 height 8
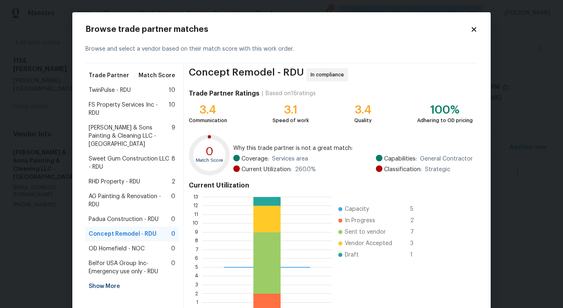
click at [111, 245] on span "OD Homefield - NOC" at bounding box center [117, 249] width 56 height 8
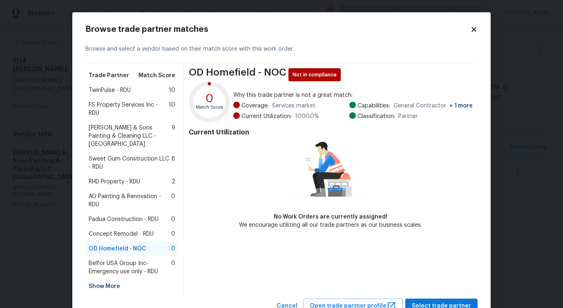
click at [113, 259] on span "Belfor USA Group Inc-Emergency use only - RDU" at bounding box center [130, 267] width 82 height 16
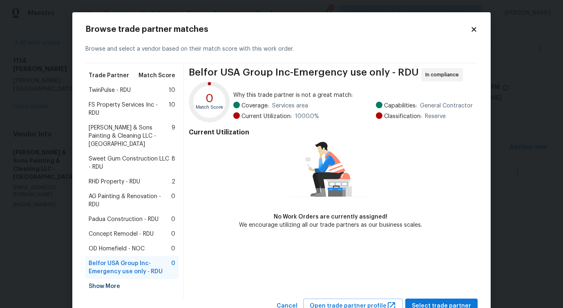
click at [136, 92] on div "TwinPulse - RDU 10" at bounding box center [132, 90] width 87 height 8
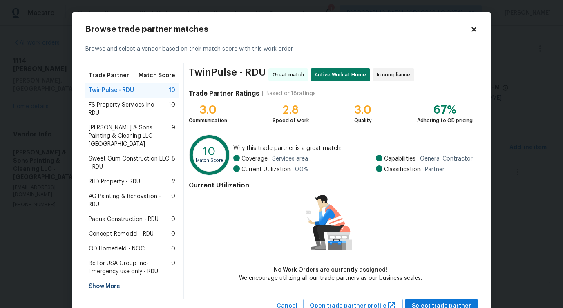
click at [133, 101] on span "FS Property Services Inc - RDU" at bounding box center [129, 109] width 80 height 16
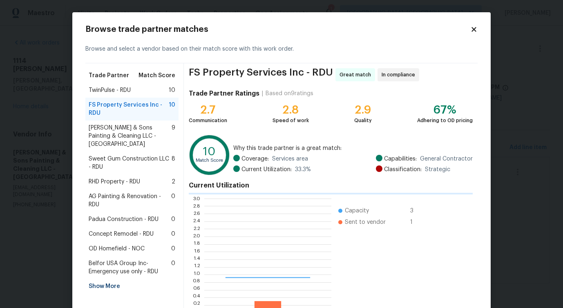
scroll to position [114, 127]
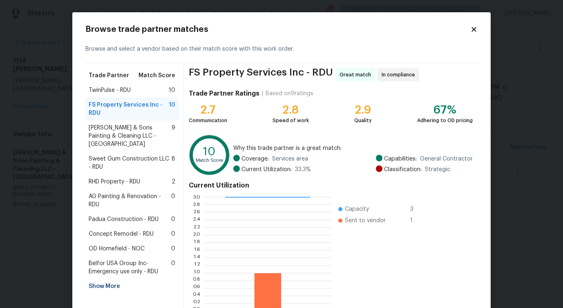
click at [135, 88] on div "TwinPulse - RDU 10" at bounding box center [132, 90] width 87 height 8
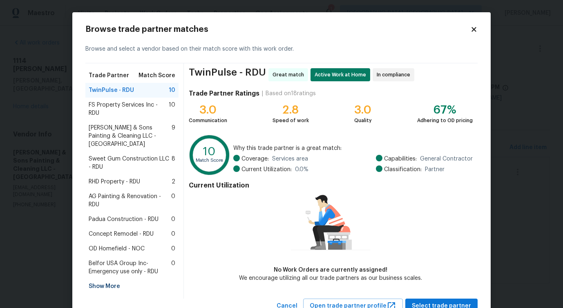
click at [127, 116] on span "FS Property Services Inc - RDU" at bounding box center [129, 109] width 80 height 16
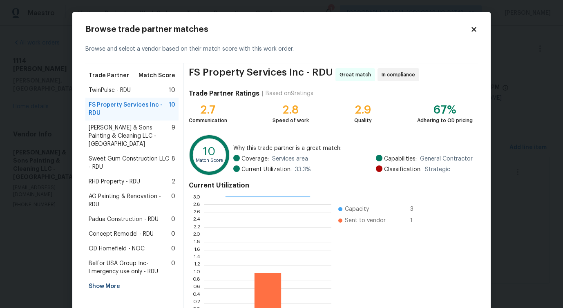
click at [125, 138] on span "[PERSON_NAME] & Sons Painting & Cleaning LLC - [GEOGRAPHIC_DATA]" at bounding box center [130, 136] width 83 height 24
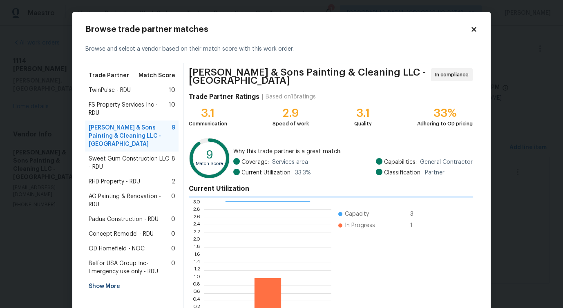
click at [121, 155] on span "Sweet Gum Construction LLC - RDU" at bounding box center [130, 163] width 83 height 16
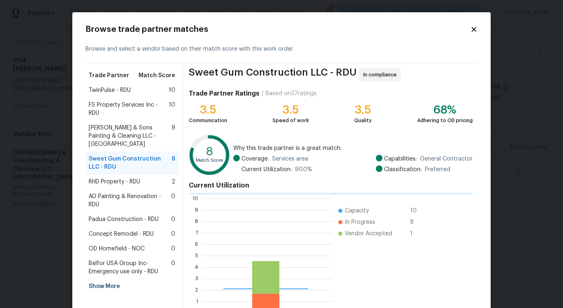
scroll to position [1, 1]
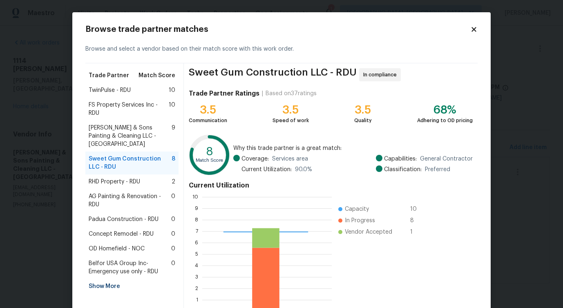
click at [114, 178] on span "RHD Property - RDU" at bounding box center [114, 182] width 51 height 8
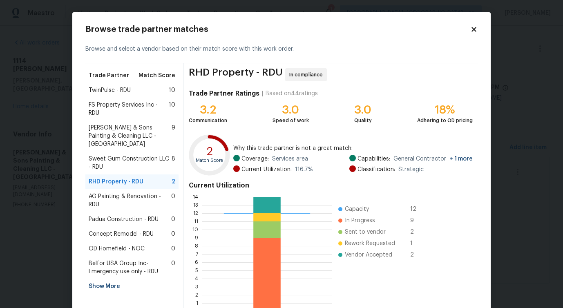
scroll to position [52, 0]
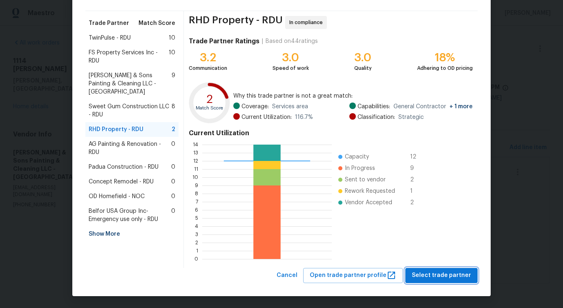
click at [443, 281] on button "Select trade partner" at bounding box center [441, 275] width 72 height 15
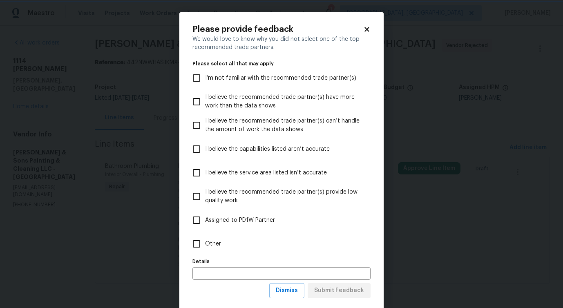
scroll to position [0, 0]
click at [211, 247] on span "Other" at bounding box center [213, 244] width 16 height 9
click at [205, 247] on input "Other" at bounding box center [196, 243] width 17 height 17
checkbox input "true"
click at [335, 290] on span "Submit Feedback" at bounding box center [339, 290] width 50 height 10
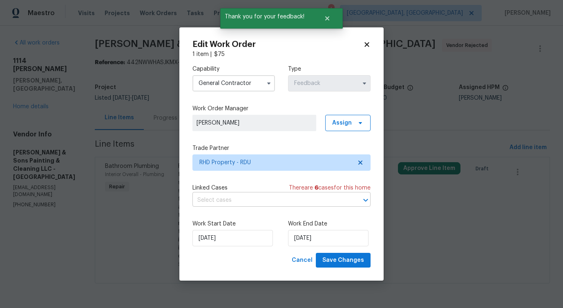
click at [218, 197] on input "text" at bounding box center [269, 200] width 155 height 13
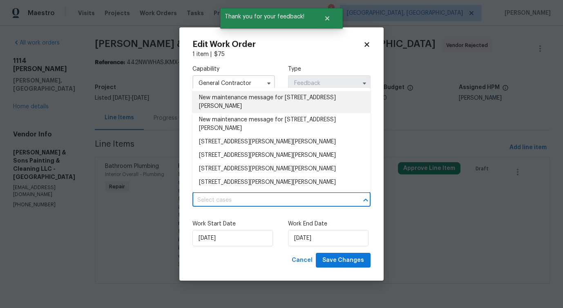
click at [229, 108] on li "New maintenance message for 1114 Noor Ln , Fuquay Varina, NC 27526" at bounding box center [281, 102] width 178 height 22
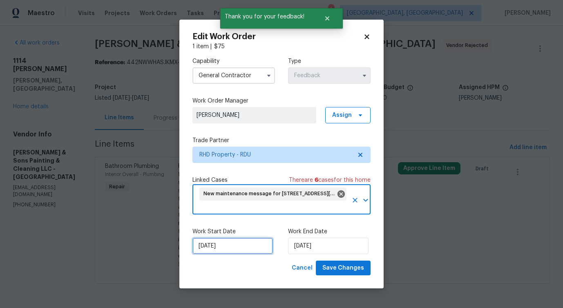
click at [232, 244] on input "[DATE]" at bounding box center [232, 246] width 80 height 16
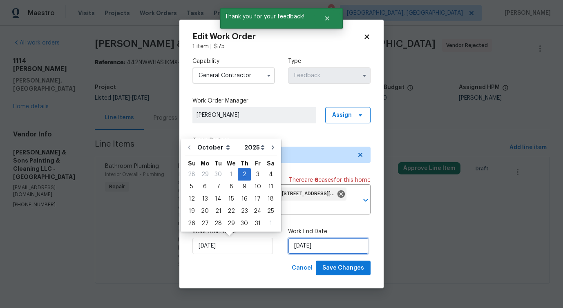
click at [293, 247] on input "[DATE]" at bounding box center [328, 246] width 80 height 16
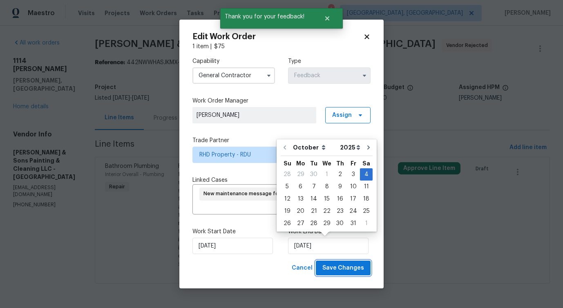
click at [342, 271] on span "Save Changes" at bounding box center [343, 268] width 42 height 10
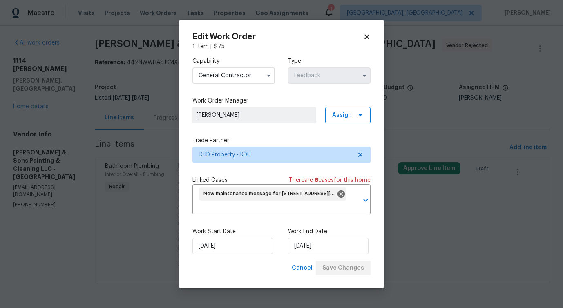
click at [114, 269] on body "Maestro Visits Projects Work Orders Tasks Properties Geo Assignments 1 Detroit,…" at bounding box center [281, 153] width 563 height 306
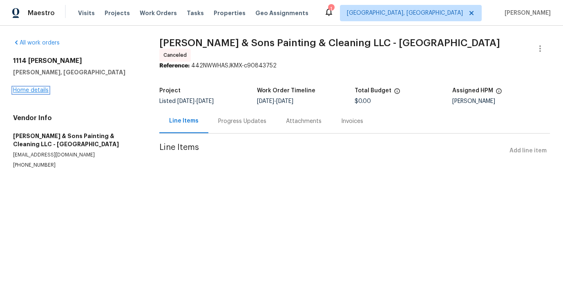
click at [31, 91] on link "Home details" at bounding box center [31, 90] width 36 height 6
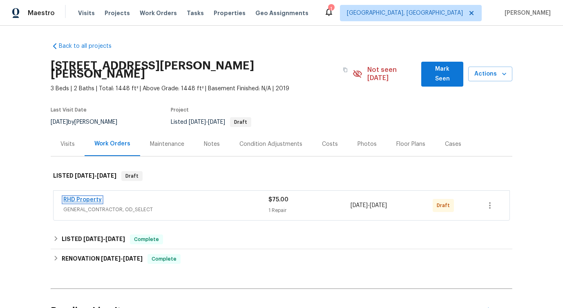
click at [81, 197] on link "RHD Property" at bounding box center [82, 200] width 38 height 6
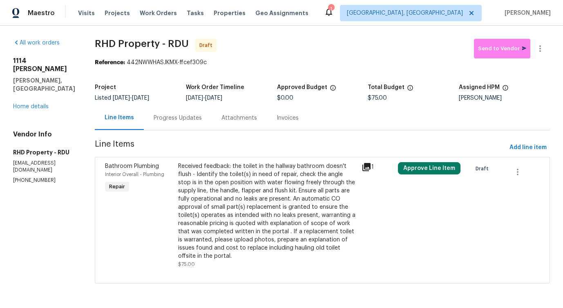
click at [282, 181] on div "Received feedback: the toilet in the hallway bathroom doesn't flush - Identify …" at bounding box center [267, 211] width 178 height 98
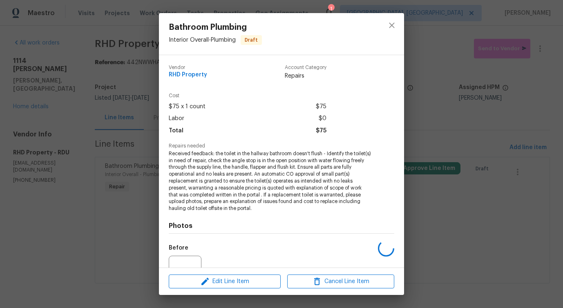
scroll to position [82, 0]
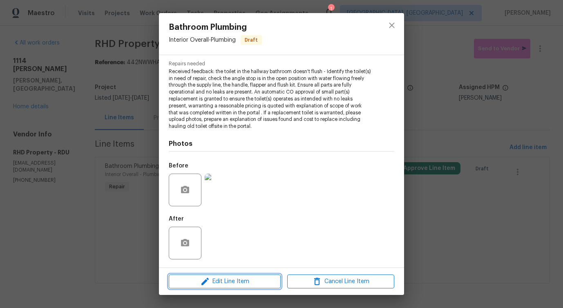
click at [229, 279] on span "Edit Line Item" at bounding box center [224, 281] width 107 height 10
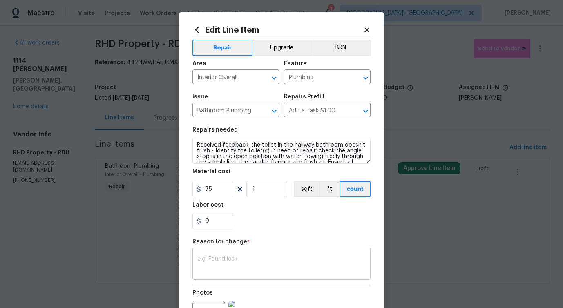
click at [234, 256] on textarea at bounding box center [281, 264] width 168 height 17
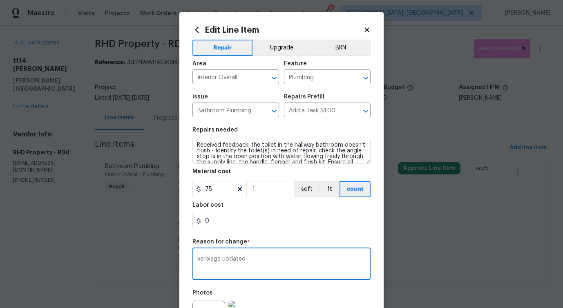
scroll to position [95, 0]
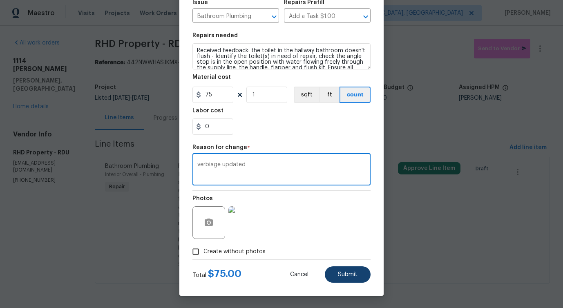
type textarea "verbiage updated"
click at [343, 274] on span "Submit" at bounding box center [348, 274] width 20 height 6
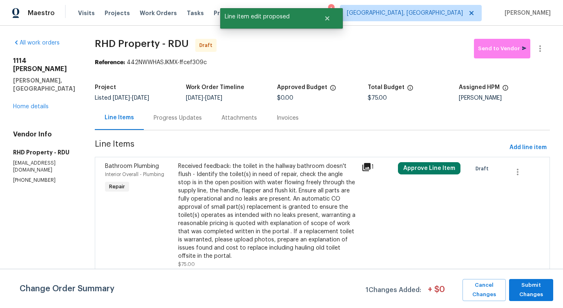
scroll to position [0, 0]
click at [540, 294] on span "Submit Changes" at bounding box center [531, 289] width 36 height 19
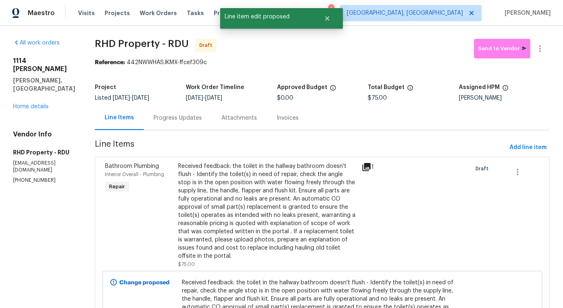
click at [185, 120] on div "Progress Updates" at bounding box center [178, 118] width 48 height 8
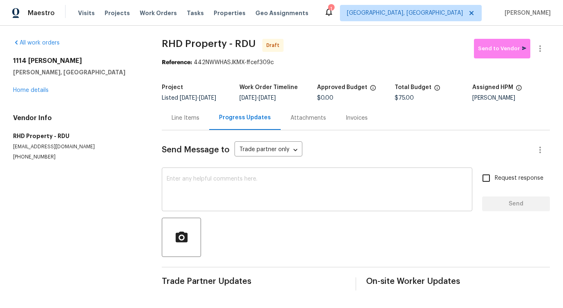
click at [296, 179] on textarea at bounding box center [317, 190] width 300 height 29
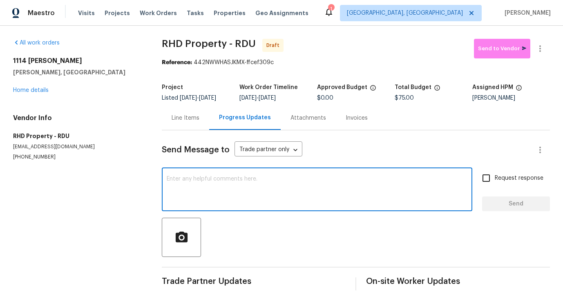
paste textarea "Hi this is [PERSON_NAME] with Opendoor. I’m confirming you received the WO for …"
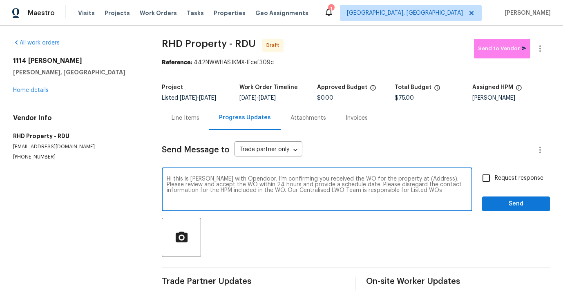
click at [412, 178] on textarea "Hi this is [PERSON_NAME] with Opendoor. I’m confirming you received the WO for …" at bounding box center [317, 190] width 300 height 29
paste textarea "[STREET_ADDRESS][PERSON_NAME][PERSON_NAME]"
type textarea "Hi this is [PERSON_NAME] with Opendoor. I’m confirming you received the WO for …"
click at [492, 182] on input "Request response" at bounding box center [485, 177] width 17 height 17
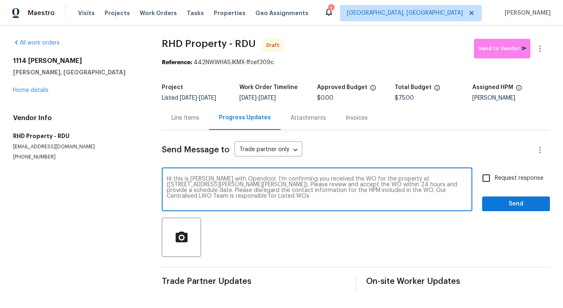
checkbox input "true"
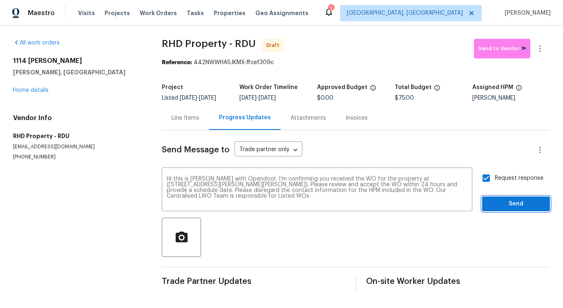
click at [497, 201] on span "Send" at bounding box center [515, 204] width 55 height 10
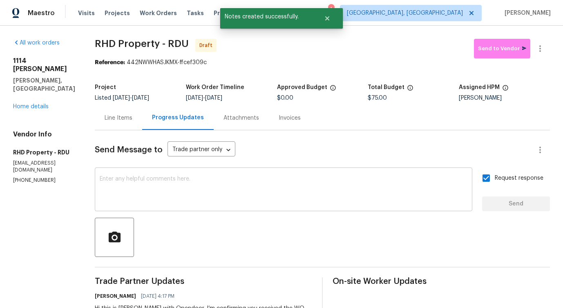
click at [288, 181] on textarea at bounding box center [283, 190] width 367 height 29
paste textarea "Attention All Work Orders must include before-photos (both close-up and wide-an…"
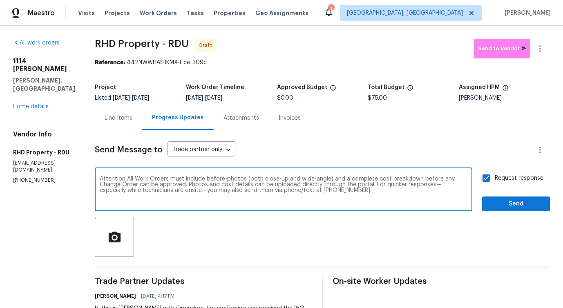
type textarea "Attention All Work Orders must include before-photos (both close-up and wide-an…"
click at [516, 197] on button "Send" at bounding box center [516, 203] width 68 height 15
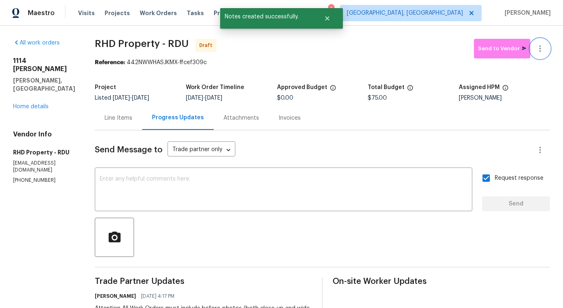
click at [537, 49] on icon "button" at bounding box center [540, 49] width 10 height 10
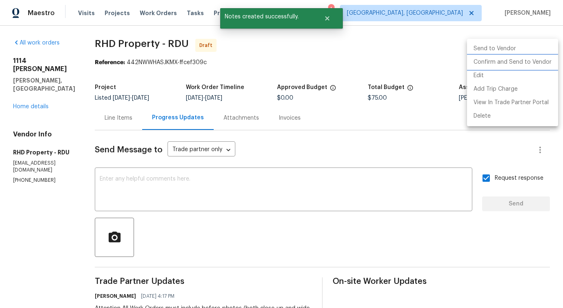
click at [490, 62] on li "Confirm and Send to Vendor" at bounding box center [512, 62] width 91 height 13
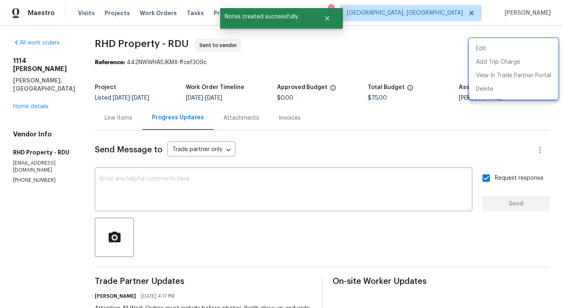
drag, startPoint x: 107, startPoint y: 42, endPoint x: 169, endPoint y: 41, distance: 62.1
click at [169, 41] on div at bounding box center [281, 154] width 563 height 308
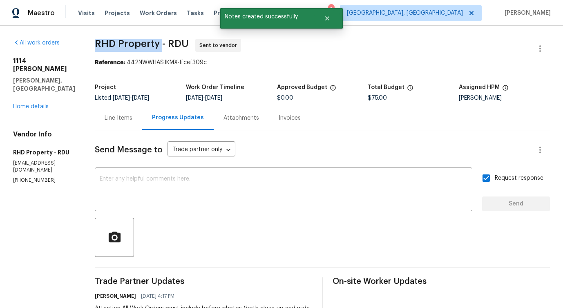
drag, startPoint x: 103, startPoint y: 44, endPoint x: 175, endPoint y: 44, distance: 71.9
click at [175, 44] on div "All work orders [STREET_ADDRESS][PERSON_NAME] Home details Vendor Info RHD Prop…" at bounding box center [281, 229] width 563 height 407
copy span "RHD Property"
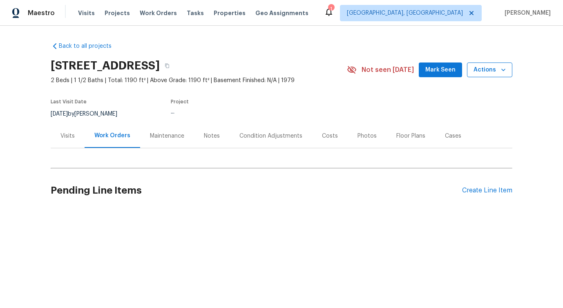
click at [475, 75] on button "Actions" at bounding box center [489, 69] width 45 height 15
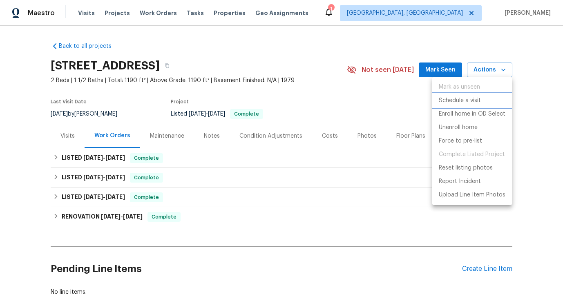
click at [459, 98] on p "Schedule a visit" at bounding box center [459, 100] width 42 height 9
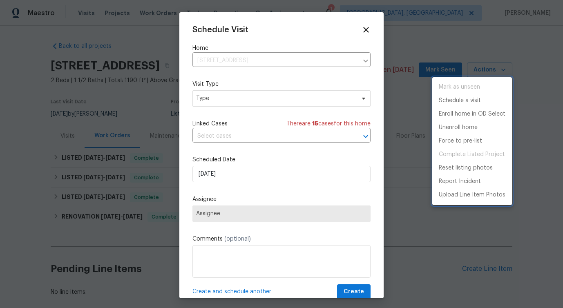
click at [223, 104] on div at bounding box center [281, 154] width 563 height 308
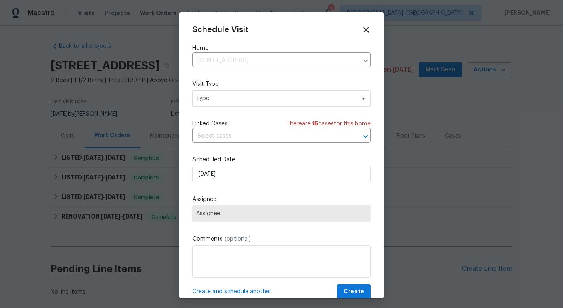
click at [223, 104] on div "Mark as unseen Schedule a visit Enroll home in OD Select Unenroll home Force to…" at bounding box center [281, 154] width 563 height 308
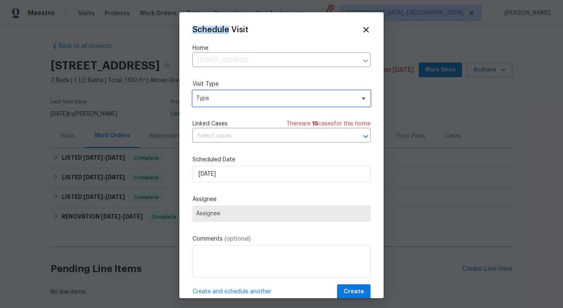
click at [223, 104] on span "Type" at bounding box center [281, 98] width 178 height 16
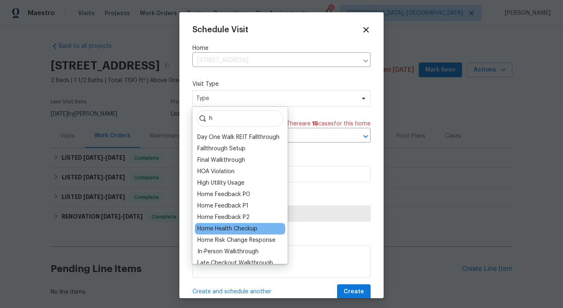
type input "h"
click at [222, 227] on div "Home Health Checkup" at bounding box center [227, 229] width 60 height 8
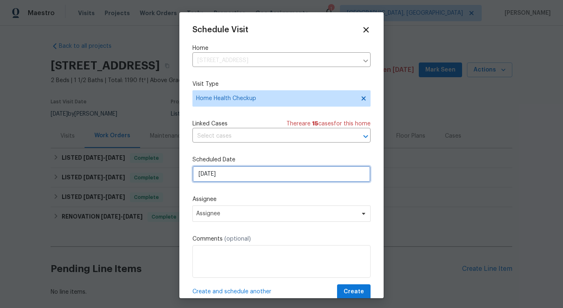
click at [216, 179] on input "[DATE]" at bounding box center [281, 174] width 178 height 16
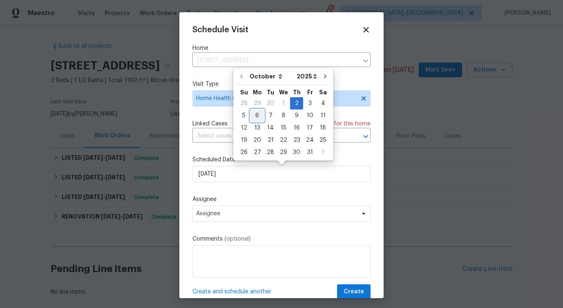
click at [258, 114] on div "6" at bounding box center [256, 115] width 13 height 11
type input "[DATE]"
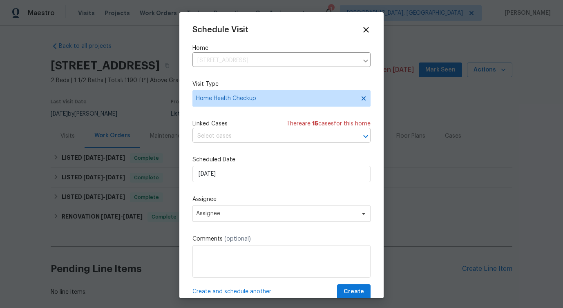
click at [238, 135] on input "text" at bounding box center [269, 136] width 155 height 13
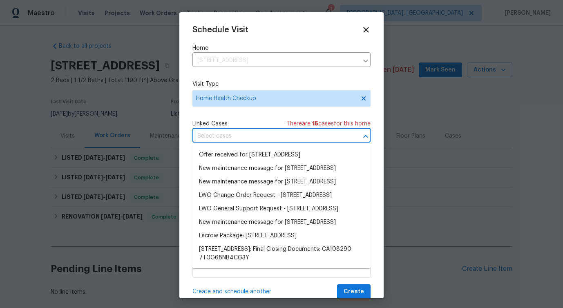
click at [238, 135] on input "text" at bounding box center [269, 136] width 155 height 13
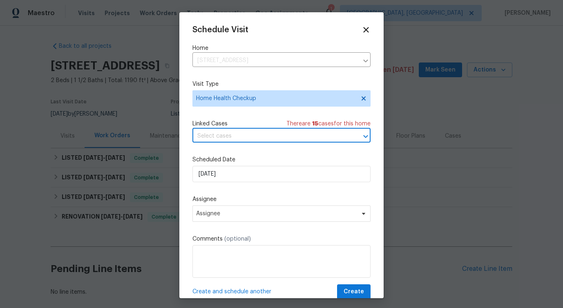
click at [240, 139] on input "text" at bounding box center [269, 136] width 155 height 13
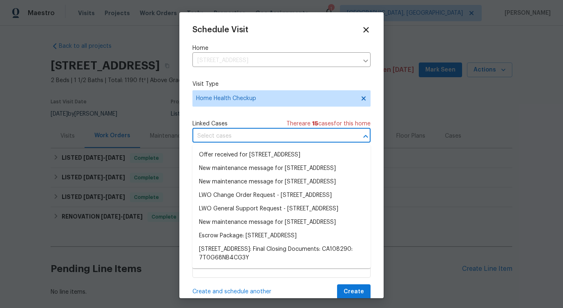
click at [240, 139] on input "text" at bounding box center [269, 136] width 155 height 13
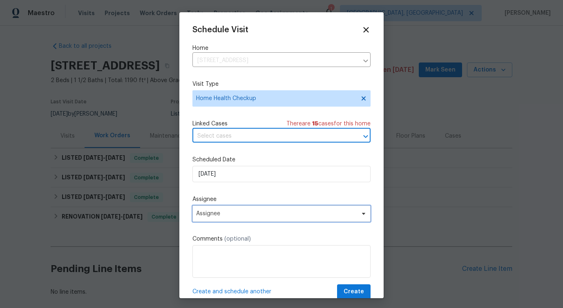
click at [215, 209] on span "Assignee" at bounding box center [281, 213] width 178 height 16
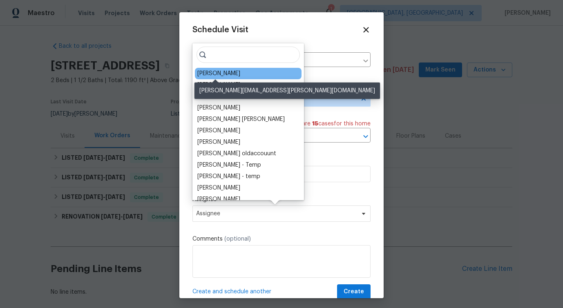
click at [216, 73] on div "Sean Hatfield" at bounding box center [218, 73] width 43 height 8
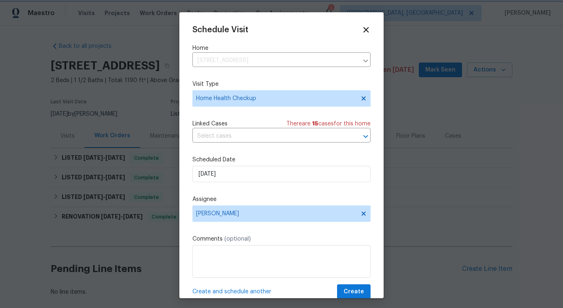
scroll to position [15, 0]
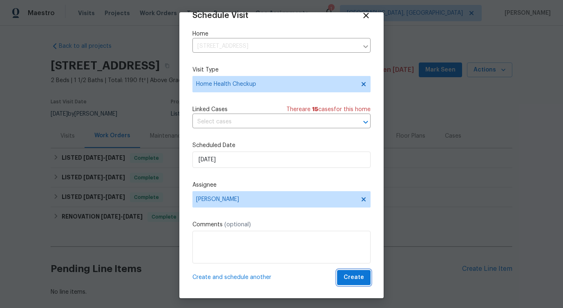
click at [361, 281] on span "Create" at bounding box center [353, 277] width 20 height 10
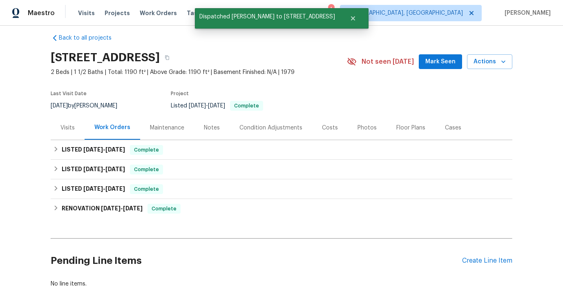
scroll to position [0, 0]
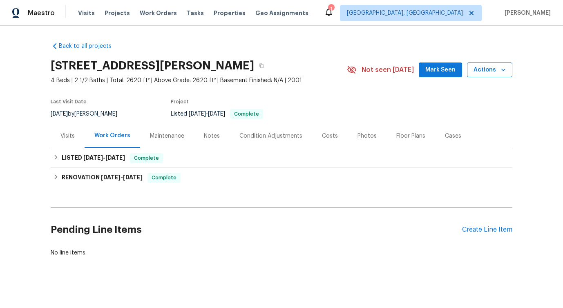
click at [478, 71] on span "Actions" at bounding box center [489, 70] width 32 height 10
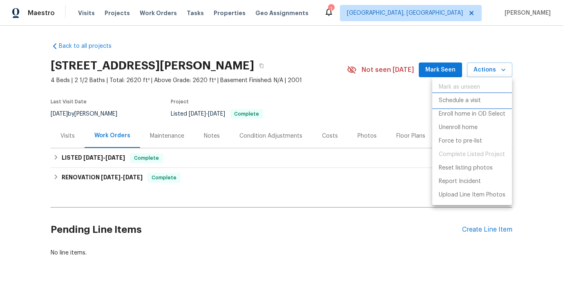
click at [449, 100] on p "Schedule a visit" at bounding box center [459, 100] width 42 height 9
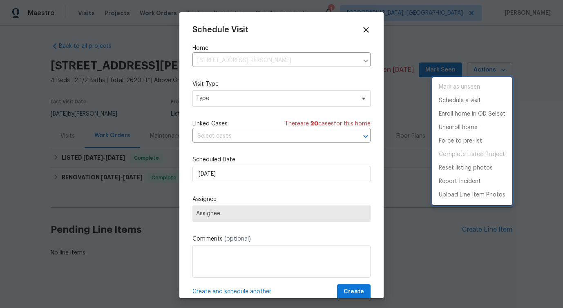
click at [220, 98] on div at bounding box center [281, 154] width 563 height 308
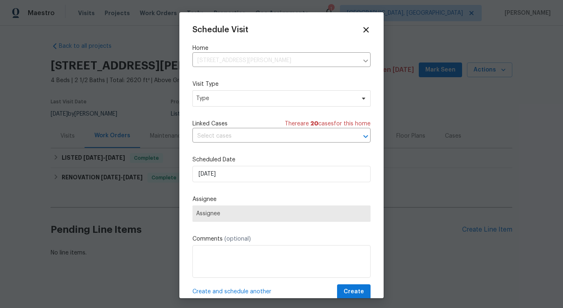
click at [220, 98] on div "Mark as unseen Schedule a visit Enroll home in OD Select Unenroll home Force to…" at bounding box center [281, 154] width 563 height 308
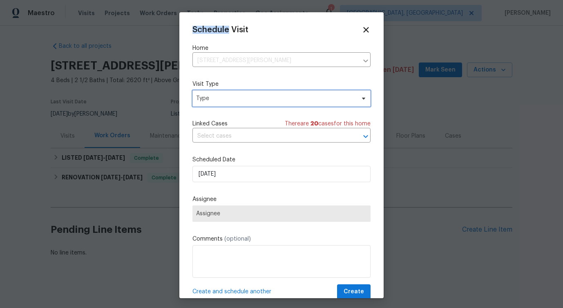
click at [220, 98] on span "Type" at bounding box center [275, 98] width 159 height 8
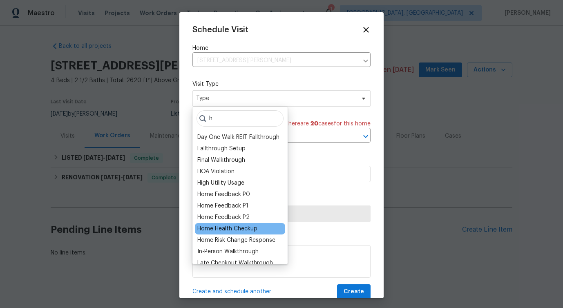
type input "h"
click at [211, 232] on div "Home Health Checkup" at bounding box center [227, 229] width 60 height 8
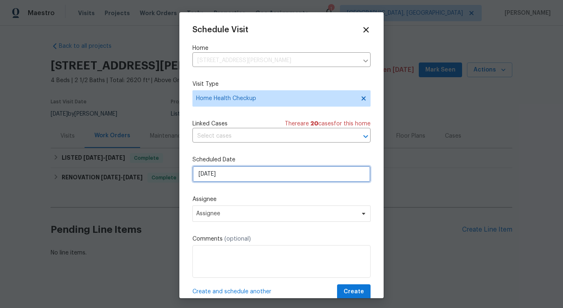
click at [218, 170] on input "[DATE]" at bounding box center [281, 174] width 178 height 16
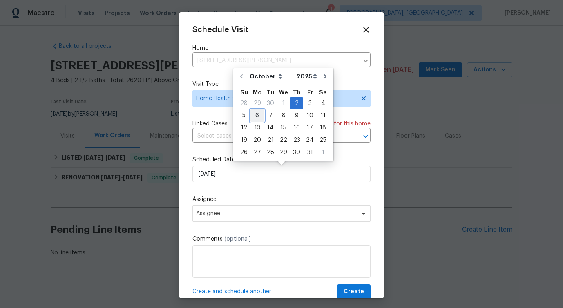
click at [256, 114] on div "6" at bounding box center [256, 115] width 13 height 11
type input "[DATE]"
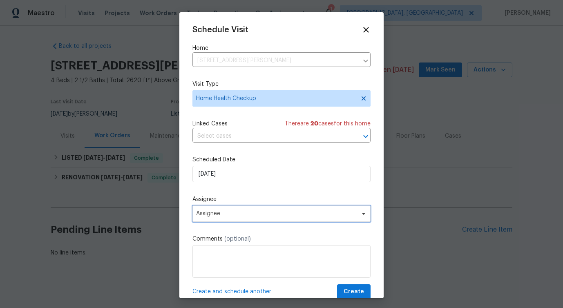
click at [211, 207] on span "Assignee" at bounding box center [281, 213] width 178 height 16
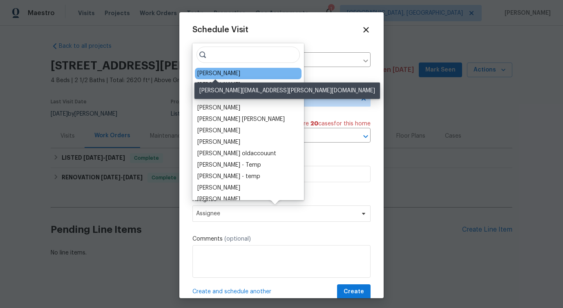
click at [209, 75] on div "[PERSON_NAME]" at bounding box center [218, 73] width 43 height 8
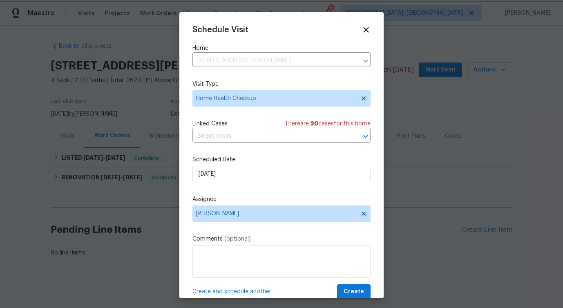
scroll to position [15, 0]
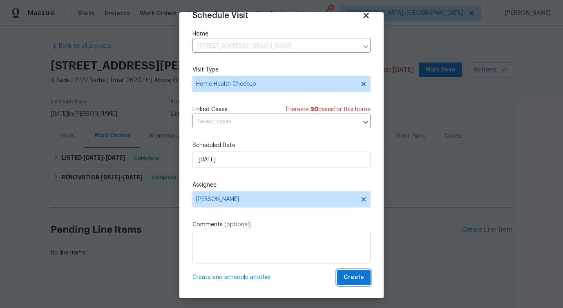
click at [352, 276] on span "Create" at bounding box center [353, 277] width 20 height 10
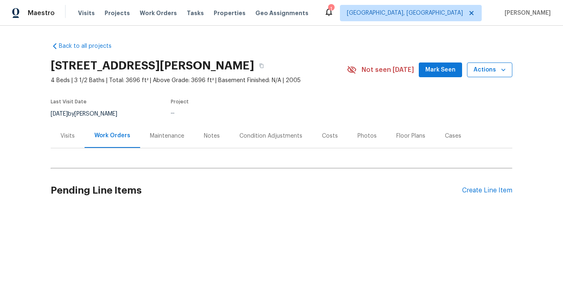
click at [487, 67] on span "Actions" at bounding box center [489, 70] width 32 height 10
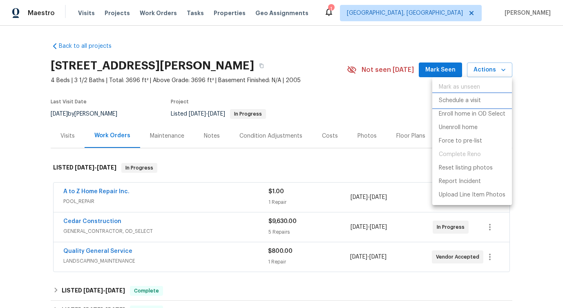
click at [463, 97] on p "Schedule a visit" at bounding box center [459, 100] width 42 height 9
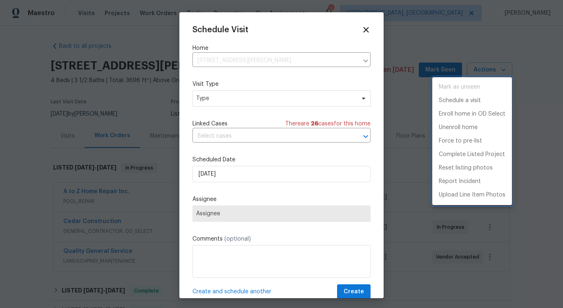
click at [245, 98] on div at bounding box center [281, 154] width 563 height 308
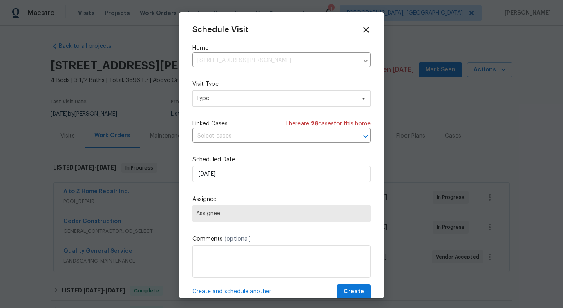
click at [245, 98] on div "Mark as unseen Schedule a visit Enroll home in OD Select Unenroll home Force to…" at bounding box center [281, 154] width 563 height 308
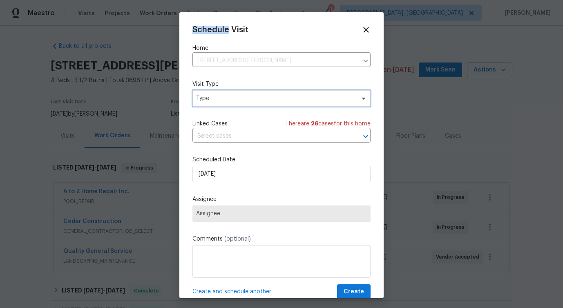
click at [245, 98] on span "Type" at bounding box center [275, 98] width 159 height 8
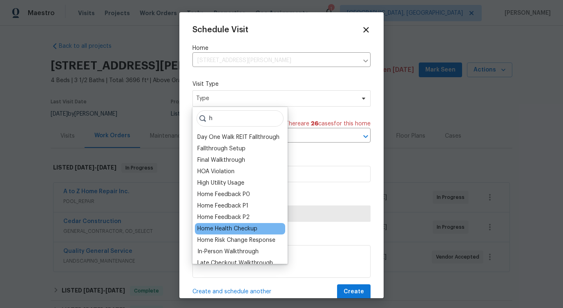
type input "h"
click at [211, 228] on div "Home Health Checkup" at bounding box center [227, 229] width 60 height 8
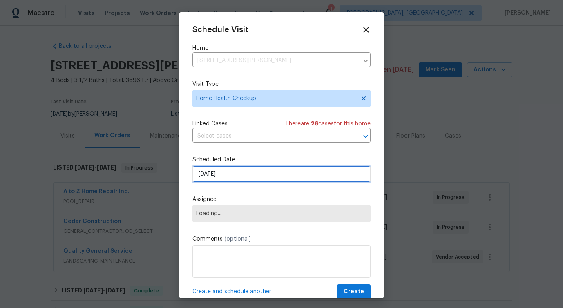
click at [215, 176] on input "[DATE]" at bounding box center [281, 174] width 178 height 16
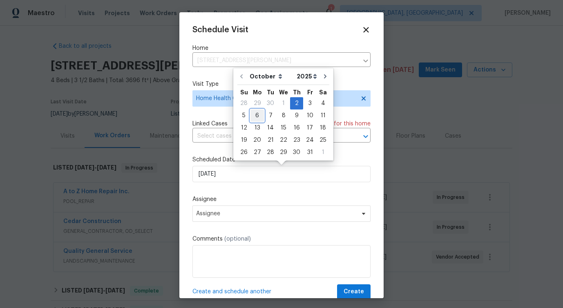
click at [257, 115] on div "6" at bounding box center [256, 115] width 13 height 11
type input "[DATE]"
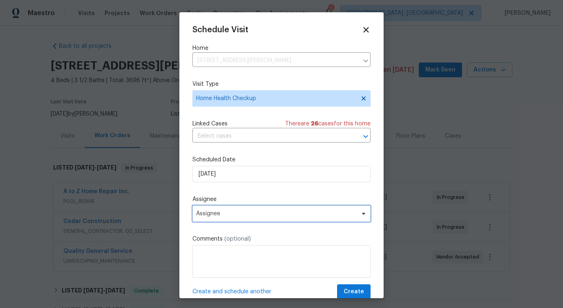
click at [224, 211] on span "Assignee" at bounding box center [276, 213] width 160 height 7
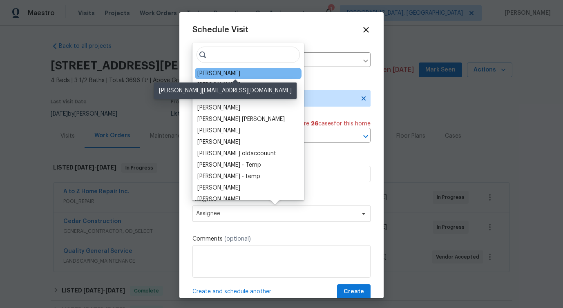
click at [218, 75] on div "[PERSON_NAME]" at bounding box center [218, 73] width 43 height 8
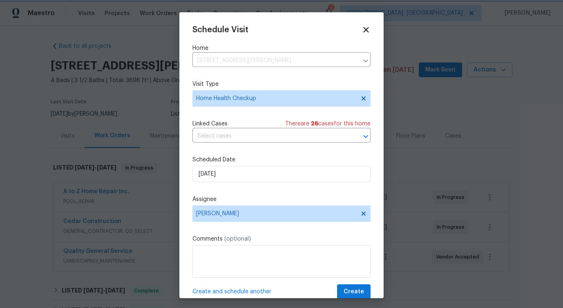
scroll to position [15, 0]
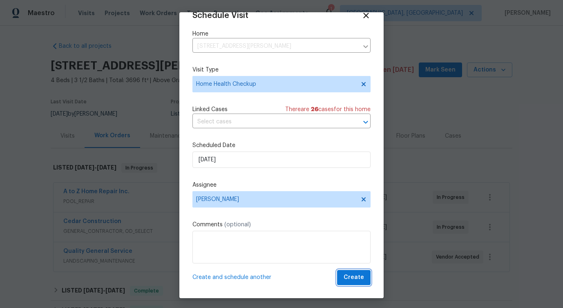
click at [352, 276] on span "Create" at bounding box center [353, 277] width 20 height 10
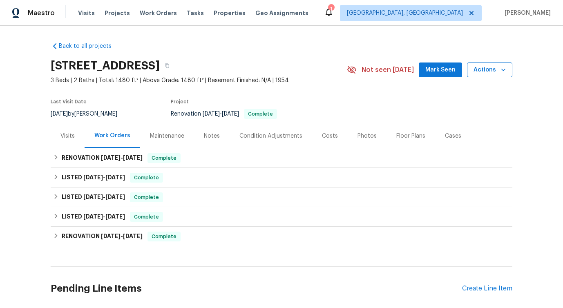
click at [487, 77] on button "Actions" at bounding box center [489, 69] width 45 height 15
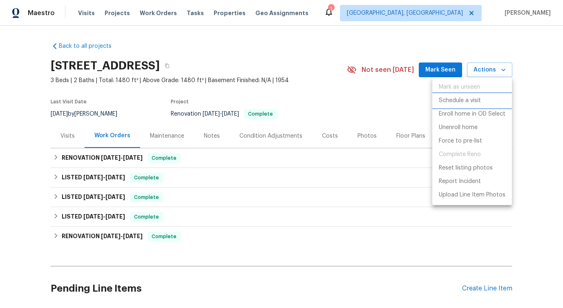
click at [453, 100] on p "Schedule a visit" at bounding box center [459, 100] width 42 height 9
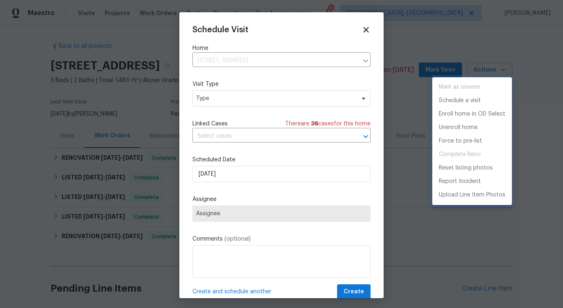
click at [214, 102] on div at bounding box center [281, 154] width 563 height 308
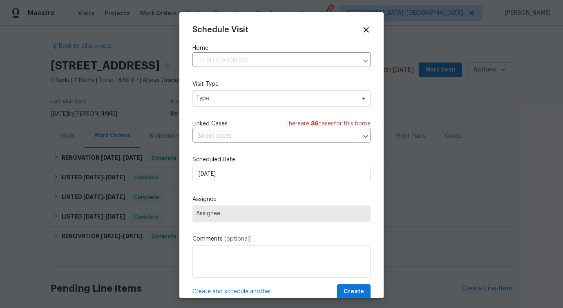
click at [214, 102] on div "Mark as unseen Schedule a visit Enroll home in OD Select Unenroll home Force to…" at bounding box center [281, 154] width 563 height 308
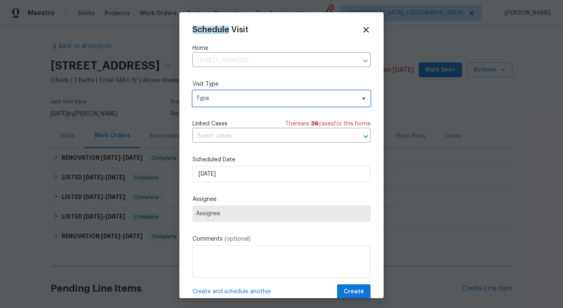
click at [214, 102] on span "Type" at bounding box center [275, 98] width 159 height 8
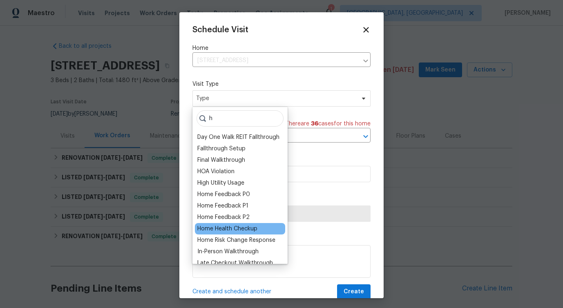
type input "h"
click at [205, 230] on div "Home Health Checkup" at bounding box center [227, 229] width 60 height 8
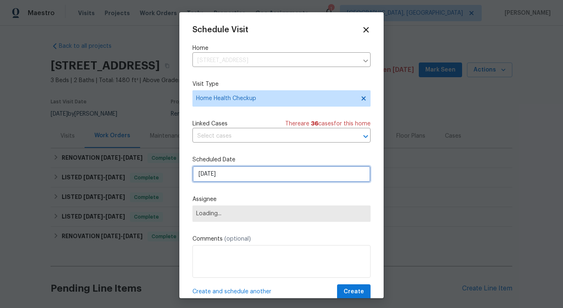
click at [219, 176] on input "[DATE]" at bounding box center [281, 174] width 178 height 16
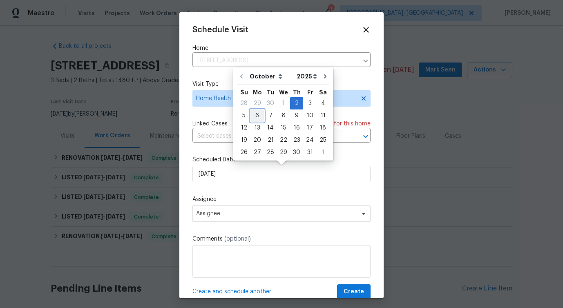
click at [259, 116] on div "6" at bounding box center [256, 115] width 13 height 11
type input "[DATE]"
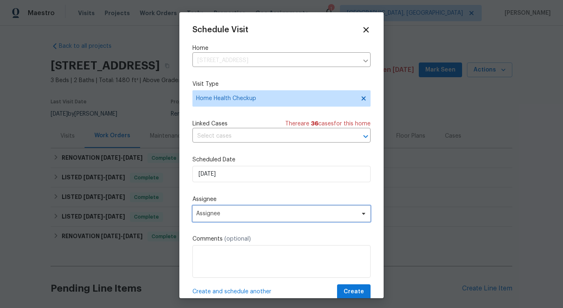
click at [213, 210] on span "Assignee" at bounding box center [281, 213] width 178 height 16
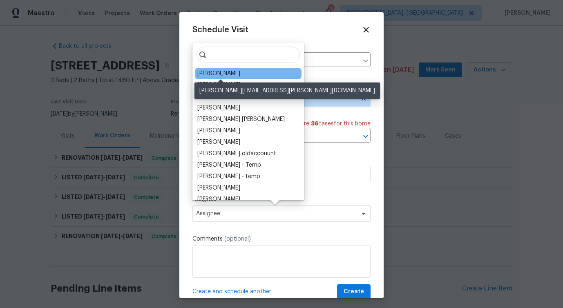
click at [217, 74] on div "[PERSON_NAME]" at bounding box center [218, 73] width 43 height 8
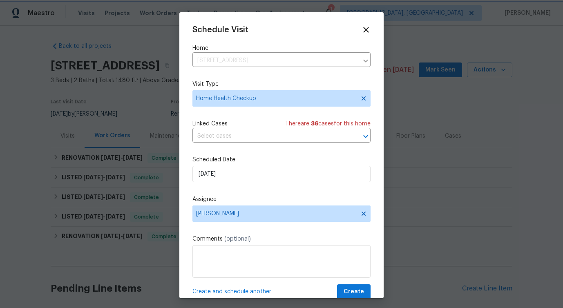
scroll to position [15, 0]
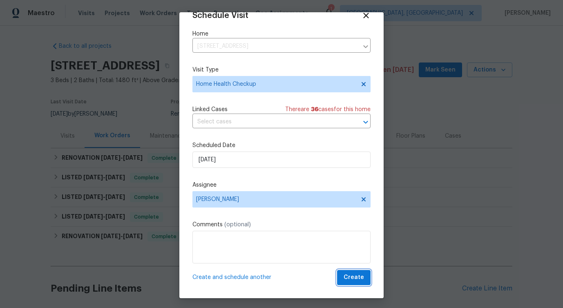
click at [365, 279] on button "Create" at bounding box center [353, 277] width 33 height 15
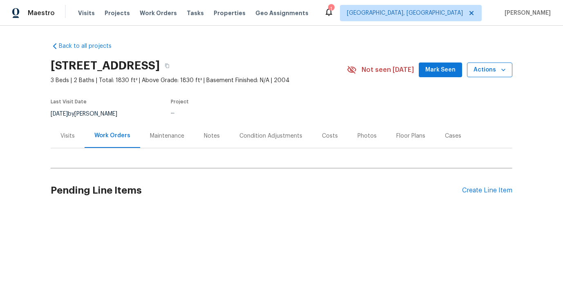
click at [481, 71] on span "Actions" at bounding box center [489, 70] width 32 height 10
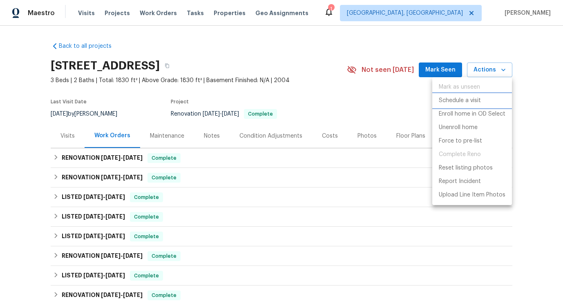
click at [447, 99] on p "Schedule a visit" at bounding box center [459, 100] width 42 height 9
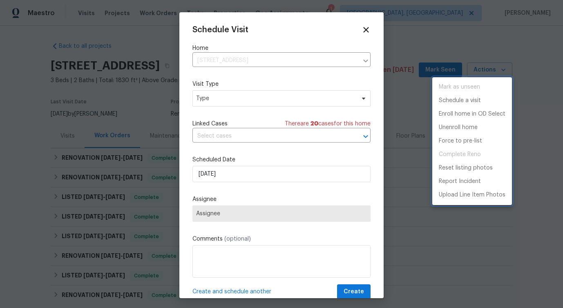
click at [216, 105] on div at bounding box center [281, 154] width 563 height 308
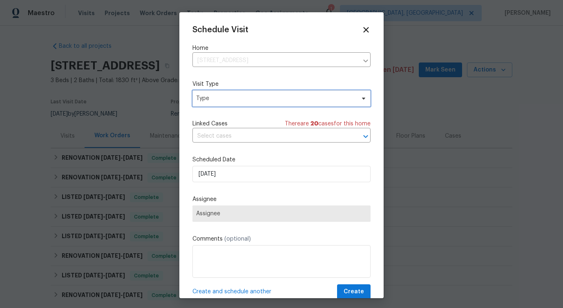
click at [215, 96] on span "Type" at bounding box center [275, 98] width 159 height 8
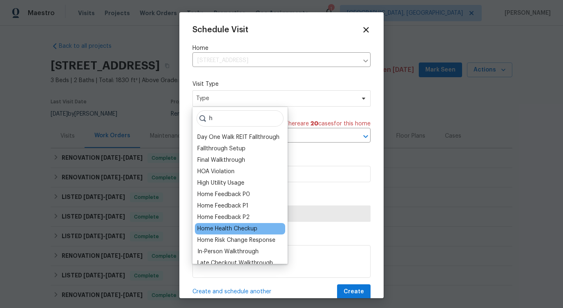
type input "h"
click at [211, 230] on div "Home Health Checkup" at bounding box center [227, 229] width 60 height 8
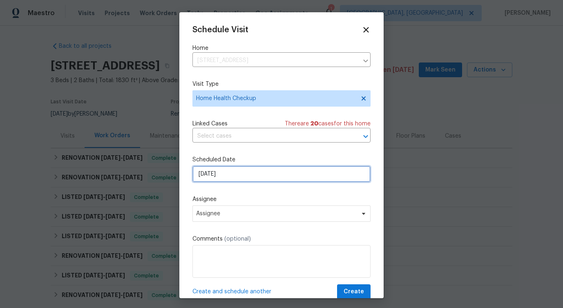
click at [223, 174] on input "[DATE]" at bounding box center [281, 174] width 178 height 16
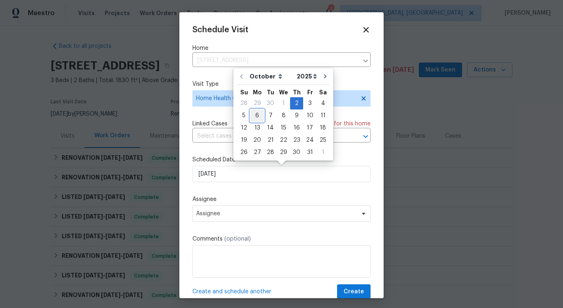
click at [258, 116] on div "6" at bounding box center [256, 115] width 13 height 11
type input "[DATE]"
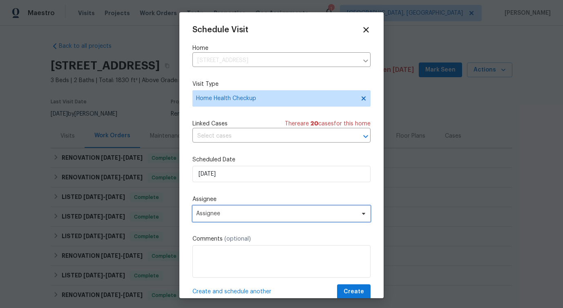
click at [212, 216] on span "Assignee" at bounding box center [276, 213] width 160 height 7
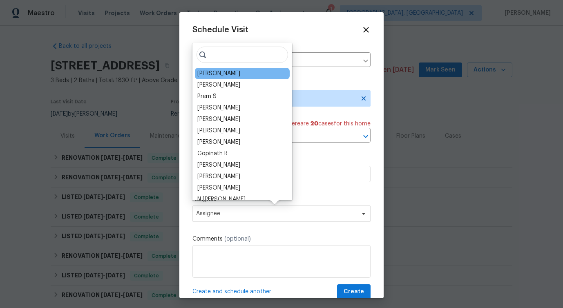
click at [212, 69] on div "Jeff Aniello" at bounding box center [242, 73] width 95 height 11
click at [208, 75] on div "Jeff Aniello" at bounding box center [218, 73] width 43 height 8
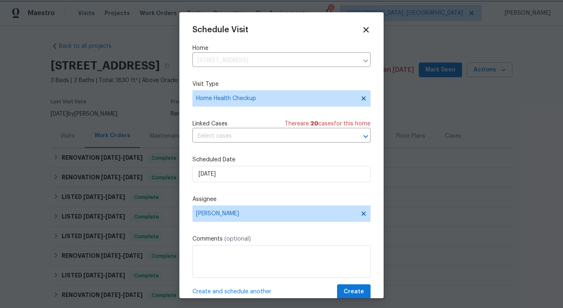
scroll to position [15, 0]
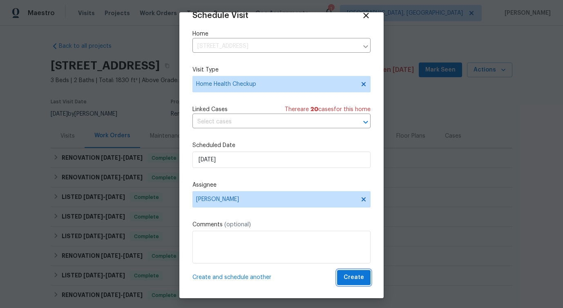
click at [348, 275] on span "Create" at bounding box center [353, 277] width 20 height 10
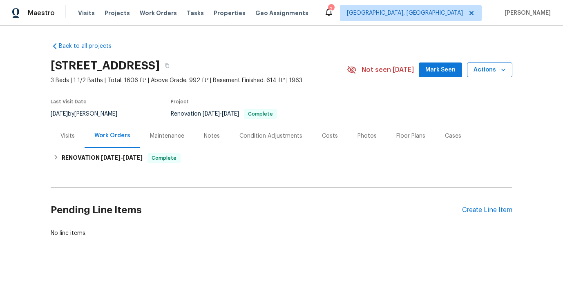
click at [494, 71] on span "Actions" at bounding box center [489, 70] width 32 height 10
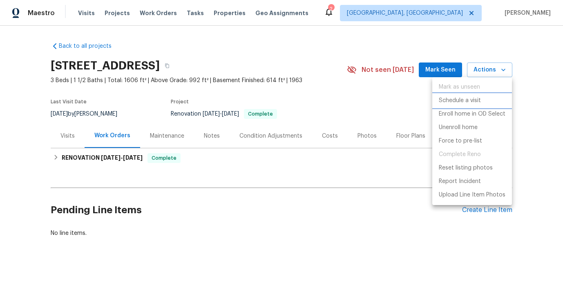
click at [458, 104] on p "Schedule a visit" at bounding box center [459, 100] width 42 height 9
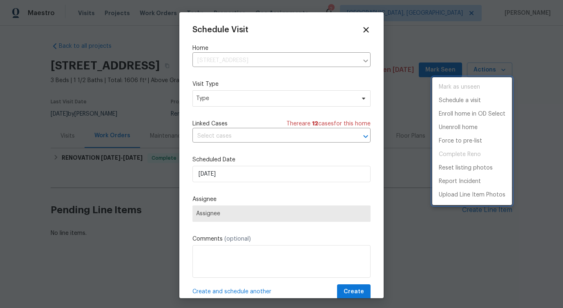
click at [231, 95] on div at bounding box center [281, 154] width 563 height 308
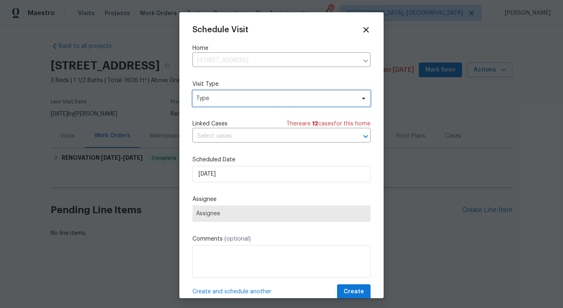
click at [224, 95] on span "Type" at bounding box center [275, 98] width 159 height 8
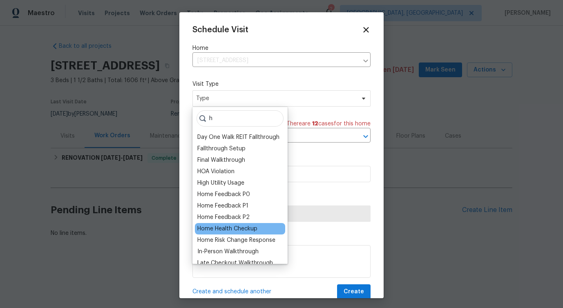
type input "h"
click at [236, 226] on div "Home Health Checkup" at bounding box center [227, 229] width 60 height 8
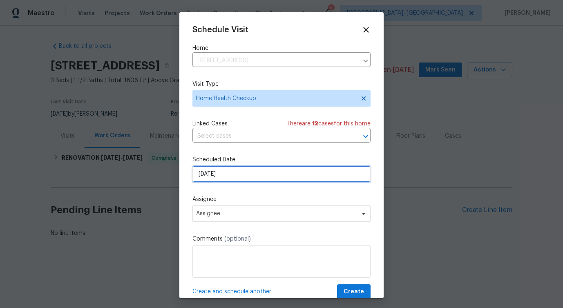
click at [223, 179] on input "[DATE]" at bounding box center [281, 174] width 178 height 16
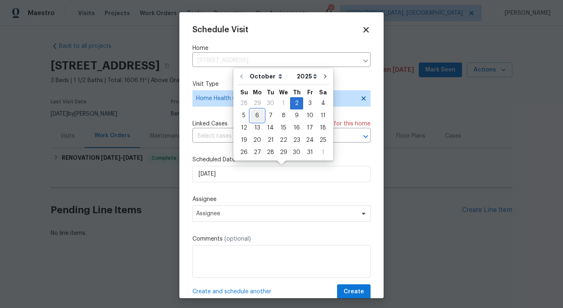
click at [258, 115] on div "6" at bounding box center [256, 115] width 13 height 11
type input "[DATE]"
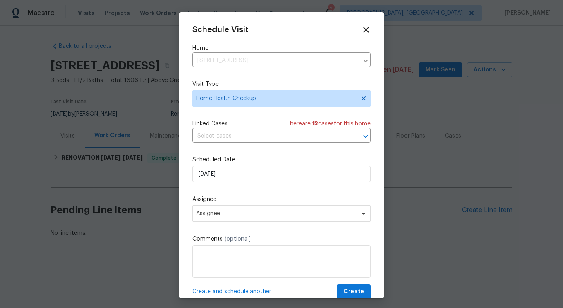
click at [218, 205] on div "Assignee Assignee" at bounding box center [281, 208] width 178 height 27
click at [217, 215] on span "Assignee" at bounding box center [276, 213] width 160 height 7
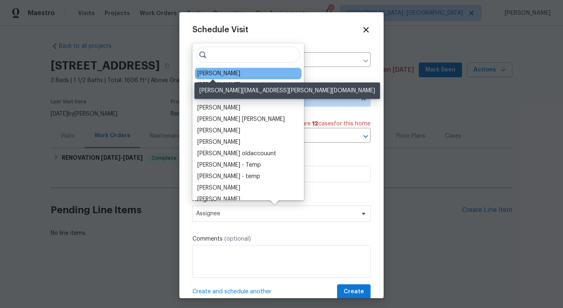
click at [210, 71] on div "[PERSON_NAME]" at bounding box center [218, 73] width 43 height 8
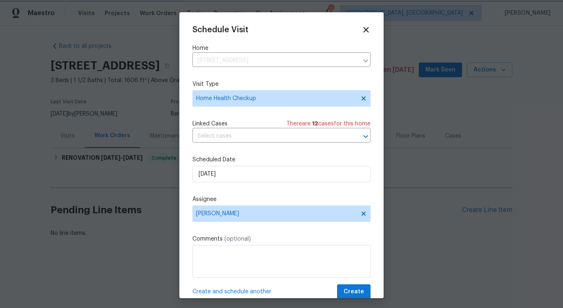
scroll to position [15, 0]
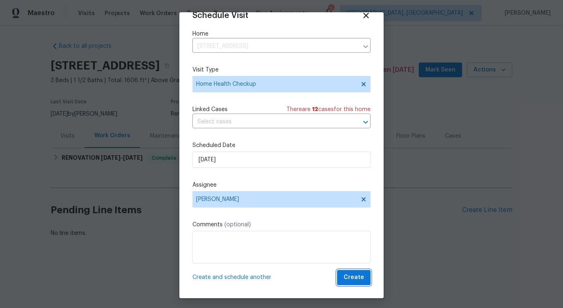
click at [351, 274] on span "Create" at bounding box center [353, 277] width 20 height 10
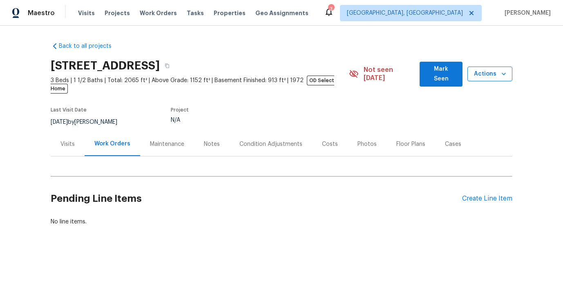
click at [484, 73] on span "Actions" at bounding box center [490, 74] width 32 height 10
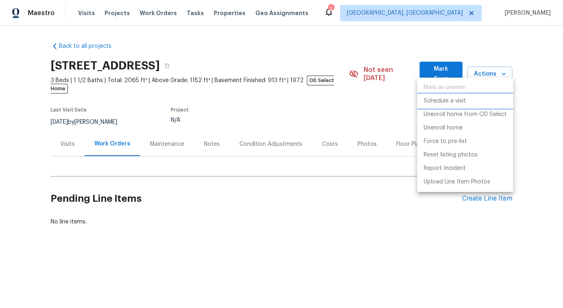
click at [449, 102] on p "Schedule a visit" at bounding box center [444, 101] width 42 height 9
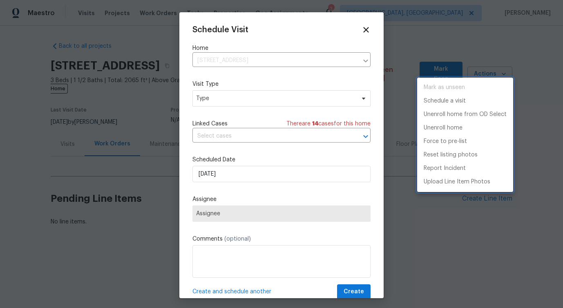
click at [235, 101] on div at bounding box center [281, 154] width 563 height 308
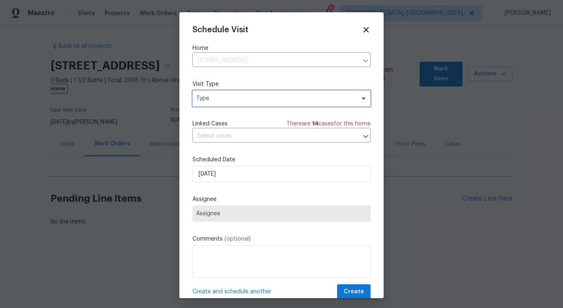
click at [235, 101] on span "Type" at bounding box center [275, 98] width 159 height 8
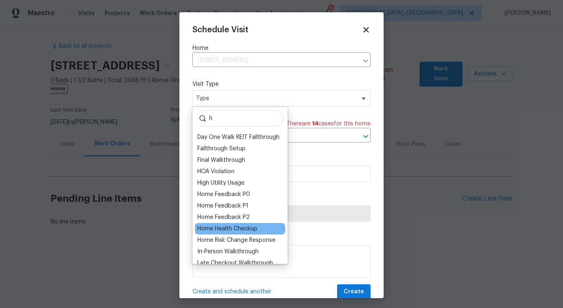
type input "h"
click at [225, 225] on div "Home Health Checkup" at bounding box center [227, 229] width 60 height 8
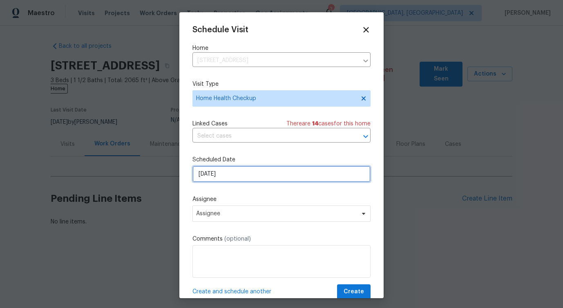
click at [222, 181] on input "[DATE]" at bounding box center [281, 174] width 178 height 16
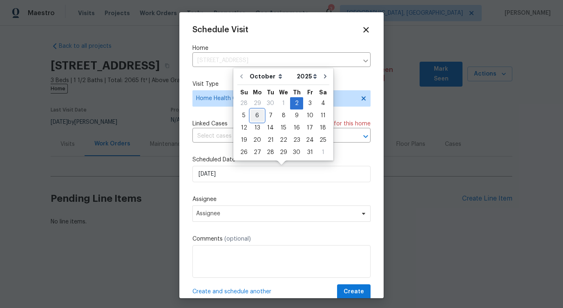
click at [255, 114] on div "6" at bounding box center [256, 115] width 13 height 11
type input "[DATE]"
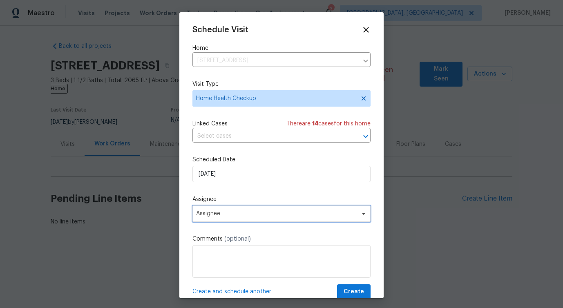
click at [210, 211] on span "Assignee" at bounding box center [276, 213] width 160 height 7
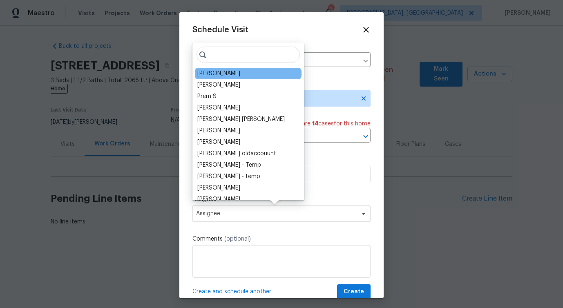
click at [229, 74] on div "[PERSON_NAME]" at bounding box center [248, 73] width 107 height 11
click at [228, 75] on div "[PERSON_NAME]" at bounding box center [248, 73] width 107 height 11
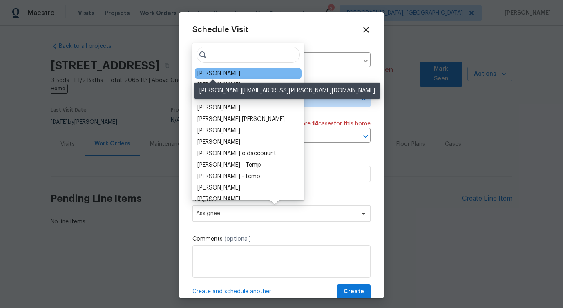
click at [216, 75] on div "[PERSON_NAME]" at bounding box center [218, 73] width 43 height 8
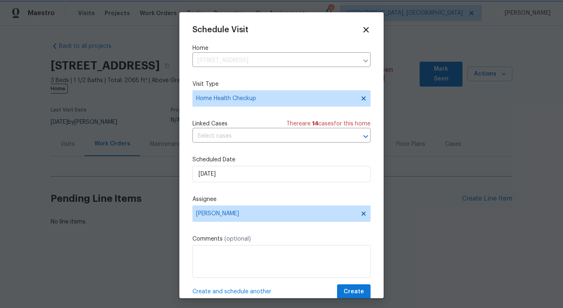
scroll to position [15, 0]
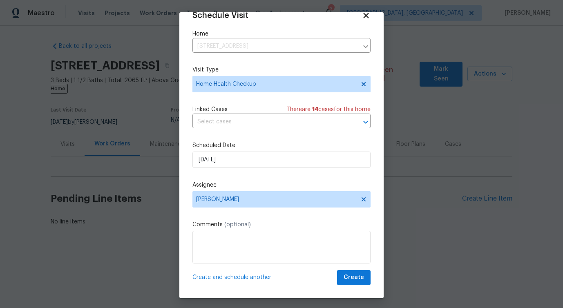
click at [354, 269] on div "Schedule Visit Home [STREET_ADDRESS] ​ Visit Type Home Health Checkup Linked Ca…" at bounding box center [281, 148] width 178 height 274
click at [354, 278] on span "Create" at bounding box center [353, 277] width 20 height 10
